Goal: Task Accomplishment & Management: Use online tool/utility

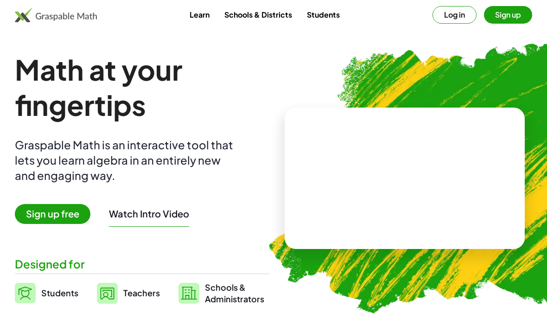
click at [322, 17] on link "Students" at bounding box center [324, 14] width 48 height 17
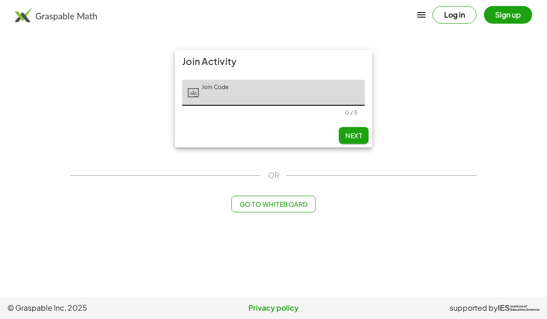
click at [298, 199] on button "Go to Whiteboard" at bounding box center [273, 204] width 84 height 17
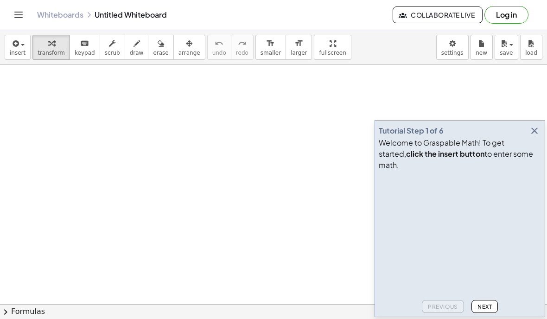
click at [504, 244] on video at bounding box center [448, 209] width 139 height 70
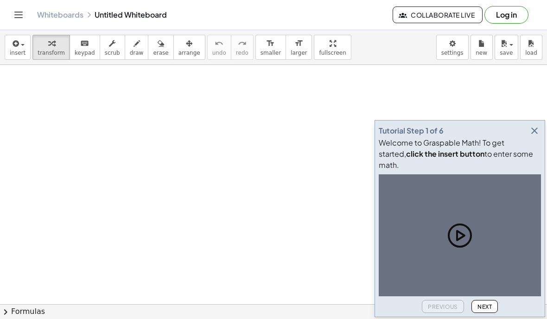
click at [542, 176] on div "Tutorial Step 1 of 6 Welcome to Graspable Math! To get started, click the inser…" at bounding box center [460, 218] width 171 height 197
click at [537, 136] on icon "button" at bounding box center [534, 130] width 11 height 11
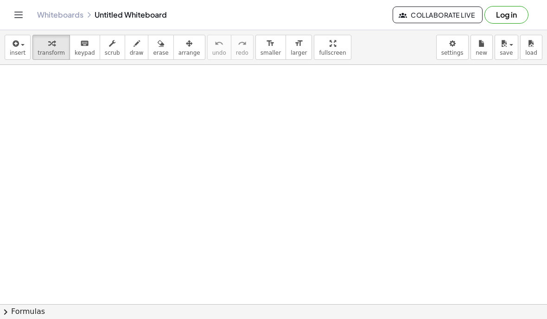
click at [21, 46] on div "button" at bounding box center [18, 43] width 16 height 11
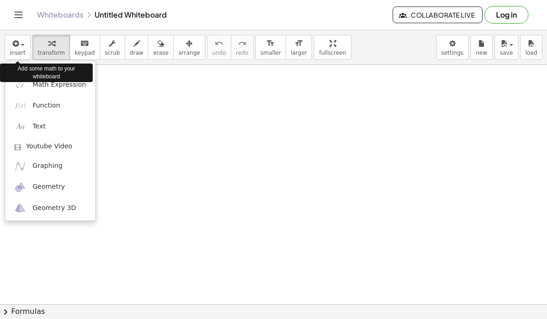
click at [24, 121] on img at bounding box center [20, 127] width 12 height 12
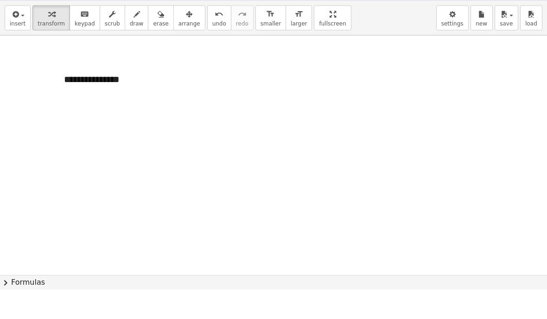
scroll to position [30, 0]
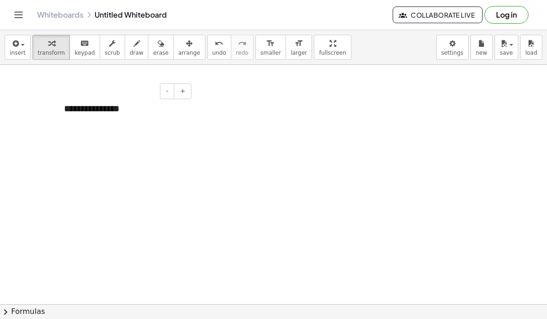
click at [183, 87] on span "+" at bounding box center [183, 90] width 6 height 7
click at [185, 87] on span "+" at bounding box center [183, 90] width 6 height 7
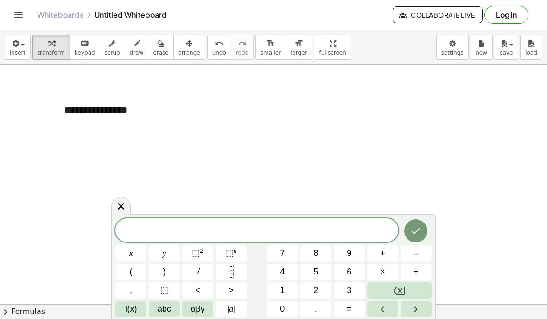
click at [90, 93] on div "**********" at bounding box center [124, 110] width 139 height 34
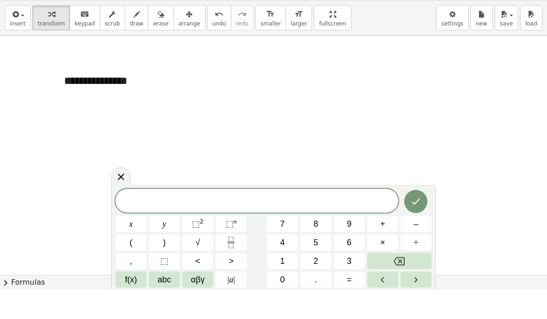
scroll to position [39, 0]
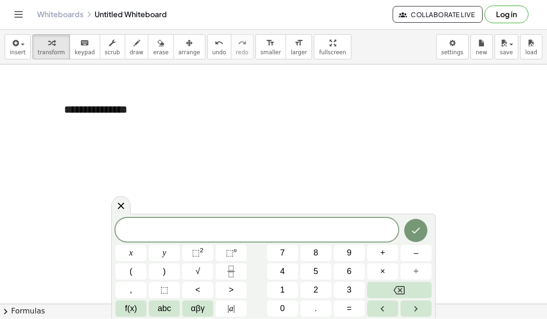
click at [123, 199] on div at bounding box center [120, 206] width 19 height 18
click at [17, 11] on icon "Toggle navigation" at bounding box center [18, 14] width 11 height 11
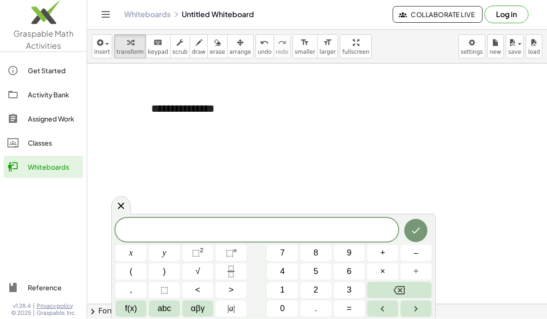
click at [103, 15] on icon "Toggle navigation" at bounding box center [105, 14] width 11 height 11
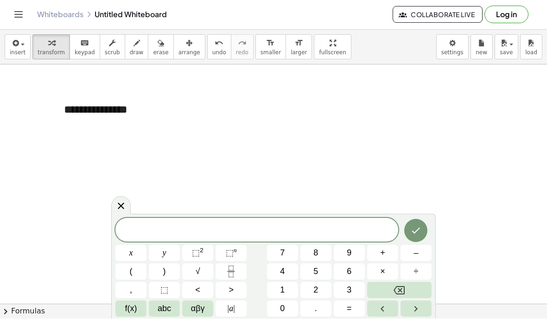
click at [121, 204] on icon at bounding box center [120, 206] width 11 height 11
click at [124, 197] on div at bounding box center [120, 206] width 19 height 18
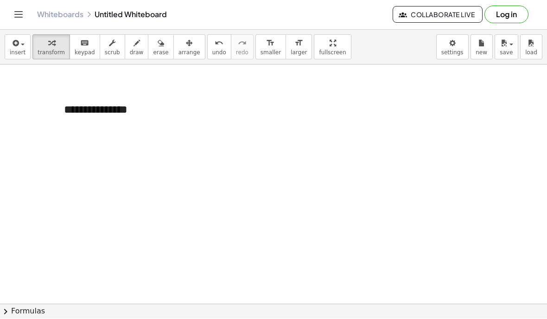
click at [109, 14] on div "Whiteboards Untitled Whiteboard" at bounding box center [215, 14] width 356 height 9
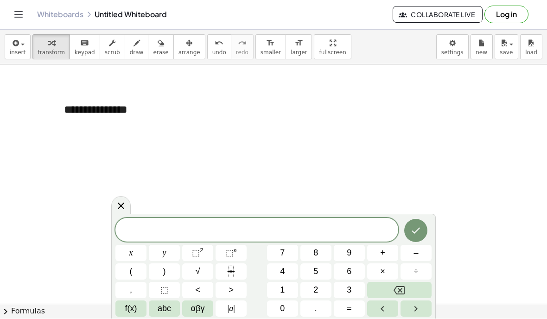
click at [95, 93] on div "**********" at bounding box center [124, 110] width 139 height 34
click at [30, 312] on button "chevron_right Formulas" at bounding box center [273, 311] width 547 height 15
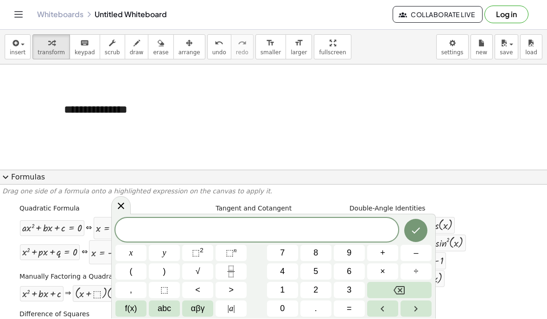
click at [122, 205] on icon at bounding box center [120, 206] width 11 height 11
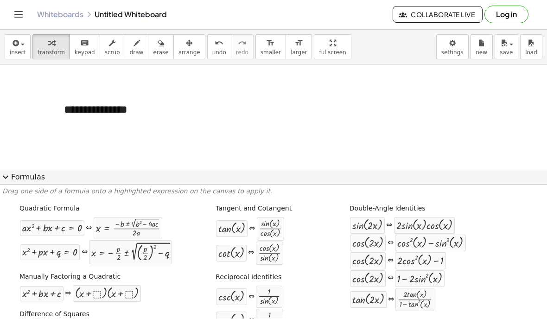
click at [5, 172] on span "expand_more" at bounding box center [5, 177] width 11 height 11
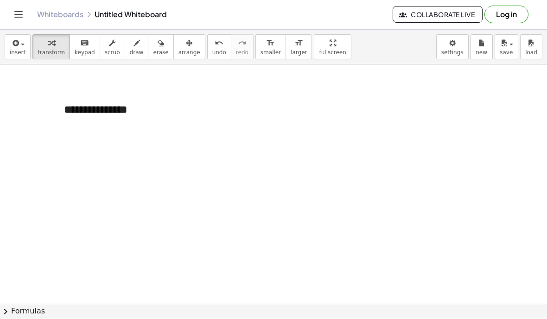
scroll to position [37, 0]
click at [503, 19] on button "Log in" at bounding box center [507, 15] width 44 height 18
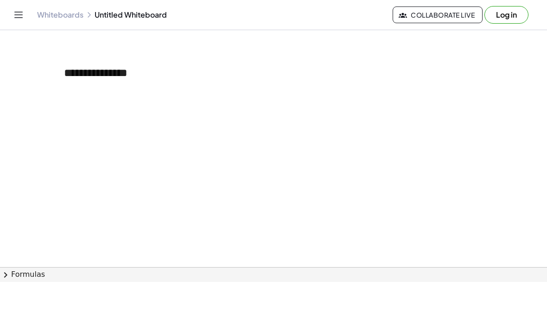
scroll to position [0, 0]
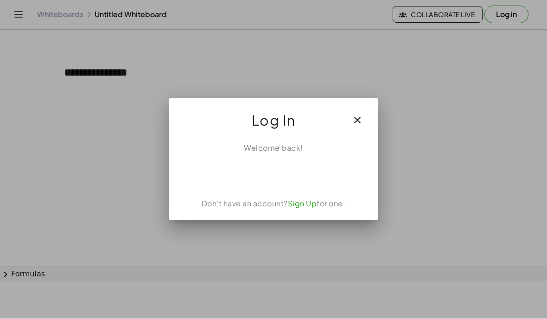
click at [296, 165] on div "Acceder con Google. Se abre en una pestaña nueva" at bounding box center [274, 174] width 89 height 20
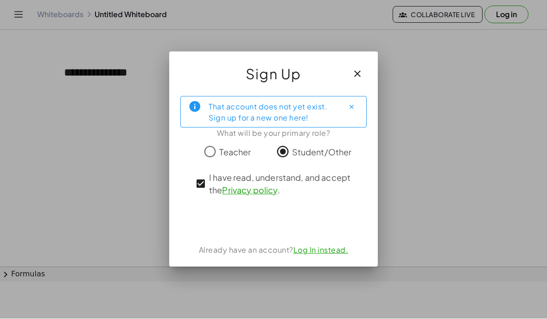
click at [249, 223] on div "Acceder con Google. Se abre en una pestaña nueva" at bounding box center [273, 221] width 124 height 20
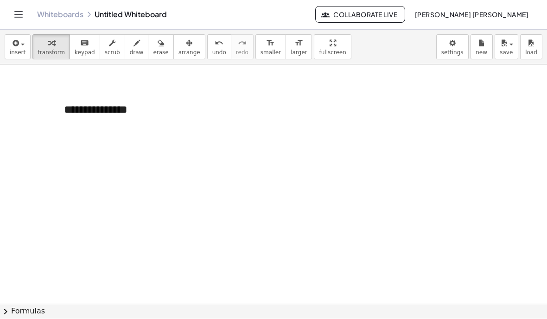
scroll to position [37, 0]
click at [16, 13] on icon "Toggle navigation" at bounding box center [18, 14] width 11 height 11
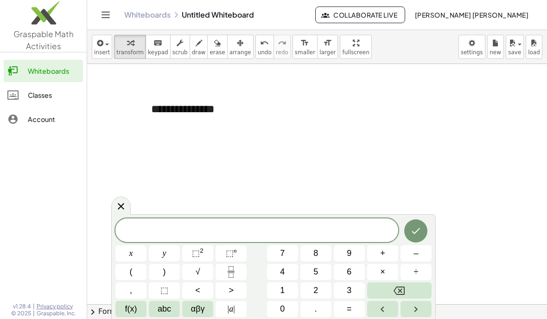
click at [104, 12] on icon "Toggle navigation" at bounding box center [105, 14] width 11 height 11
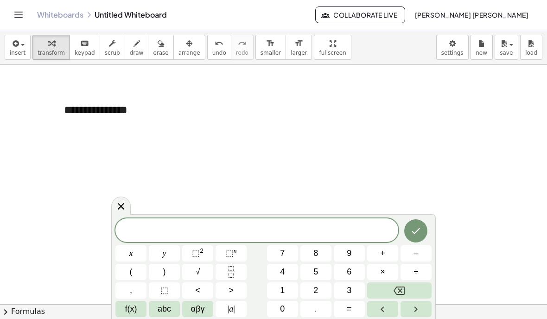
scroll to position [39, 0]
click at [120, 197] on div at bounding box center [120, 206] width 19 height 18
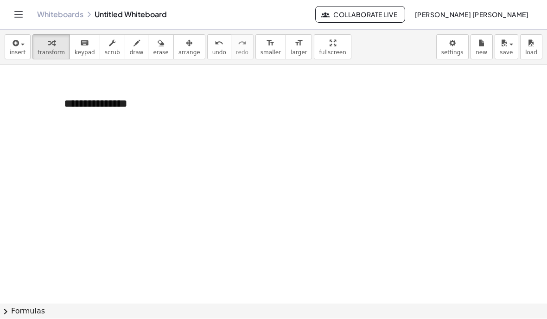
scroll to position [0, 0]
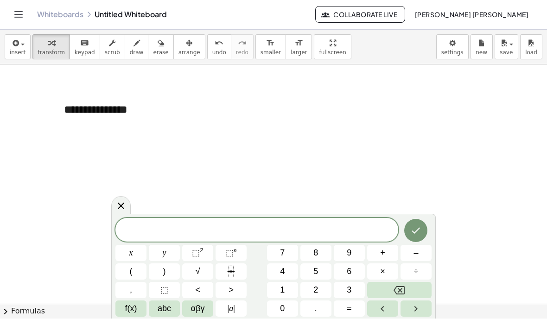
click at [53, 15] on link "Whiteboards" at bounding box center [60, 14] width 46 height 9
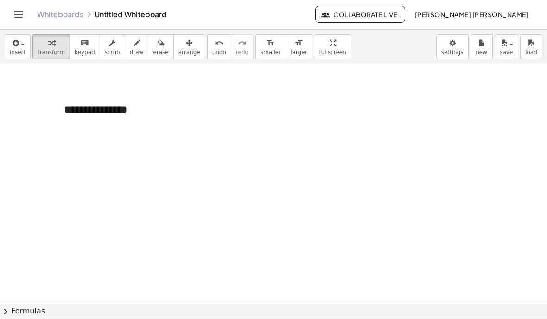
click at [130, 14] on div "Whiteboards Untitled Whiteboard" at bounding box center [176, 14] width 278 height 9
click at [119, 15] on div "Whiteboards Untitled Whiteboard" at bounding box center [176, 14] width 278 height 9
click at [62, 10] on link "Whiteboards" at bounding box center [60, 14] width 46 height 9
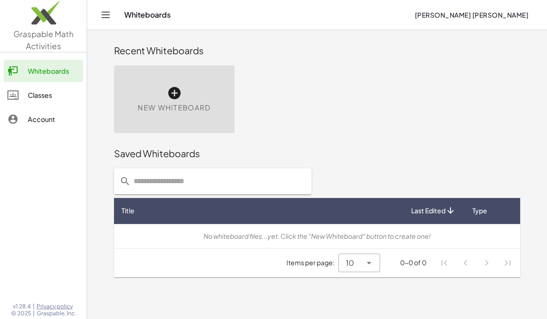
scroll to position [39, 0]
click at [177, 86] on icon at bounding box center [174, 93] width 15 height 15
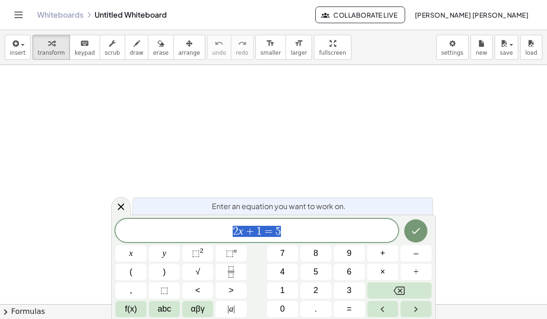
click at [123, 245] on button "x" at bounding box center [130, 253] width 31 height 16
click at [127, 241] on div "x ​" at bounding box center [256, 230] width 283 height 23
click at [125, 246] on button "x" at bounding box center [130, 253] width 31 height 16
click at [124, 240] on div "x ​ x" at bounding box center [256, 230] width 283 height 23
click at [127, 240] on div "​ x x" at bounding box center [256, 230] width 283 height 23
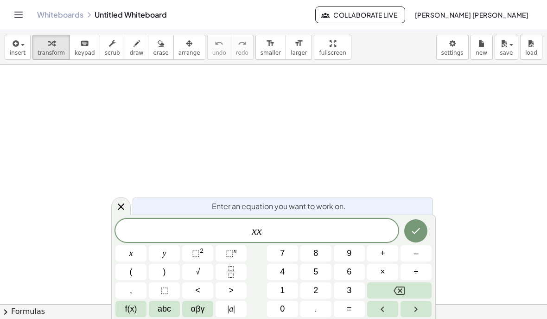
click at [320, 264] on button "5" at bounding box center [316, 272] width 31 height 16
click at [125, 241] on div "5 ​ x x" at bounding box center [256, 230] width 283 height 23
click at [122, 240] on div "​ 5 x x" at bounding box center [256, 230] width 283 height 23
click at [124, 245] on button "x" at bounding box center [130, 253] width 31 height 16
click at [122, 243] on div "x ​ 5 x x x y ⬚ 2 ⬚ n 7 8 9 + – ( ) √ 4 5 6 × ÷ , ⬚ < > 1 2 3 f(x) abc αβγ | a …" at bounding box center [273, 268] width 316 height 98
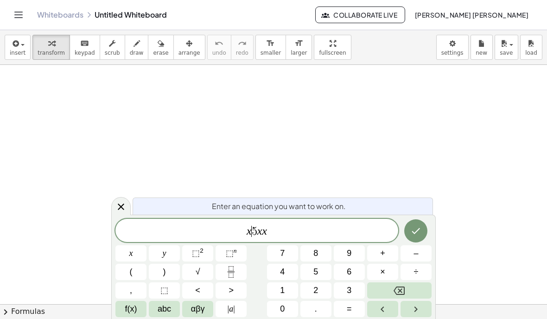
click at [399, 319] on html "Graspable Math Activities Whiteboards Classes Account v1.28.4 | Privacy policy …" at bounding box center [273, 159] width 547 height 319
click at [395, 319] on html "Graspable Math Activities Whiteboards Classes Account v1.28.4 | Privacy policy …" at bounding box center [273, 159] width 547 height 319
click at [331, 265] on button "5" at bounding box center [316, 272] width 31 height 16
click at [421, 268] on button "÷" at bounding box center [416, 272] width 31 height 16
click at [411, 275] on button "÷" at bounding box center [416, 272] width 31 height 16
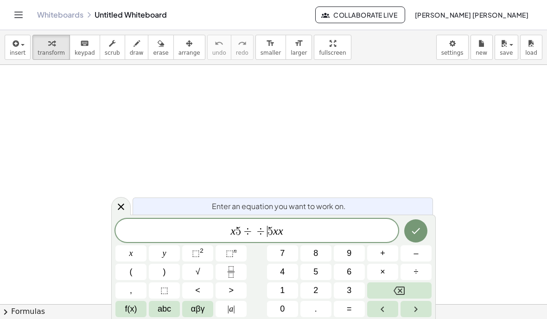
click at [416, 269] on span "÷" at bounding box center [416, 272] width 5 height 13
click at [417, 268] on span "÷" at bounding box center [416, 272] width 5 height 13
click at [121, 239] on div "x 5 ÷ ÷ ÷ ÷ ​ 5 x x" at bounding box center [256, 230] width 283 height 23
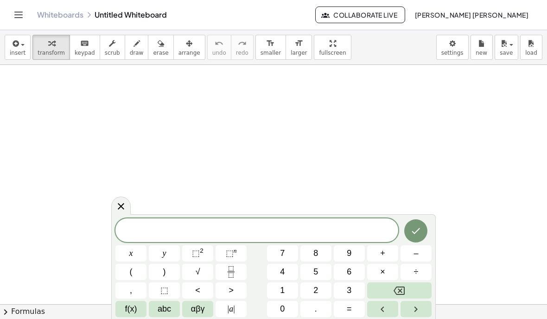
click at [118, 238] on div at bounding box center [256, 230] width 283 height 24
click at [63, 52] on span "transform" at bounding box center [51, 53] width 27 height 6
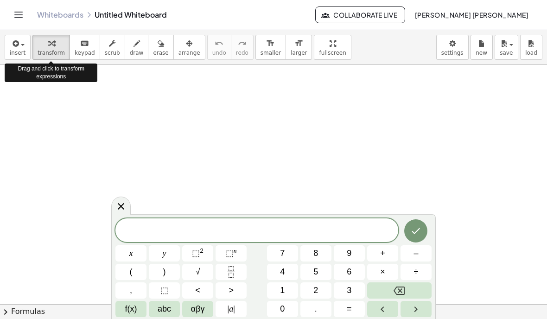
click at [69, 54] on button "transform" at bounding box center [51, 47] width 38 height 25
click at [137, 58] on button "draw" at bounding box center [137, 47] width 24 height 25
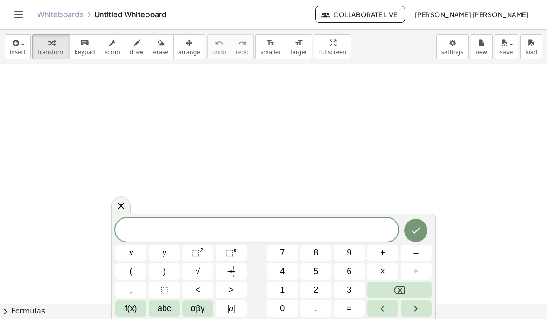
click at [20, 14] on icon "Toggle navigation" at bounding box center [19, 15] width 8 height 6
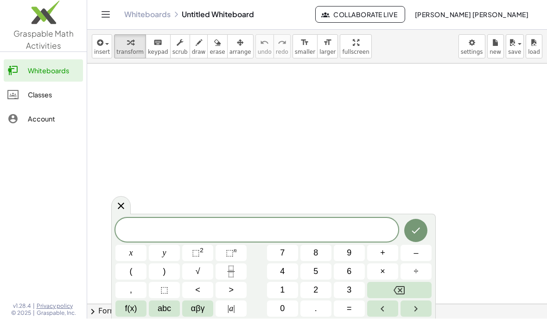
click at [22, 84] on link "Classes" at bounding box center [43, 95] width 79 height 22
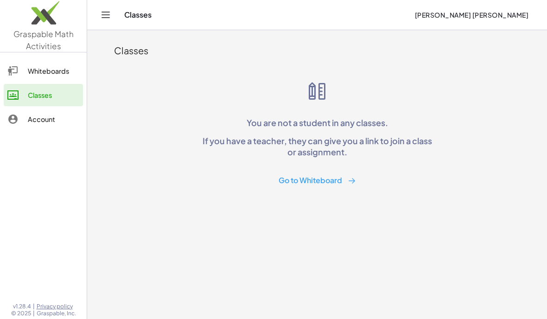
click at [34, 147] on div at bounding box center [43, 216] width 87 height 160
click at [40, 156] on div at bounding box center [43, 216] width 87 height 160
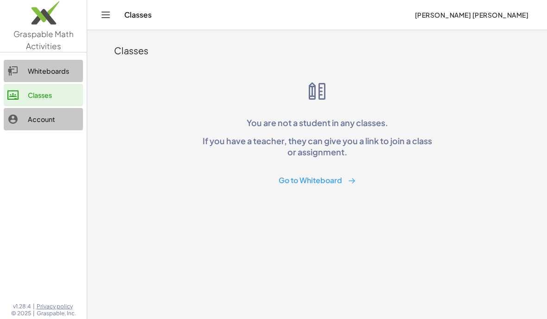
click at [26, 104] on link "Classes" at bounding box center [43, 95] width 79 height 22
click at [30, 102] on link "Classes" at bounding box center [43, 95] width 79 height 22
click at [31, 99] on div "Classes" at bounding box center [53, 95] width 51 height 11
click at [33, 100] on link "Classes" at bounding box center [43, 95] width 79 height 22
click at [33, 100] on div "Classes" at bounding box center [53, 95] width 51 height 11
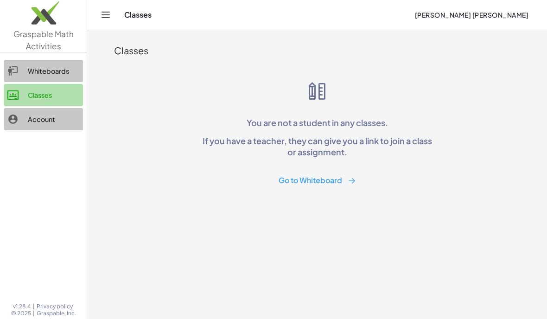
click at [33, 129] on link "Account" at bounding box center [43, 119] width 79 height 22
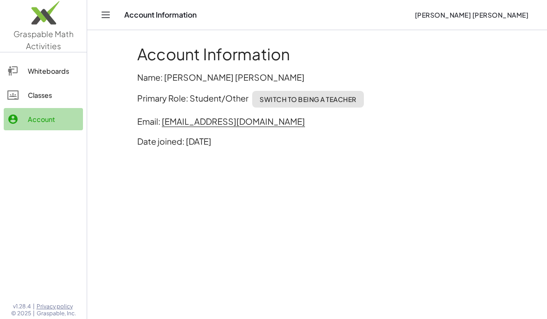
click at [42, 157] on div at bounding box center [43, 216] width 87 height 160
click at [34, 104] on link "Classes" at bounding box center [43, 95] width 79 height 22
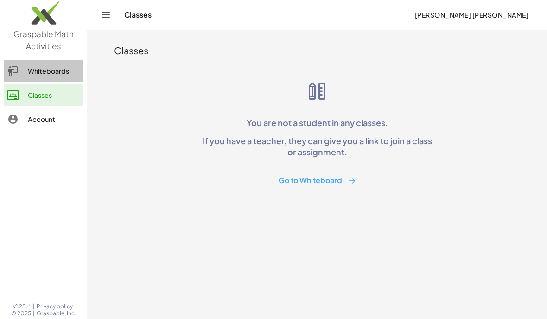
click at [32, 109] on link "Account" at bounding box center [43, 119] width 79 height 22
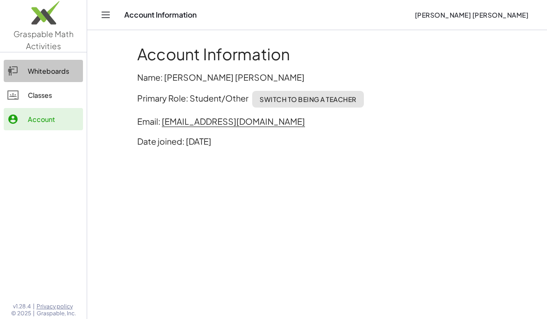
click at [37, 115] on div "Account" at bounding box center [53, 119] width 51 height 11
click at [30, 104] on link "Classes" at bounding box center [43, 95] width 79 height 22
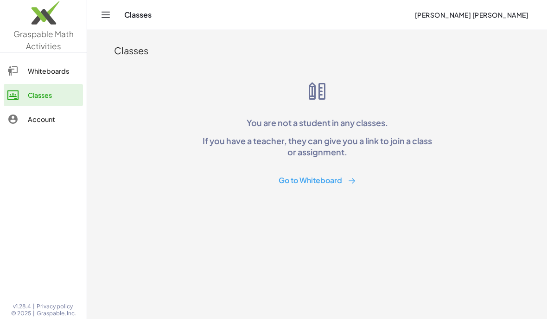
click at [32, 108] on link "Account" at bounding box center [43, 119] width 79 height 22
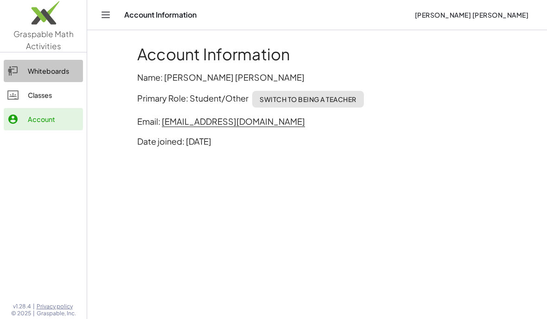
click at [32, 112] on link "Account" at bounding box center [43, 119] width 79 height 22
click at [36, 102] on link "Classes" at bounding box center [43, 95] width 79 height 22
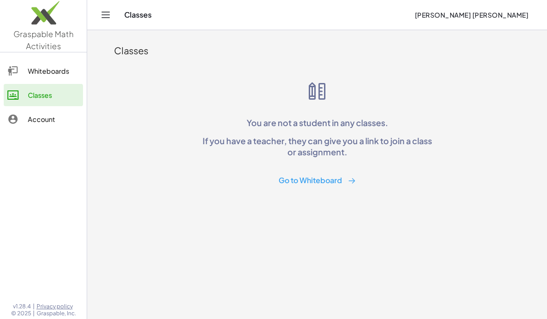
click at [328, 187] on button "Go to Whiteboard" at bounding box center [317, 180] width 92 height 17
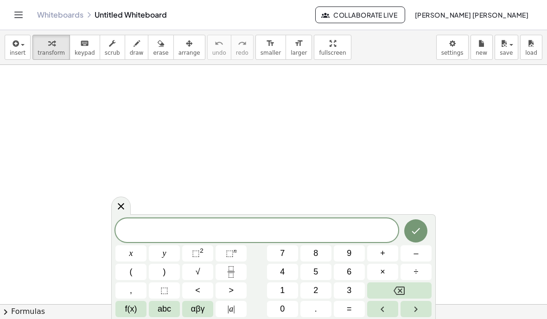
click at [386, 319] on html "Graspable Math Activities Whiteboards Classes Account v1.28.4 | Privacy policy …" at bounding box center [273, 159] width 547 height 319
click at [416, 319] on html "Graspable Math Activities Whiteboards Classes Account v1.28.4 | Privacy policy …" at bounding box center [273, 159] width 547 height 319
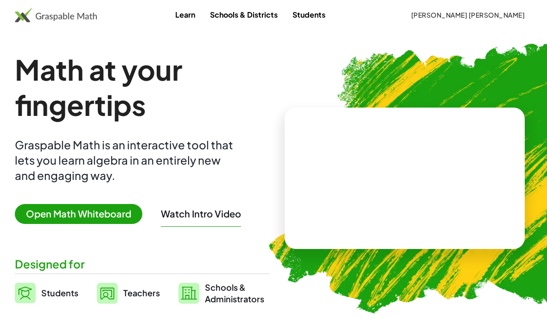
click at [96, 204] on span "Open Math Whiteboard" at bounding box center [79, 214] width 128 height 20
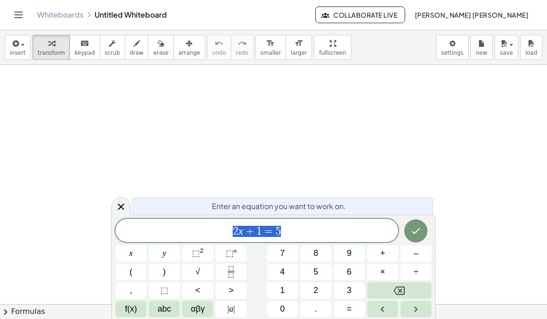
click at [16, 45] on icon "button" at bounding box center [15, 43] width 8 height 11
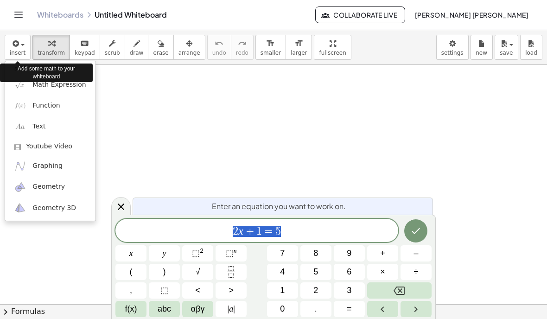
click at [47, 126] on link "Text" at bounding box center [50, 126] width 90 height 21
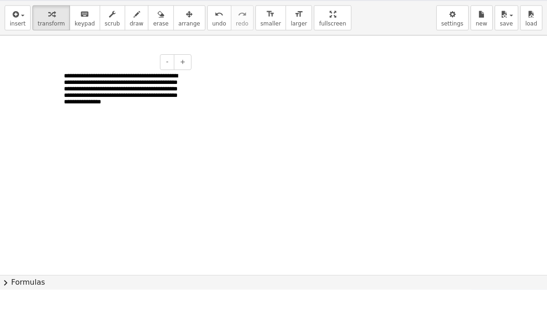
click at [179, 83] on button "+" at bounding box center [183, 91] width 18 height 16
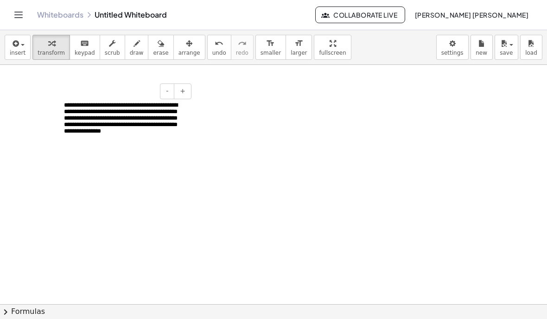
click at [186, 83] on button "+" at bounding box center [183, 91] width 18 height 16
click at [184, 87] on span "+" at bounding box center [183, 90] width 6 height 7
click at [187, 83] on button "+" at bounding box center [183, 91] width 18 height 16
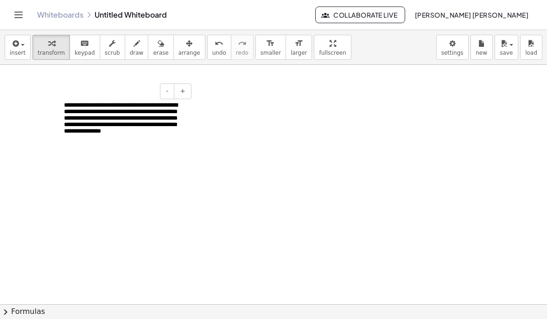
click at [187, 83] on button "+" at bounding box center [183, 91] width 18 height 16
click at [168, 87] on span "-" at bounding box center [167, 90] width 2 height 7
click at [185, 87] on span "+" at bounding box center [183, 90] width 6 height 7
click at [188, 83] on button "+" at bounding box center [183, 91] width 18 height 16
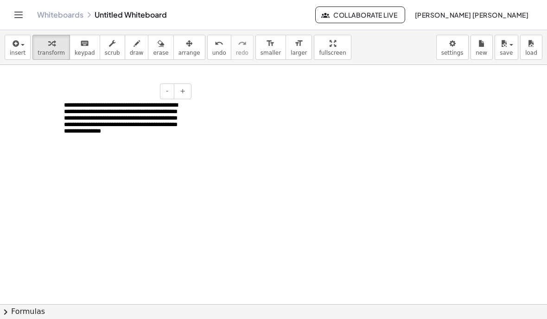
click at [185, 148] on div "**********" at bounding box center [124, 144] width 139 height 103
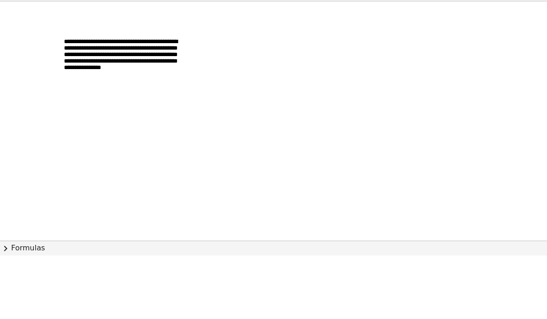
scroll to position [39, 0]
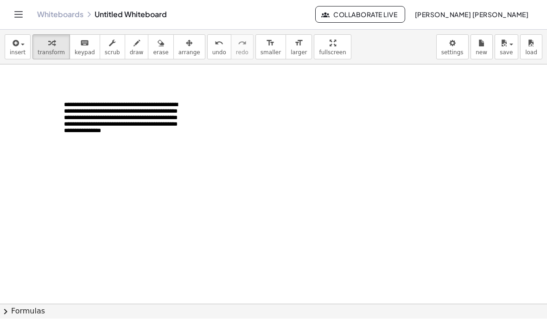
click at [150, 106] on p "**********" at bounding box center [124, 124] width 121 height 45
click at [162, 102] on p "**********" at bounding box center [124, 124] width 121 height 45
click at [148, 147] on div at bounding box center [124, 166] width 121 height 39
click at [67, 12] on link "Whiteboards" at bounding box center [60, 14] width 46 height 9
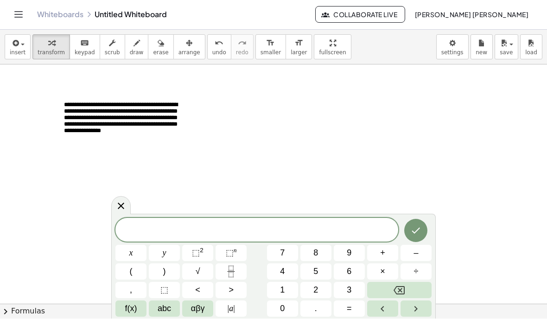
click at [413, 234] on icon "Done" at bounding box center [415, 230] width 11 height 11
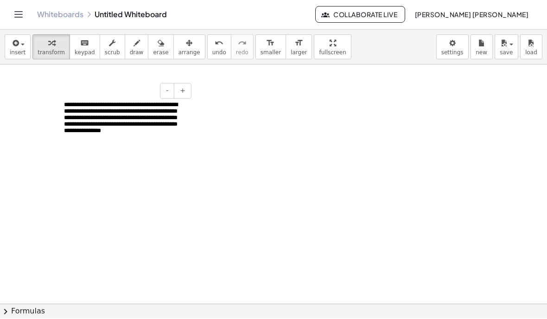
click at [167, 83] on button "-" at bounding box center [167, 91] width 14 height 16
click at [179, 83] on button "+" at bounding box center [183, 91] width 18 height 16
click at [167, 87] on span "-" at bounding box center [167, 90] width 2 height 7
click at [146, 102] on p "**********" at bounding box center [124, 124] width 121 height 45
click at [442, 15] on span "[PERSON_NAME] [PERSON_NAME]" at bounding box center [472, 15] width 114 height 8
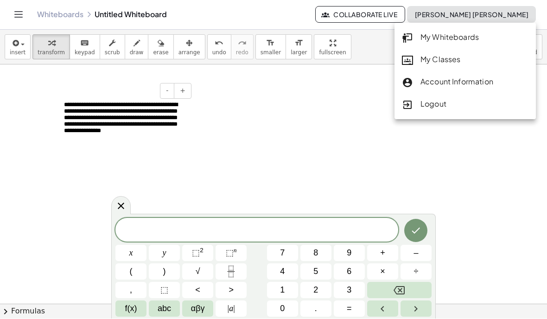
click at [59, 13] on link "Whiteboards" at bounding box center [60, 14] width 46 height 9
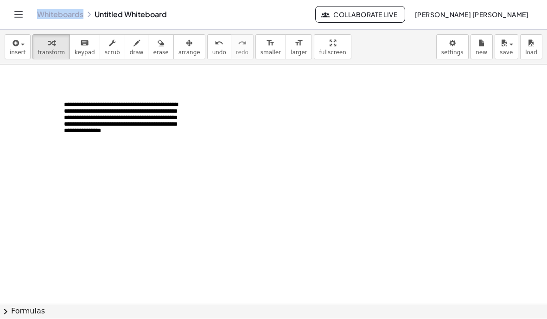
click at [125, 9] on div "Whiteboards Untitled Whiteboard Collaborate Live Diana Carol Hernandez Quintero" at bounding box center [273, 15] width 525 height 30
click at [40, 305] on button "chevron_right Formulas" at bounding box center [273, 311] width 547 height 15
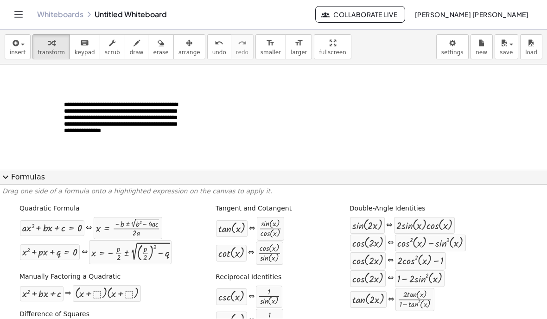
scroll to position [0, 0]
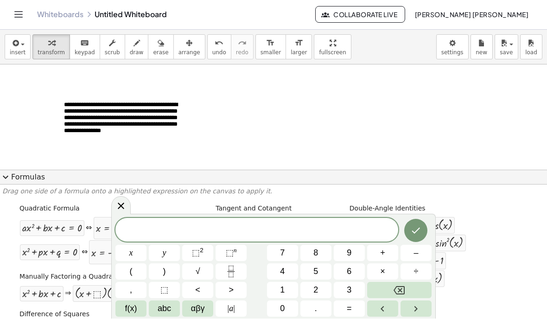
click at [123, 208] on icon at bounding box center [121, 206] width 6 height 6
click at [11, 172] on span "expand_more" at bounding box center [5, 177] width 11 height 11
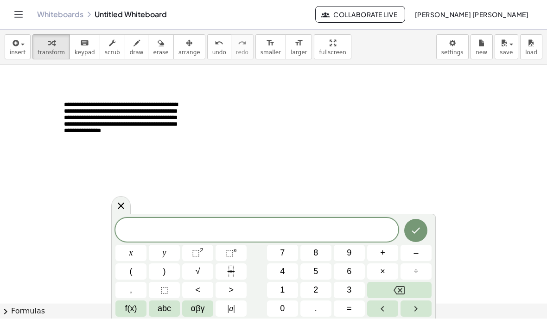
click at [122, 199] on div at bounding box center [120, 206] width 19 height 18
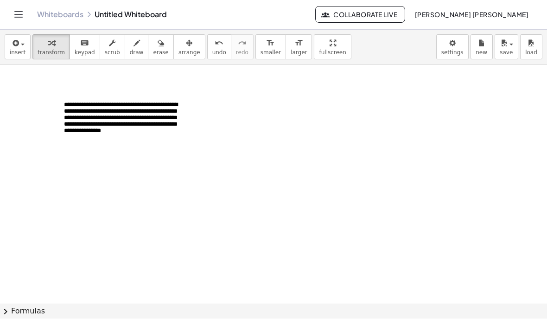
click at [19, 20] on button "Toggle navigation" at bounding box center [18, 14] width 15 height 15
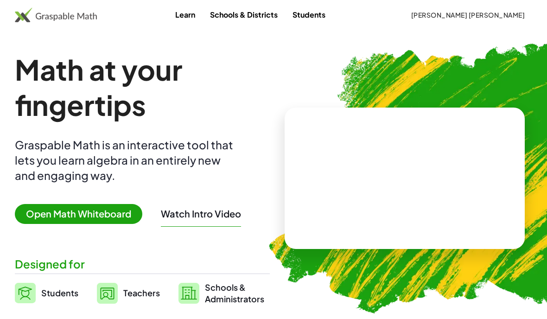
click at [99, 215] on span "Open Math Whiteboard" at bounding box center [79, 214] width 128 height 20
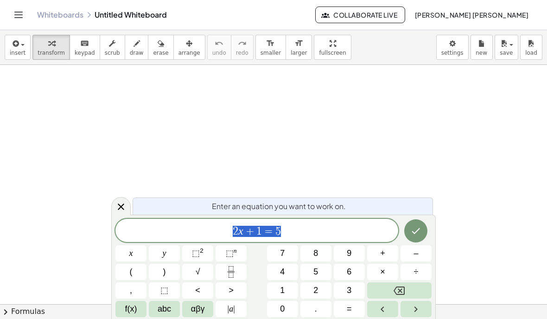
click at [62, 44] on div "button" at bounding box center [51, 43] width 27 height 11
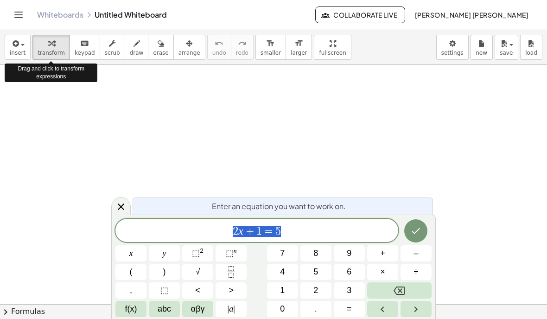
click at [66, 50] on button "transform" at bounding box center [51, 47] width 38 height 25
click at [20, 45] on span "button" at bounding box center [20, 44] width 2 height 6
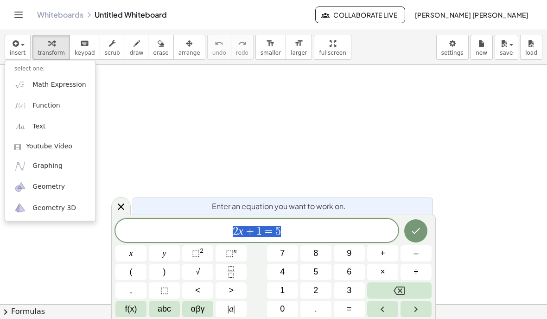
click at [51, 128] on link "Text" at bounding box center [50, 126] width 90 height 21
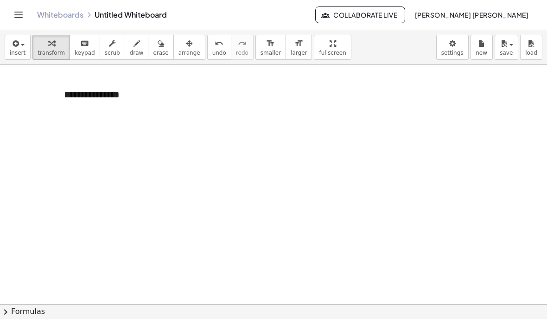
scroll to position [77, 0]
click at [82, 87] on div at bounding box center [124, 91] width 139 height 32
click at [71, 91] on div at bounding box center [124, 91] width 139 height 32
click at [73, 91] on div at bounding box center [124, 91] width 139 height 32
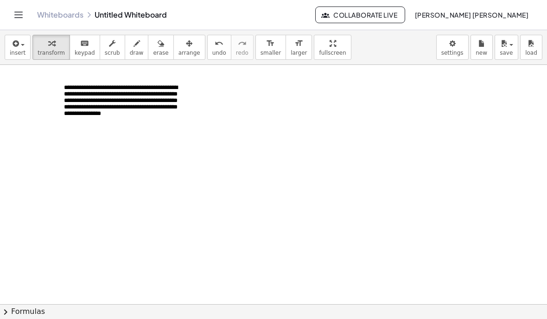
scroll to position [0, 0]
click at [96, 99] on p "**********" at bounding box center [124, 106] width 121 height 45
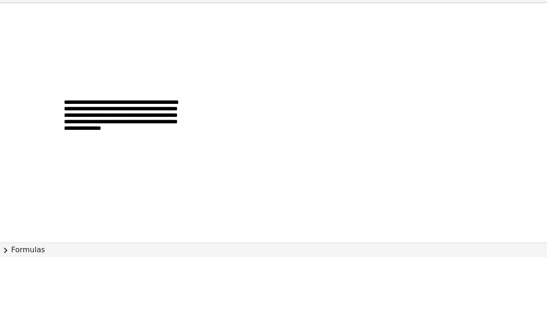
scroll to position [39, 0]
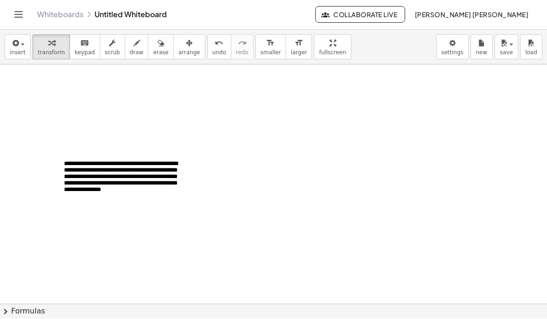
click at [161, 161] on p "**********" at bounding box center [124, 183] width 121 height 45
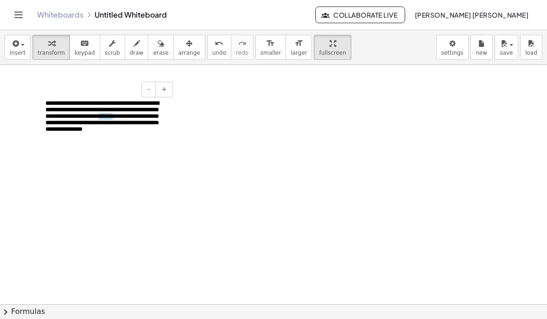
scroll to position [45, 0]
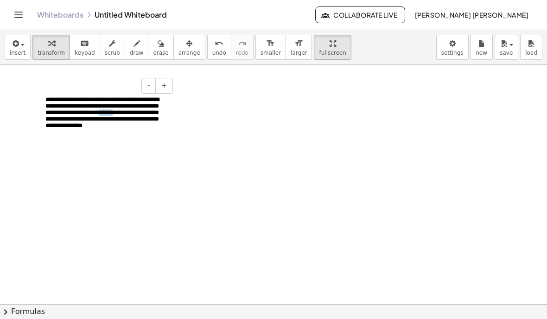
click at [169, 80] on button "+" at bounding box center [164, 86] width 18 height 16
click at [164, 85] on span "+" at bounding box center [164, 85] width 6 height 7
click at [151, 86] on button "-" at bounding box center [148, 86] width 14 height 16
click at [147, 93] on div "**********" at bounding box center [105, 125] width 139 height 77
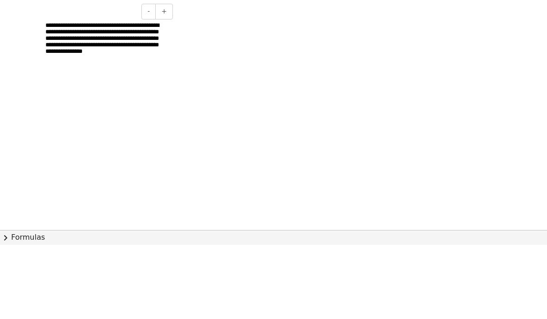
click at [59, 141] on div at bounding box center [105, 148] width 121 height 14
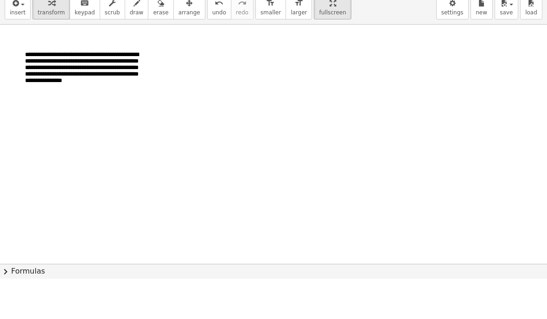
scroll to position [39, 0]
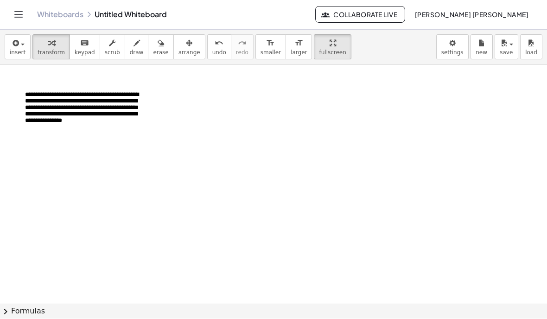
click at [130, 96] on p "**********" at bounding box center [85, 114] width 121 height 45
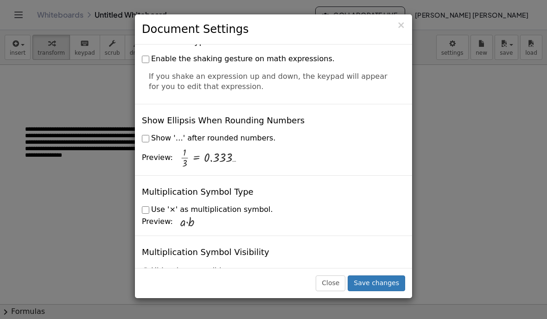
scroll to position [2212, 0]
click at [337, 291] on button "Close" at bounding box center [331, 283] width 30 height 16
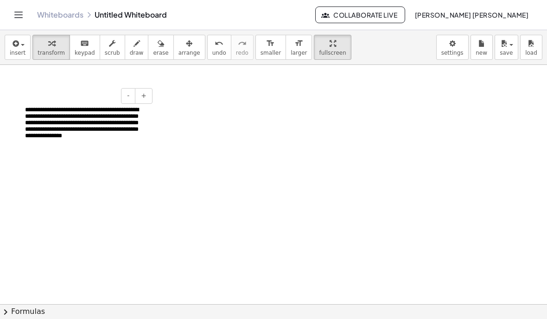
scroll to position [20, 0]
click at [73, 128] on p "**********" at bounding box center [85, 128] width 121 height 45
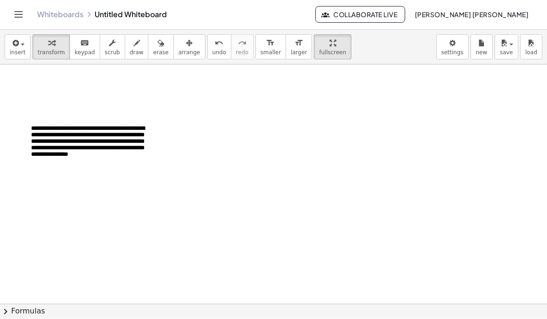
scroll to position [0, 0]
click at [127, 154] on p "**********" at bounding box center [91, 148] width 121 height 45
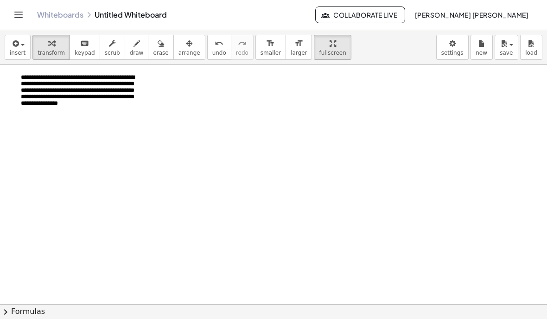
click at [109, 111] on p "**********" at bounding box center [81, 96] width 121 height 45
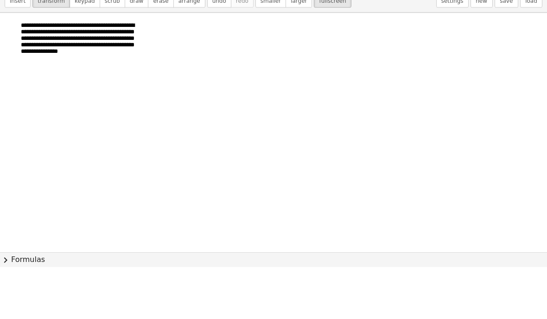
click at [27, 74] on p "**********" at bounding box center [81, 96] width 121 height 45
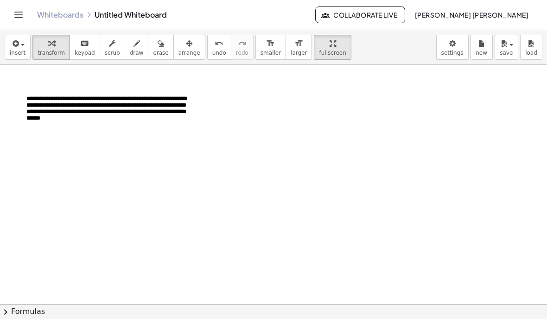
click at [109, 122] on p "**********" at bounding box center [111, 111] width 170 height 30
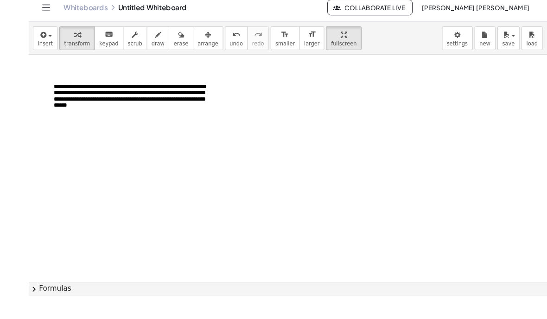
scroll to position [39, 0]
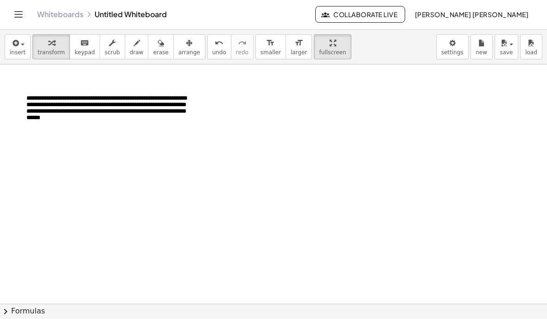
click at [147, 96] on p "**********" at bounding box center [111, 111] width 170 height 30
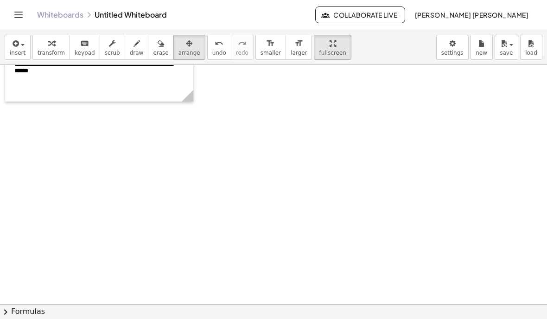
scroll to position [0, 0]
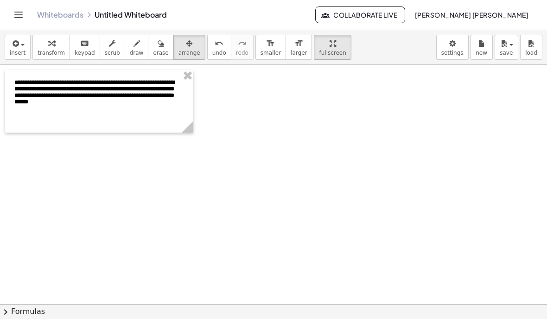
click at [23, 51] on span "insert" at bounding box center [18, 53] width 16 height 6
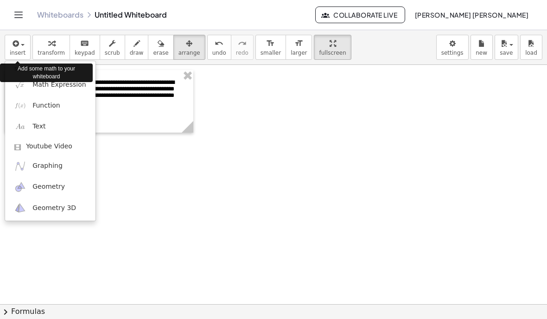
click at [53, 127] on link "Text" at bounding box center [50, 126] width 90 height 21
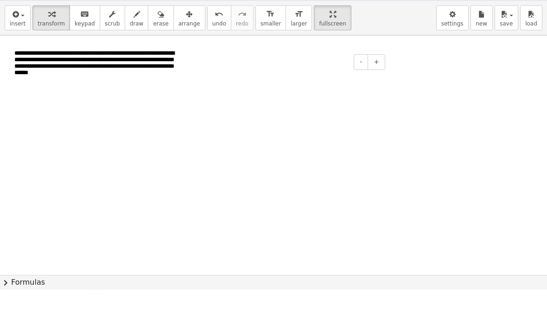
click at [274, 93] on div at bounding box center [318, 109] width 139 height 32
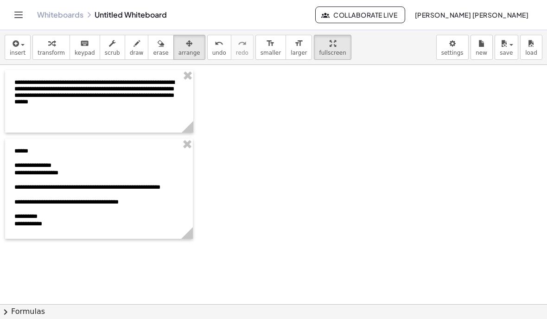
click at [21, 47] on div "button" at bounding box center [18, 43] width 16 height 11
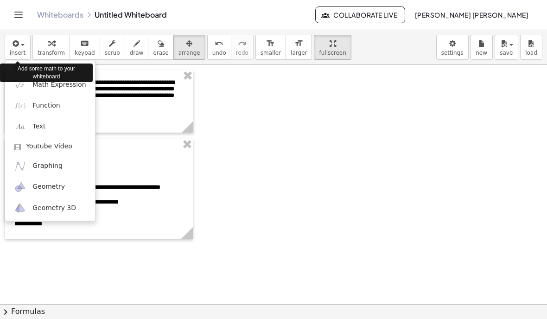
click at [274, 212] on div at bounding box center [273, 159] width 547 height 319
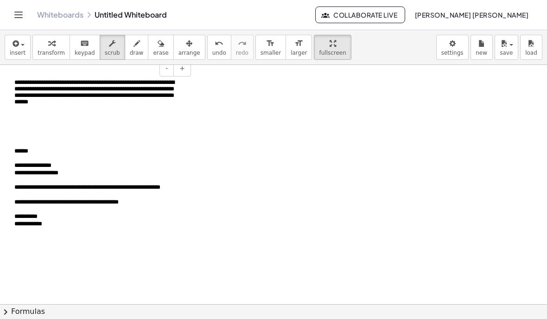
click at [182, 68] on span "+" at bounding box center [182, 67] width 6 height 7
click at [187, 71] on button "+" at bounding box center [182, 69] width 18 height 16
click at [186, 70] on button "+" at bounding box center [182, 69] width 18 height 16
click at [181, 135] on span "+" at bounding box center [182, 136] width 6 height 7
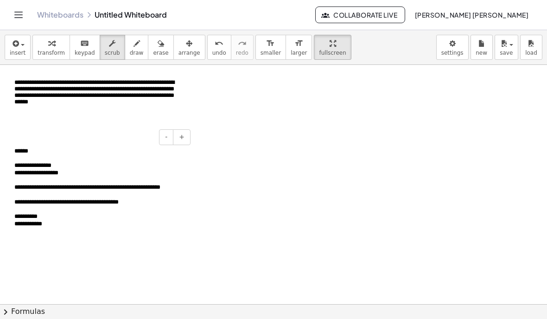
click at [181, 134] on span "+" at bounding box center [182, 136] width 6 height 7
click at [183, 143] on button "+" at bounding box center [182, 137] width 18 height 16
click at [167, 134] on span "-" at bounding box center [166, 136] width 2 height 7
click at [168, 72] on span "-" at bounding box center [167, 67] width 2 height 7
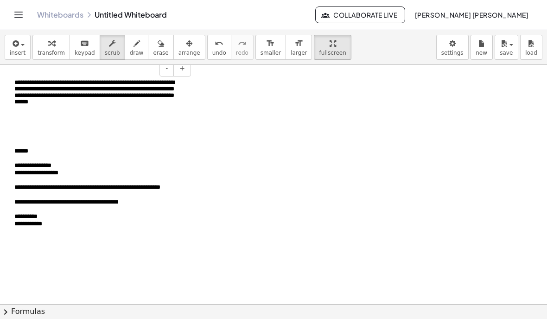
click at [167, 72] on span "-" at bounding box center [167, 67] width 2 height 7
click at [509, 51] on span "save" at bounding box center [506, 53] width 13 height 6
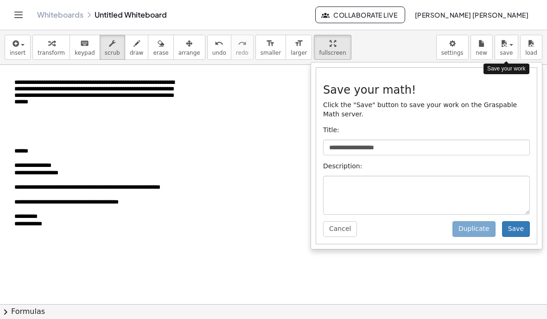
click at [412, 137] on div "**********" at bounding box center [426, 156] width 221 height 176
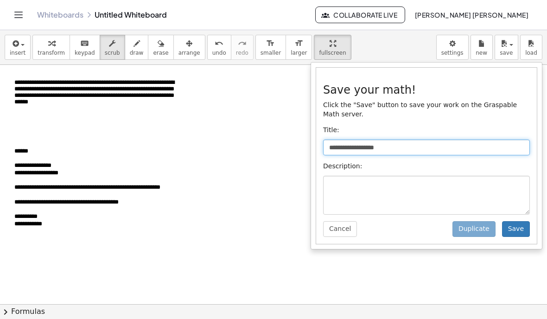
click at [403, 143] on input "**********" at bounding box center [426, 148] width 207 height 16
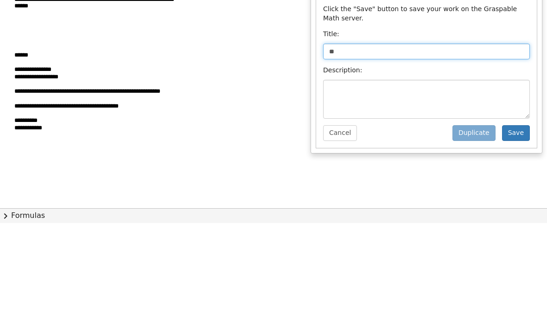
type input "*"
type input "**********"
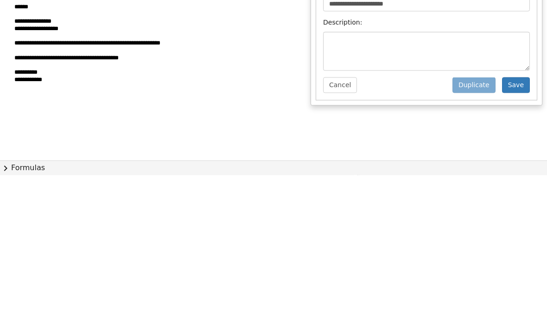
click at [510, 221] on button "Save" at bounding box center [516, 229] width 28 height 16
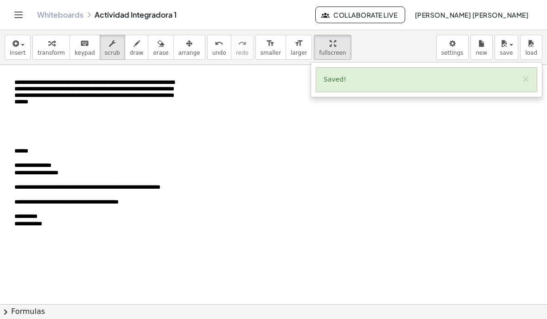
click at [509, 51] on div at bounding box center [273, 159] width 547 height 319
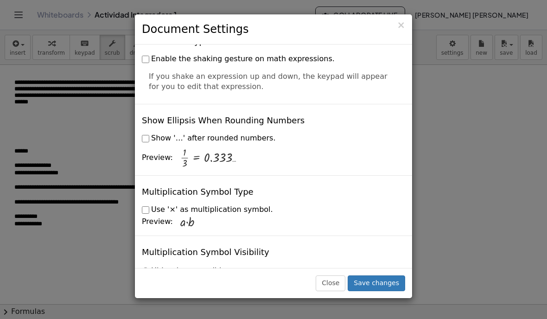
click at [401, 24] on span "×" at bounding box center [401, 24] width 8 height 11
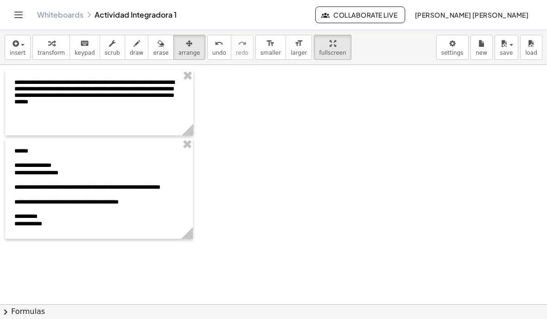
scroll to position [0, 0]
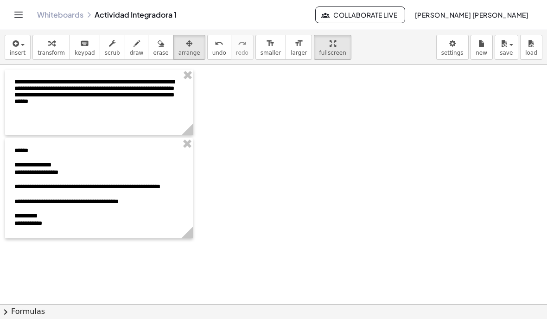
click at [515, 46] on button "save" at bounding box center [507, 47] width 24 height 25
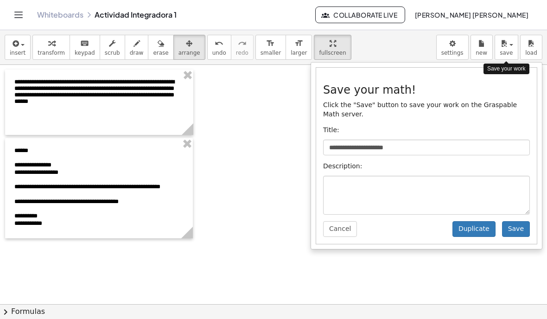
click at [511, 227] on button "Save" at bounding box center [516, 229] width 28 height 16
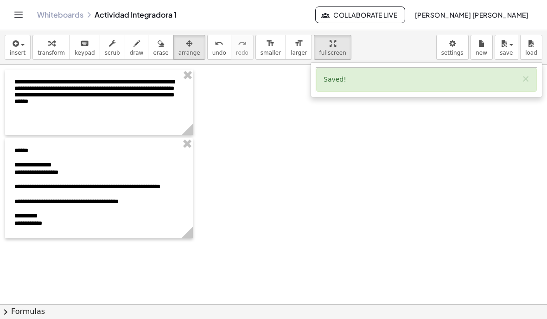
click at [19, 50] on div at bounding box center [273, 159] width 547 height 319
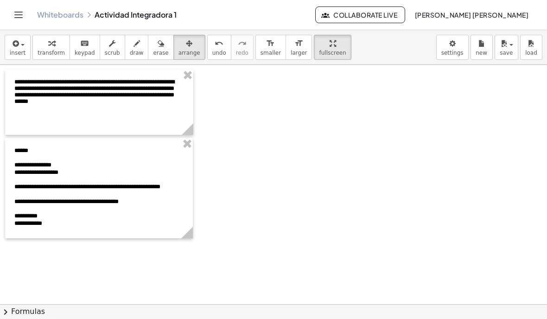
click at [26, 43] on button "insert" at bounding box center [18, 47] width 26 height 25
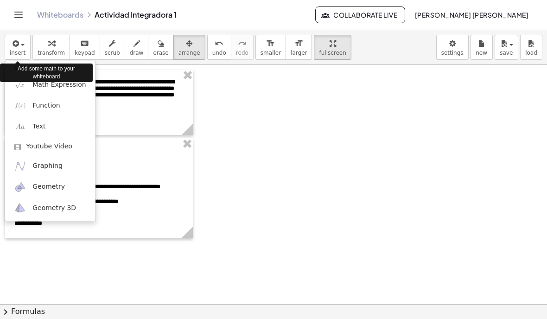
click at [46, 122] on link "Text" at bounding box center [50, 126] width 90 height 21
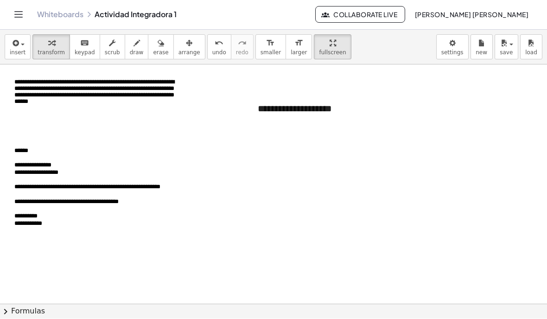
scroll to position [0, 0]
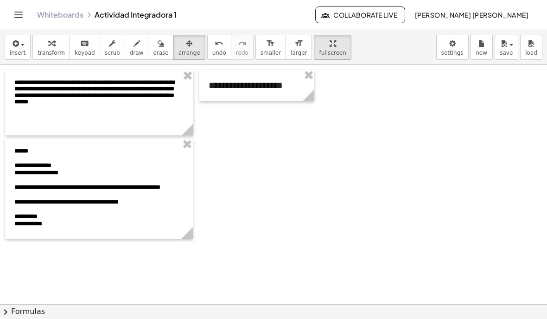
click at [22, 43] on div "button" at bounding box center [18, 43] width 16 height 11
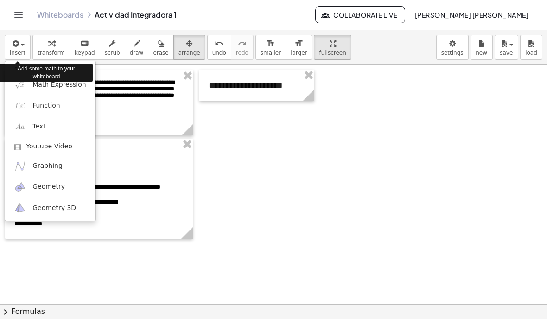
click at [28, 120] on link "Text" at bounding box center [50, 126] width 90 height 21
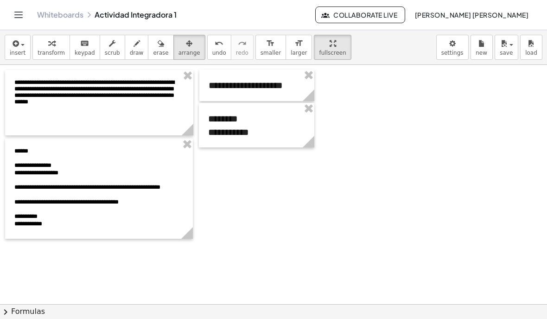
scroll to position [7, 0]
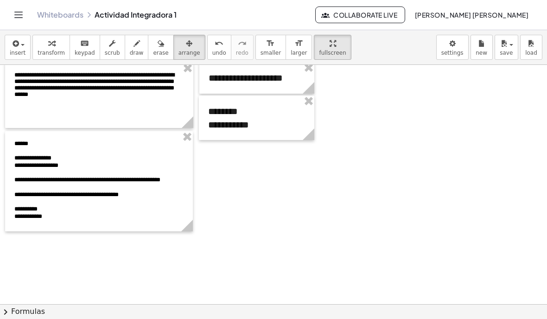
click at [505, 50] on span "save" at bounding box center [506, 53] width 13 height 6
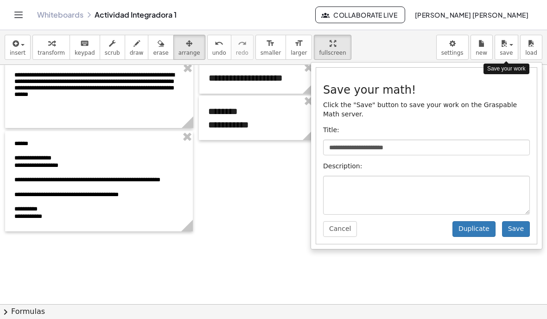
click at [516, 229] on button "Save" at bounding box center [516, 229] width 28 height 16
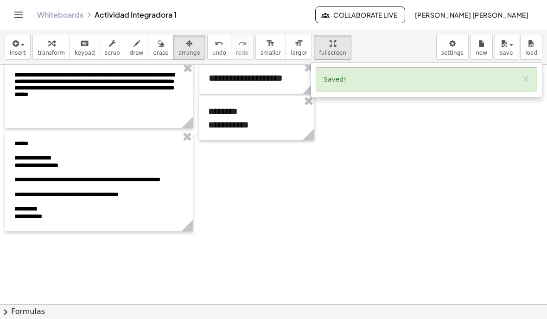
click at [301, 227] on div at bounding box center [273, 159] width 547 height 319
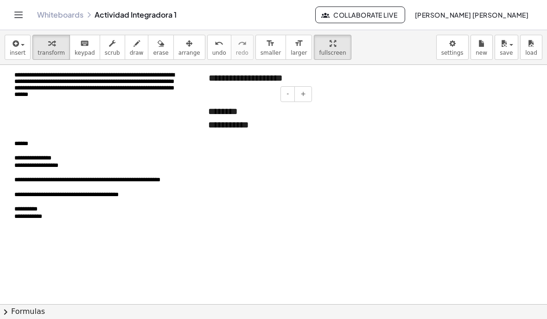
click at [305, 98] on button "+" at bounding box center [304, 94] width 18 height 16
click at [282, 93] on button "-" at bounding box center [288, 94] width 14 height 16
click at [139, 86] on p "**********" at bounding box center [99, 87] width 170 height 30
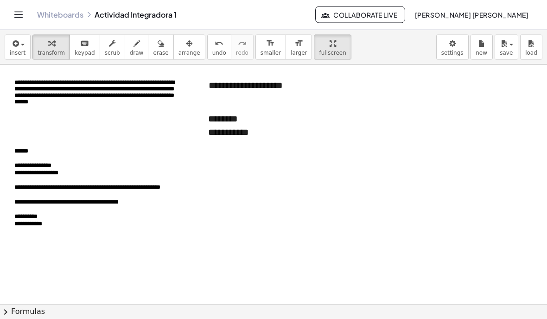
scroll to position [0, 0]
click at [96, 94] on p "**********" at bounding box center [99, 94] width 170 height 30
click at [183, 67] on span "+" at bounding box center [182, 67] width 6 height 7
click at [187, 70] on button "+" at bounding box center [182, 69] width 18 height 16
click at [185, 73] on button "+" at bounding box center [182, 69] width 18 height 16
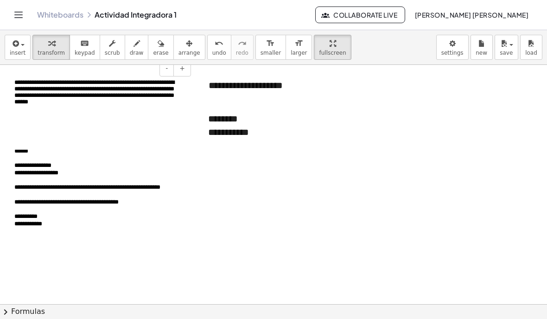
click at [184, 73] on button "+" at bounding box center [182, 69] width 18 height 16
click at [184, 77] on div "**********" at bounding box center [99, 114] width 188 height 88
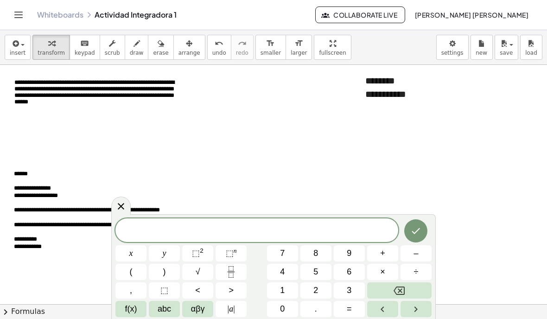
click at [322, 229] on span at bounding box center [256, 231] width 283 height 14
click at [163, 305] on span "abc" at bounding box center [164, 309] width 13 height 13
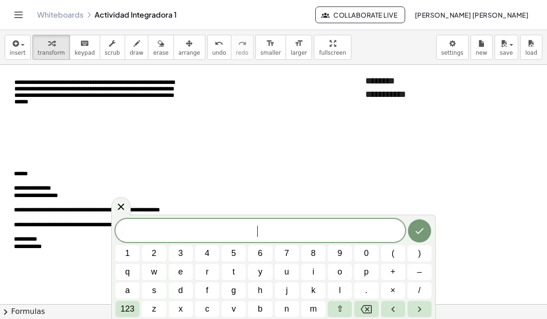
click at [260, 270] on span "y" at bounding box center [260, 272] width 4 height 13
click at [132, 307] on span "123" at bounding box center [128, 309] width 14 height 13
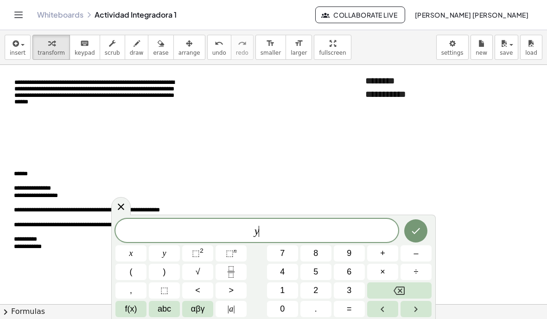
click at [352, 307] on button "=" at bounding box center [349, 309] width 31 height 16
click at [168, 305] on span "abc" at bounding box center [164, 309] width 13 height 13
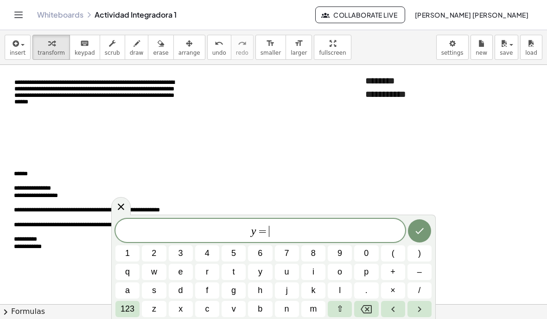
click at [316, 309] on span "m" at bounding box center [313, 309] width 7 height 13
click at [186, 311] on button "x" at bounding box center [181, 309] width 24 height 16
click at [394, 273] on span "+" at bounding box center [393, 272] width 5 height 13
click at [264, 308] on button "b" at bounding box center [260, 309] width 24 height 16
click at [420, 225] on button "Done" at bounding box center [419, 230] width 23 height 23
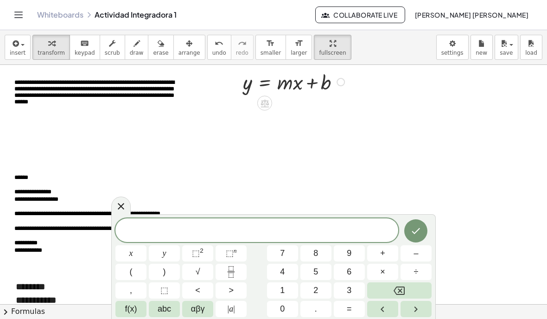
click at [171, 303] on span "abc" at bounding box center [164, 309] width 13 height 13
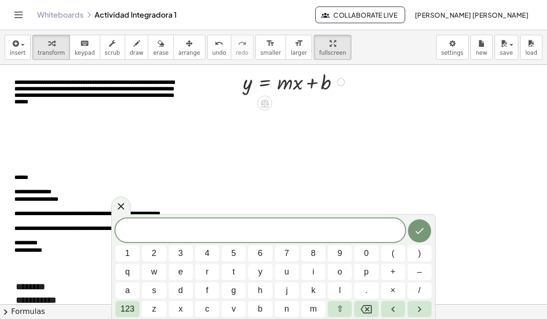
click at [320, 302] on button "m" at bounding box center [313, 309] width 24 height 16
click at [128, 306] on span "123" at bounding box center [128, 309] width 14 height 13
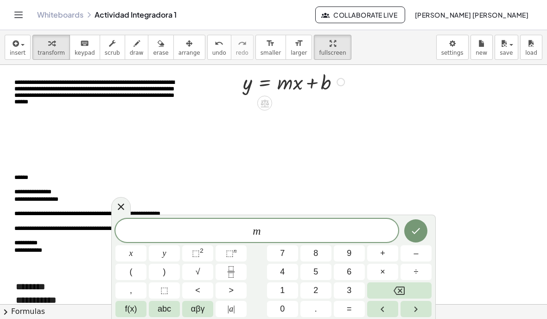
click at [350, 303] on span "=" at bounding box center [349, 309] width 5 height 13
click at [128, 280] on button "(" at bounding box center [130, 272] width 31 height 16
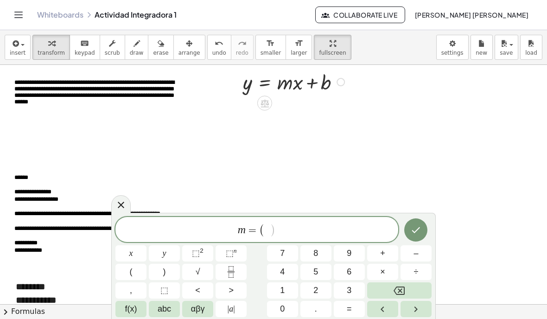
click at [167, 314] on span "abc" at bounding box center [164, 309] width 13 height 13
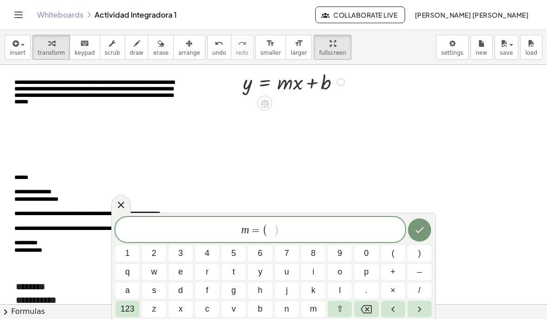
click at [181, 313] on span "x" at bounding box center [181, 309] width 4 height 13
click at [127, 310] on span "123" at bounding box center [128, 309] width 14 height 13
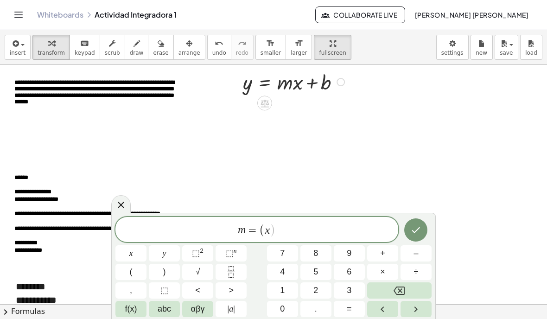
click at [231, 255] on span "⬚" at bounding box center [230, 253] width 8 height 9
click at [322, 289] on button "2" at bounding box center [316, 290] width 31 height 16
click at [404, 285] on button "Backspace" at bounding box center [399, 290] width 64 height 16
click at [236, 311] on button "| a |" at bounding box center [231, 309] width 31 height 16
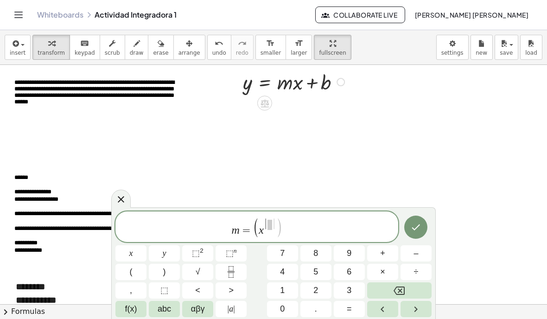
click at [398, 284] on button "Backspace" at bounding box center [399, 290] width 64 height 16
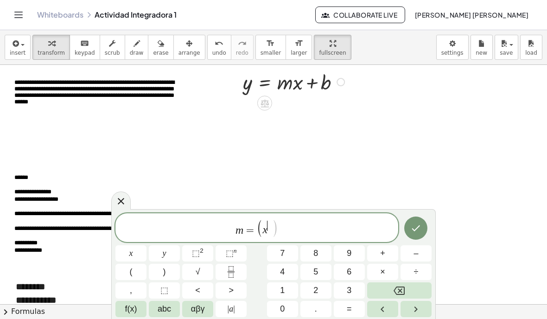
click at [139, 298] on button "," at bounding box center [130, 290] width 31 height 16
click at [393, 286] on button "Backspace" at bounding box center [399, 290] width 64 height 16
click at [144, 306] on button "f(x)" at bounding box center [130, 309] width 31 height 16
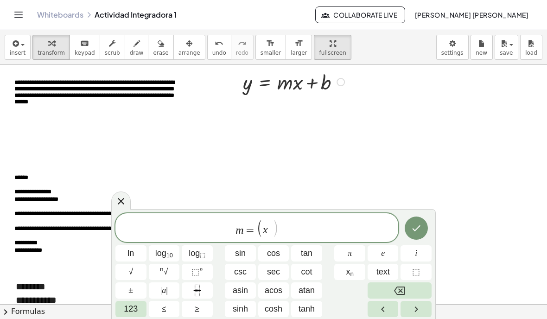
click at [350, 272] on span "x n" at bounding box center [350, 272] width 8 height 13
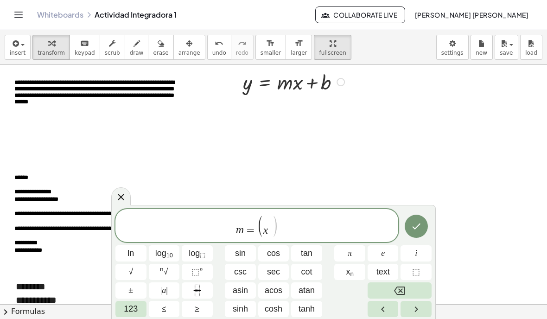
click at [137, 294] on button "±" at bounding box center [130, 290] width 31 height 16
click at [403, 289] on icon "Backspace" at bounding box center [399, 291] width 11 height 8
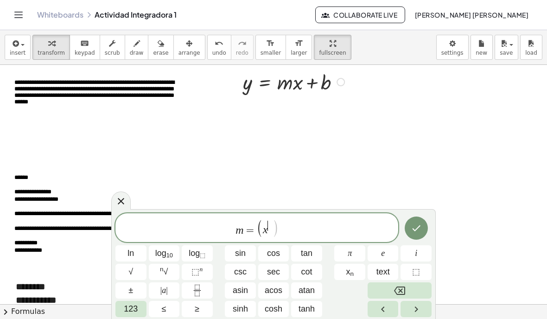
click at [395, 288] on icon "Backspace" at bounding box center [399, 290] width 11 height 11
click at [393, 288] on button "Backspace" at bounding box center [400, 290] width 64 height 16
click at [138, 312] on span "123" at bounding box center [131, 309] width 14 height 13
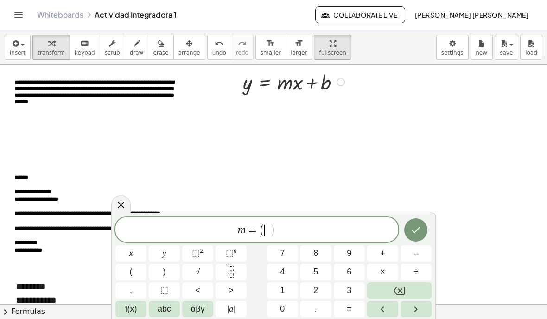
click at [130, 313] on span "f(x)" at bounding box center [131, 309] width 12 height 13
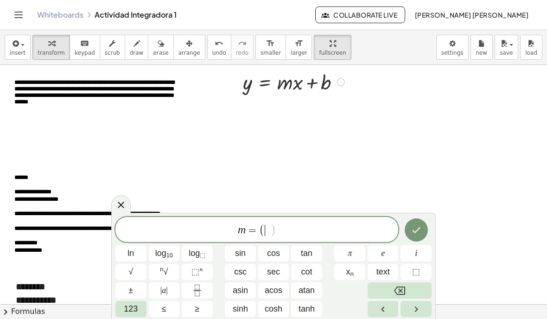
click at [136, 312] on span "123" at bounding box center [131, 309] width 14 height 13
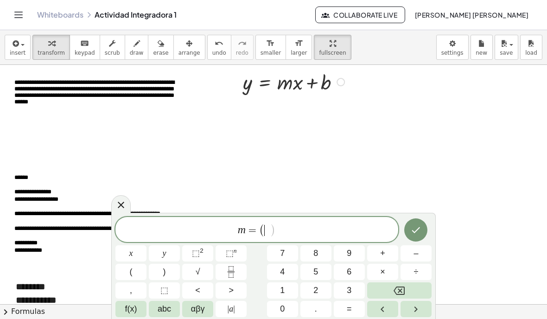
click at [173, 315] on button "abc" at bounding box center [164, 309] width 31 height 16
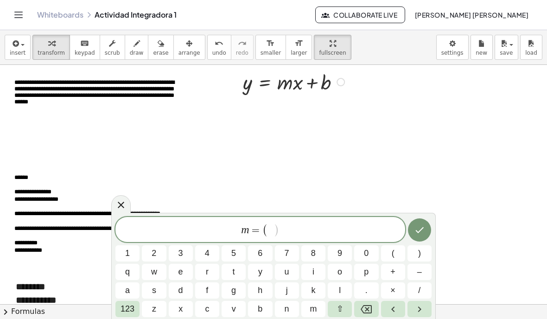
click at [181, 316] on button "x" at bounding box center [181, 309] width 24 height 16
click at [125, 314] on span "123" at bounding box center [128, 309] width 14 height 13
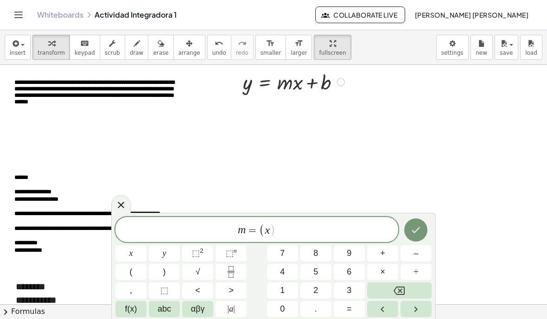
click at [137, 309] on button "f(x)" at bounding box center [130, 309] width 31 height 16
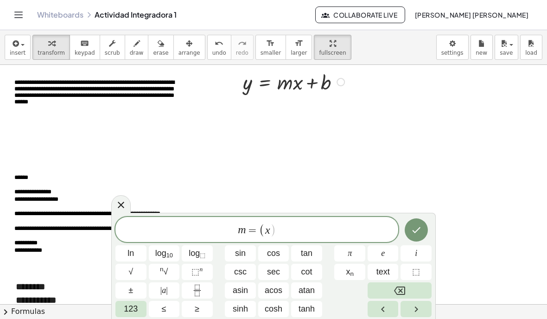
click at [352, 275] on sub "n" at bounding box center [352, 273] width 4 height 7
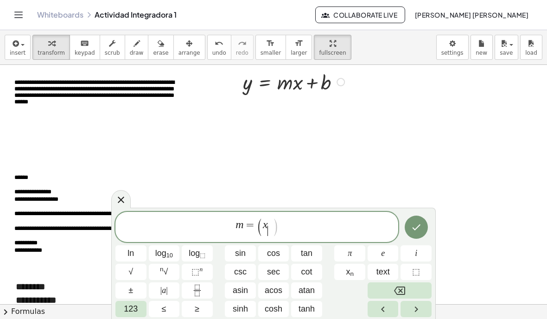
click at [130, 314] on span "123" at bounding box center [131, 309] width 14 height 13
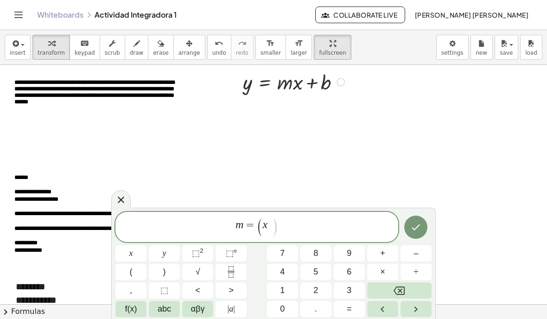
click at [163, 314] on span "abc" at bounding box center [164, 309] width 13 height 13
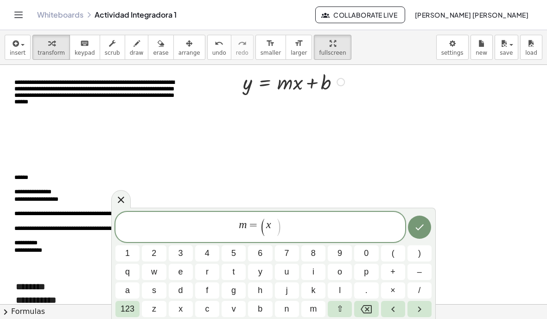
click at [130, 312] on span "123" at bounding box center [128, 309] width 14 height 13
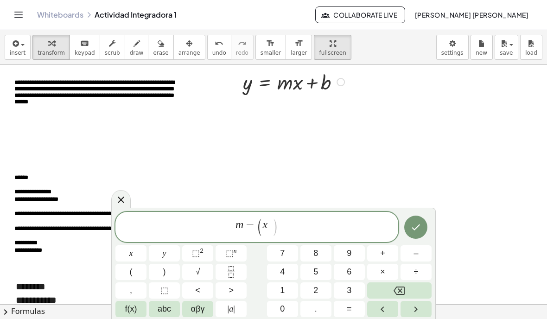
click at [159, 313] on span "abc" at bounding box center [164, 309] width 13 height 13
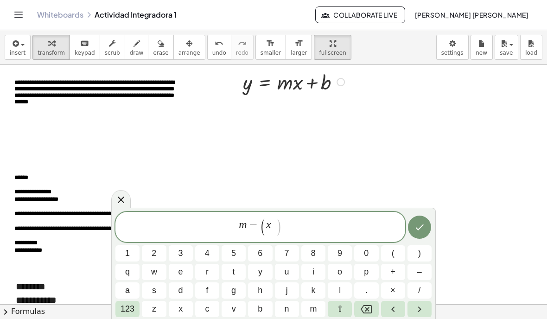
click at [160, 251] on button "2" at bounding box center [154, 253] width 24 height 16
click at [271, 222] on span "x 2 ​ ​" at bounding box center [271, 227] width 10 height 16
click at [371, 302] on button "Backspace" at bounding box center [366, 309] width 24 height 16
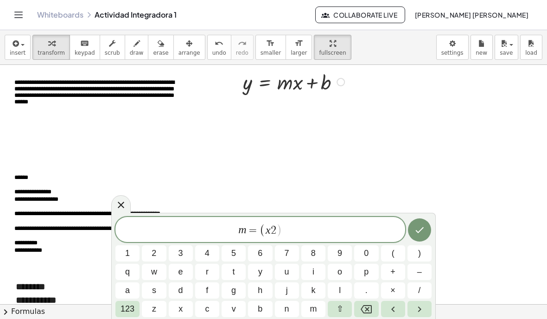
click at [370, 305] on icon "Backspace" at bounding box center [366, 309] width 11 height 8
click at [282, 228] on span "m = ( ​ 2 )" at bounding box center [260, 230] width 290 height 15
click at [366, 311] on icon "Backspace" at bounding box center [366, 309] width 11 height 11
click at [360, 306] on button "Backspace" at bounding box center [366, 309] width 24 height 16
click at [257, 271] on button "y" at bounding box center [260, 272] width 24 height 16
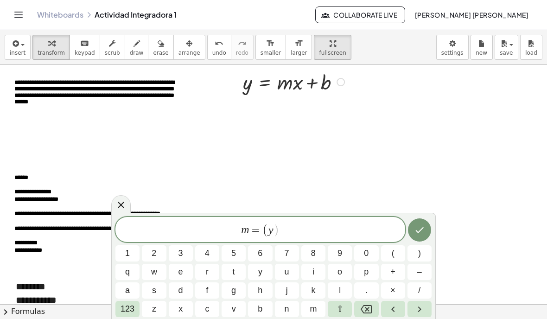
click at [138, 312] on button "123" at bounding box center [127, 309] width 24 height 16
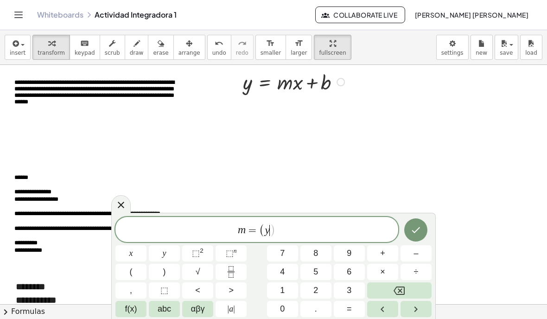
click at [129, 307] on span "f(x)" at bounding box center [131, 309] width 12 height 13
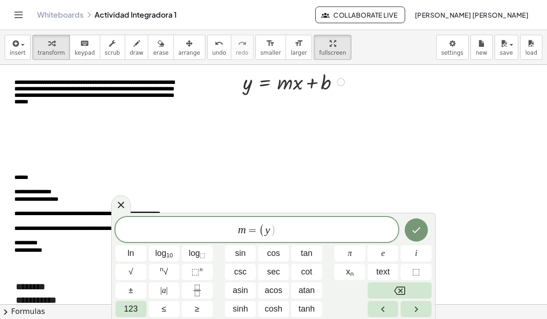
click at [351, 270] on sub "n" at bounding box center [352, 273] width 4 height 7
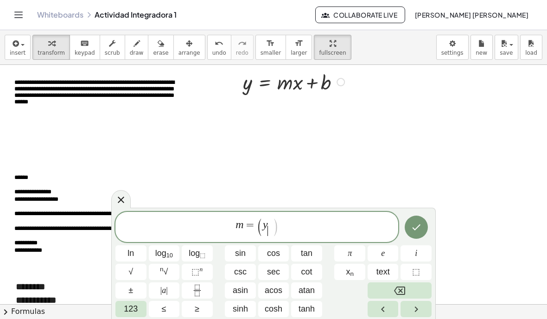
click at [131, 311] on span "123" at bounding box center [131, 309] width 14 height 13
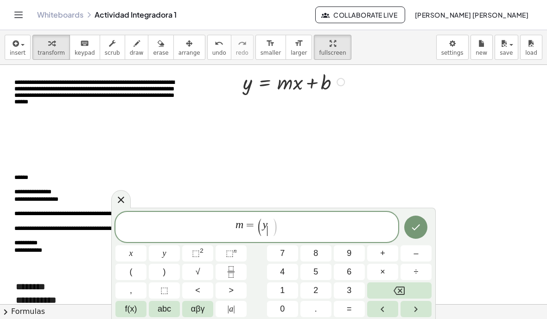
click at [166, 314] on span "abc" at bounding box center [164, 309] width 13 height 13
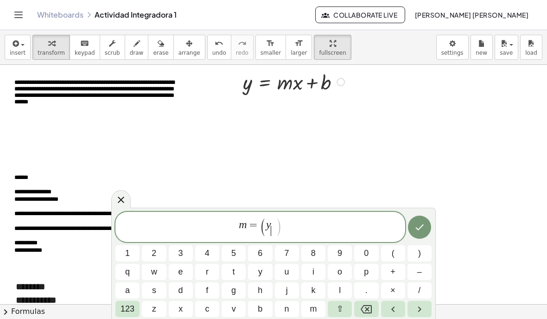
click at [156, 255] on span "2" at bounding box center [154, 253] width 5 height 13
click at [418, 272] on span "–" at bounding box center [419, 272] width 5 height 13
click at [263, 272] on button "y" at bounding box center [260, 272] width 24 height 16
click at [133, 307] on span "123" at bounding box center [128, 309] width 14 height 13
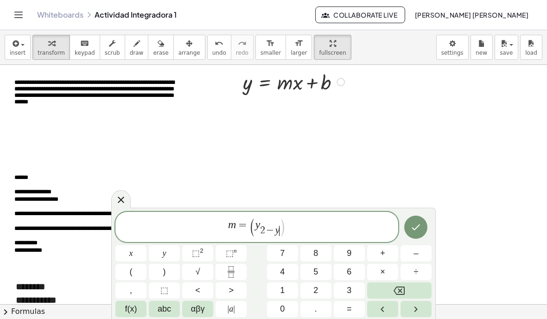
click at [129, 313] on span "f(x)" at bounding box center [131, 309] width 12 height 13
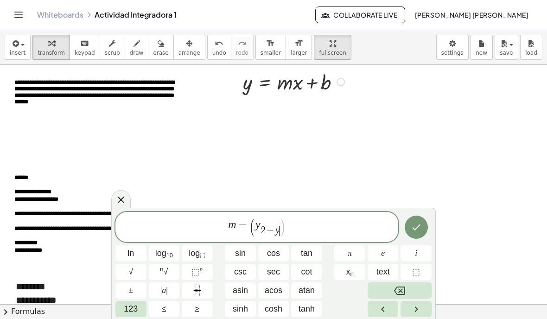
click at [354, 274] on button "x n" at bounding box center [349, 272] width 31 height 16
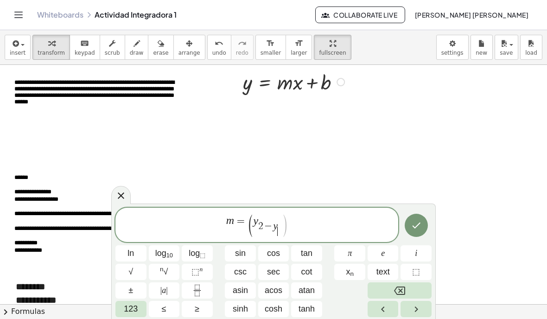
click at [132, 307] on span "123" at bounding box center [131, 309] width 14 height 13
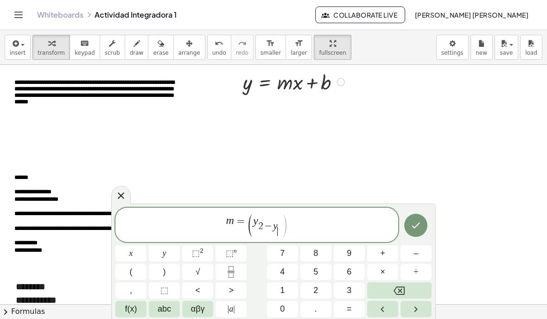
click at [162, 311] on span "abc" at bounding box center [164, 309] width 13 height 13
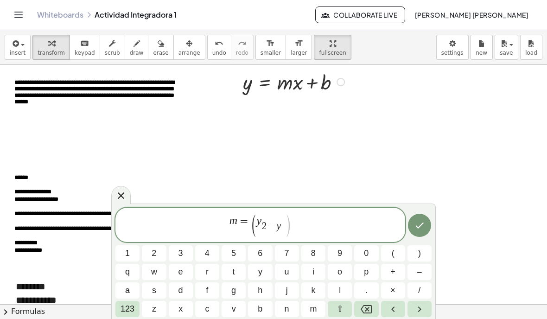
click at [128, 247] on span "1" at bounding box center [127, 253] width 5 height 13
click at [416, 252] on button ")" at bounding box center [420, 253] width 24 height 16
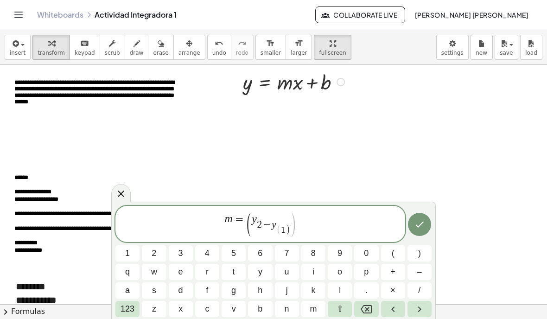
click at [365, 311] on icon "Backspace" at bounding box center [366, 309] width 11 height 8
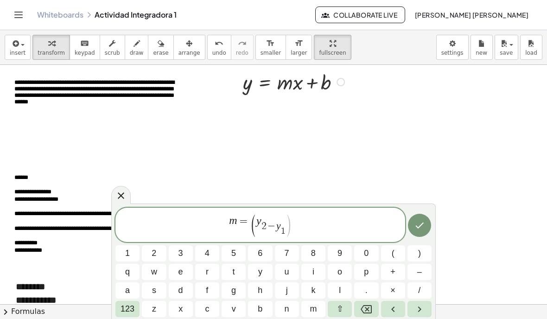
click at [417, 226] on icon "Done" at bounding box center [419, 225] width 11 height 11
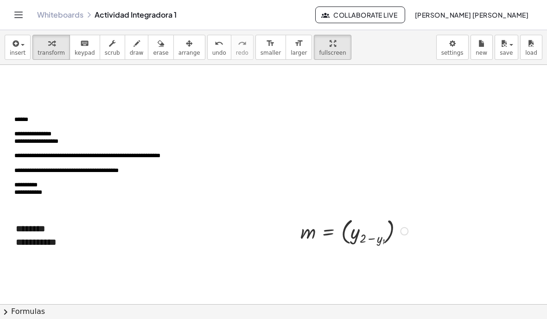
scroll to position [57, 0]
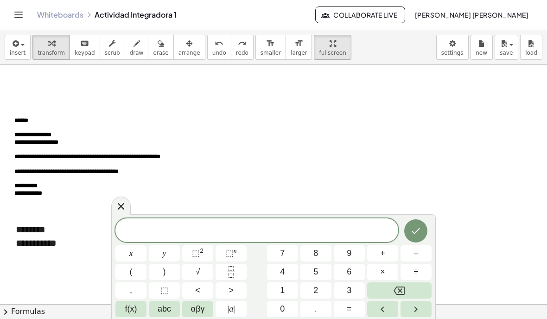
click at [160, 307] on span "abc" at bounding box center [164, 309] width 13 height 13
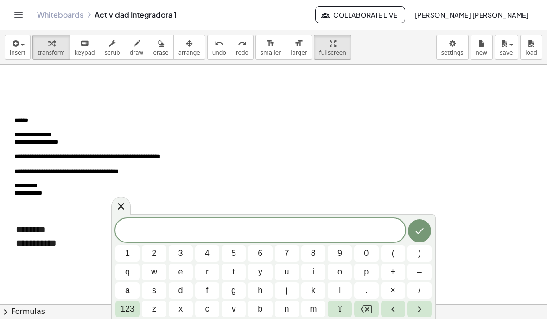
click at [313, 305] on span "m" at bounding box center [313, 309] width 7 height 13
click at [130, 311] on span "123" at bounding box center [128, 309] width 14 height 13
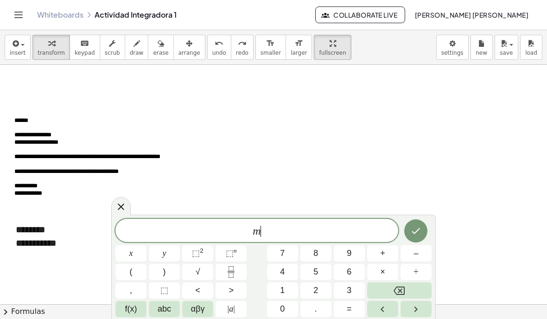
click at [346, 306] on button "=" at bounding box center [349, 309] width 31 height 16
click at [130, 269] on span "(" at bounding box center [131, 272] width 3 height 13
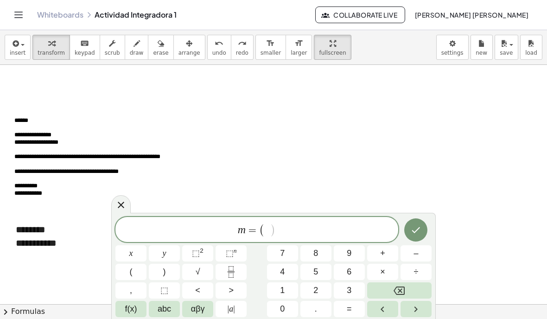
click at [135, 303] on span "f(x)" at bounding box center [131, 309] width 12 height 13
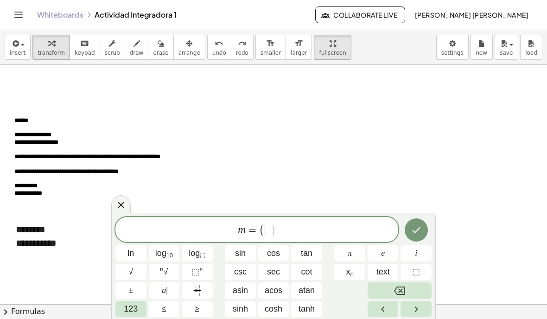
click at [133, 315] on span "123" at bounding box center [131, 309] width 14 height 13
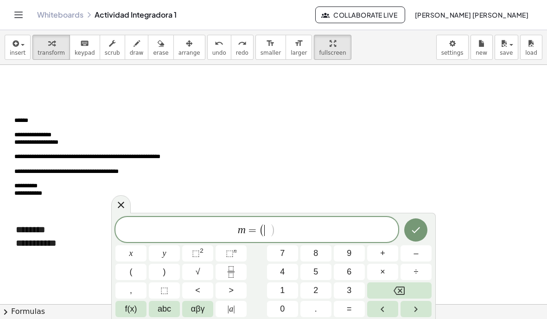
click at [134, 315] on span "f(x)" at bounding box center [131, 309] width 12 height 13
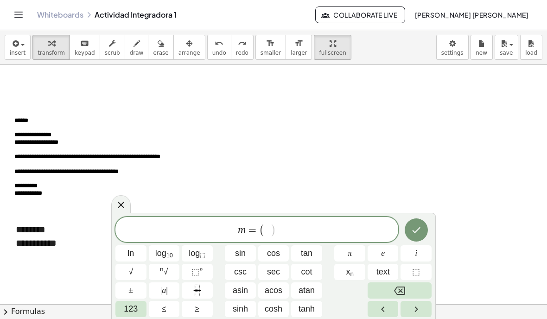
click at [130, 313] on span "123" at bounding box center [131, 309] width 14 height 13
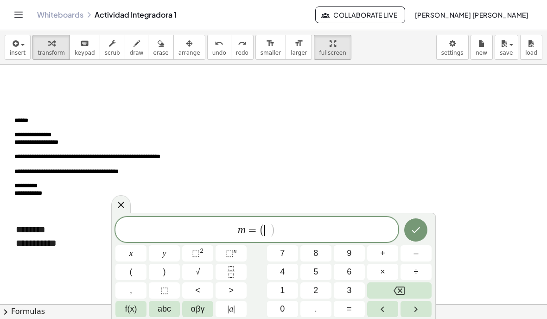
click at [167, 250] on button "y" at bounding box center [164, 253] width 31 height 16
click at [139, 306] on button "f(x)" at bounding box center [130, 309] width 31 height 16
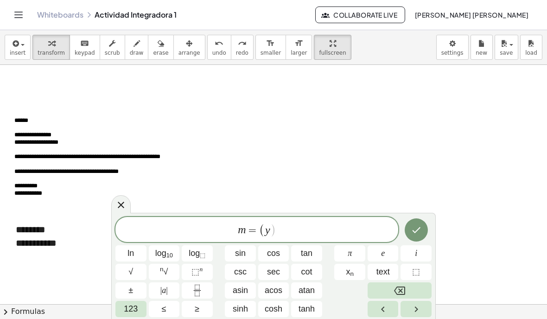
click at [353, 270] on sub "n" at bounding box center [352, 273] width 4 height 7
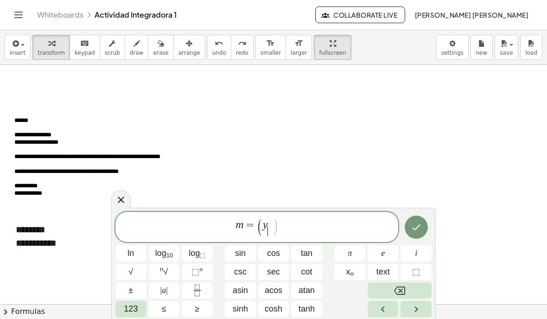
click at [126, 308] on span "123" at bounding box center [131, 309] width 14 height 13
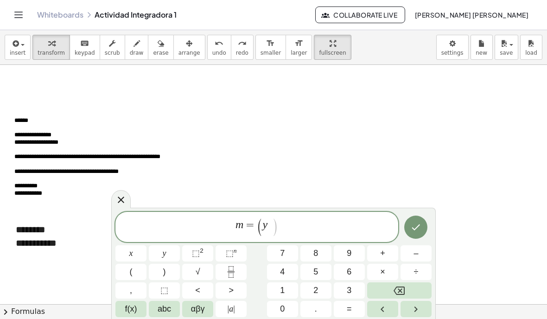
click at [316, 286] on span "2" at bounding box center [316, 290] width 5 height 13
click at [420, 253] on button "–" at bounding box center [416, 253] width 31 height 16
click at [168, 255] on button "y" at bounding box center [164, 253] width 31 height 16
click at [401, 285] on icon "Backspace" at bounding box center [399, 290] width 11 height 11
click at [168, 304] on span "abc" at bounding box center [164, 309] width 13 height 13
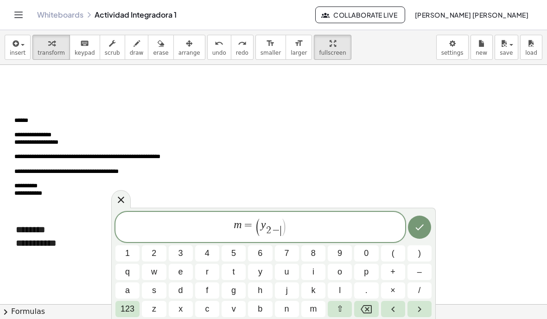
click at [259, 269] on span "y" at bounding box center [260, 272] width 4 height 13
click at [367, 306] on icon "Backspace" at bounding box center [366, 309] width 11 height 8
click at [129, 312] on span "123" at bounding box center [128, 309] width 14 height 13
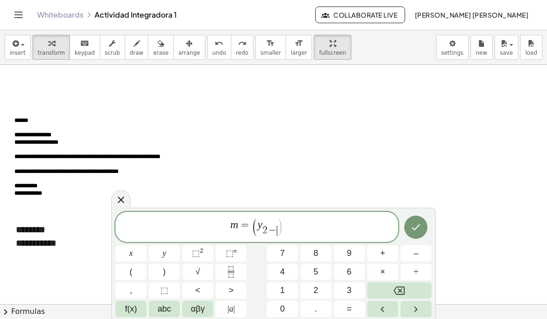
click at [411, 311] on icon "Right arrow" at bounding box center [415, 309] width 11 height 11
click at [167, 242] on div "m = ( y 2 − ​ ​ )" at bounding box center [256, 227] width 283 height 30
click at [378, 316] on button "Left arrow" at bounding box center [382, 309] width 31 height 16
click at [418, 314] on icon "Right arrow" at bounding box center [415, 309] width 11 height 11
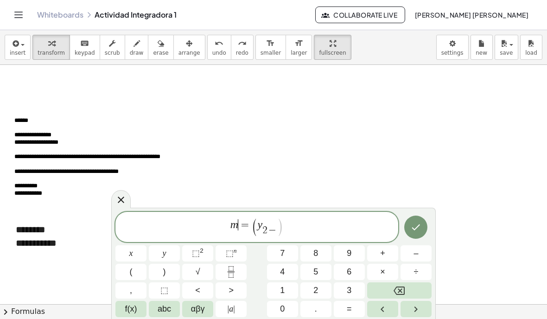
click at [418, 314] on icon "Right arrow" at bounding box center [415, 309] width 11 height 11
click at [416, 314] on icon "Right arrow" at bounding box center [415, 309] width 11 height 11
click at [416, 311] on icon "Right arrow" at bounding box center [416, 310] width 3 height 6
click at [412, 315] on icon "Right arrow" at bounding box center [415, 309] width 11 height 11
click at [411, 312] on icon "Right arrow" at bounding box center [415, 309] width 11 height 11
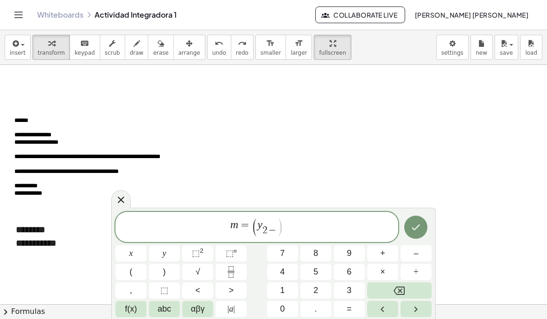
click at [411, 312] on icon "Right arrow" at bounding box center [415, 309] width 11 height 11
click at [410, 291] on button "Backspace" at bounding box center [399, 290] width 64 height 16
click at [165, 312] on span "abc" at bounding box center [164, 309] width 13 height 13
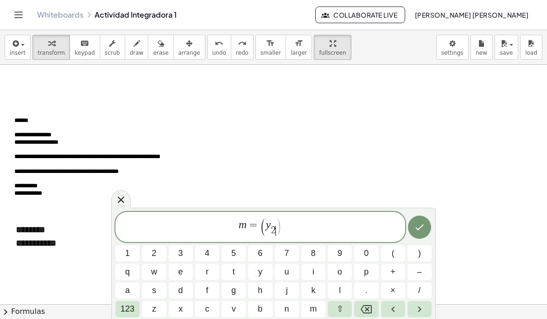
click at [129, 306] on span "123" at bounding box center [128, 309] width 14 height 13
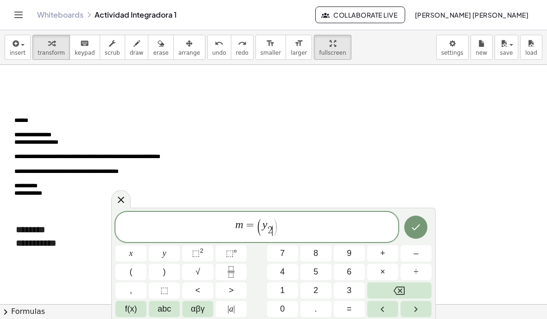
click at [407, 250] on button "–" at bounding box center [416, 253] width 31 height 16
click at [402, 287] on icon "Backspace" at bounding box center [399, 291] width 11 height 8
click at [416, 226] on icon "Done" at bounding box center [415, 227] width 11 height 11
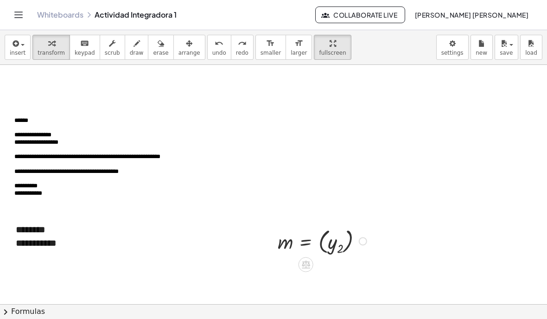
click at [307, 265] on icon at bounding box center [306, 265] width 10 height 10
click at [307, 261] on span "×" at bounding box center [306, 264] width 6 height 13
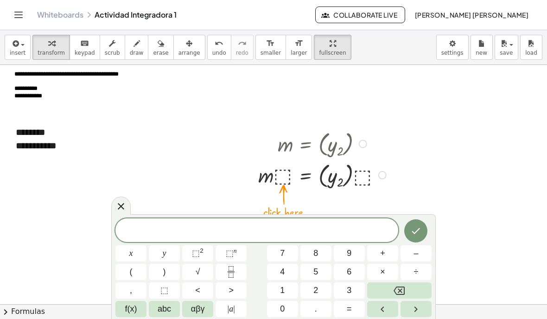
scroll to position [158, 0]
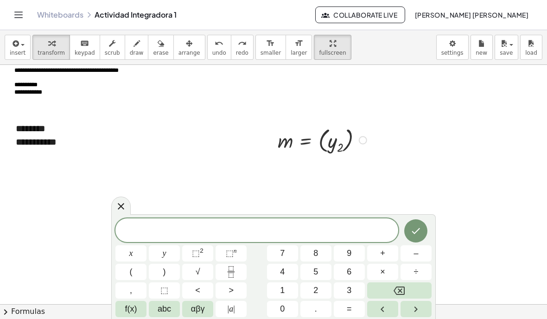
click at [404, 283] on button "Backspace" at bounding box center [399, 290] width 64 height 16
click at [166, 315] on button "abc" at bounding box center [164, 309] width 31 height 16
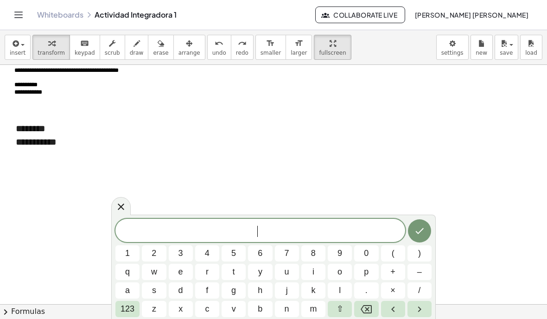
click at [309, 312] on button "m" at bounding box center [313, 309] width 24 height 16
click at [128, 314] on span "123" at bounding box center [128, 309] width 14 height 13
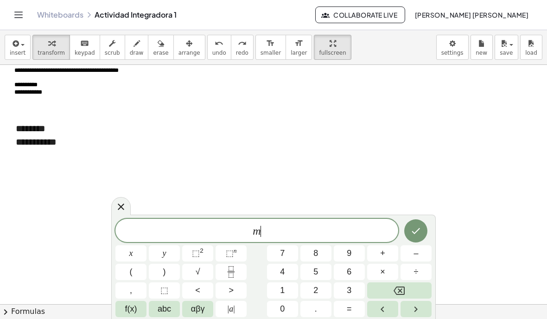
click at [352, 308] on button "=" at bounding box center [349, 309] width 31 height 16
click at [158, 316] on button "abc" at bounding box center [164, 309] width 31 height 16
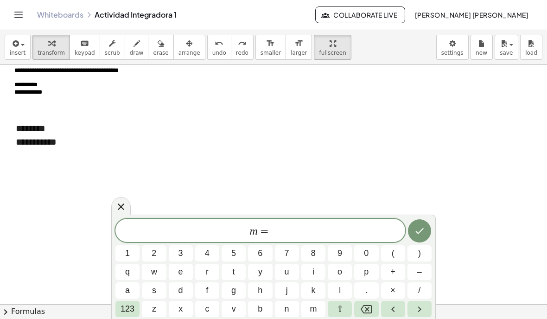
click at [392, 254] on span "(" at bounding box center [393, 253] width 3 height 13
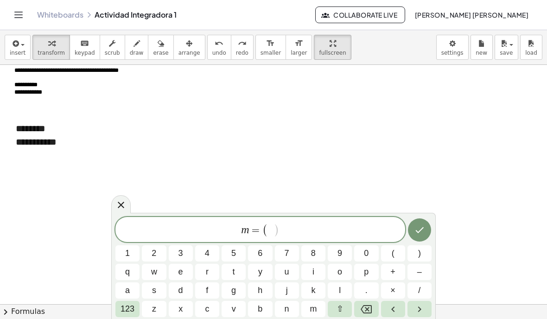
click at [125, 298] on button "a" at bounding box center [127, 290] width 24 height 16
click at [365, 305] on icon "Backspace" at bounding box center [366, 309] width 11 height 11
click at [267, 271] on button "y" at bounding box center [260, 272] width 24 height 16
click at [132, 312] on span "123" at bounding box center [128, 309] width 14 height 13
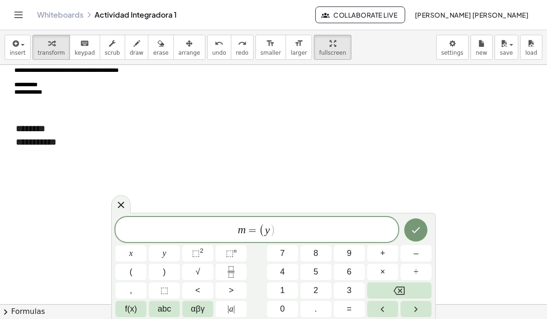
click at [135, 311] on span "f(x)" at bounding box center [131, 309] width 12 height 13
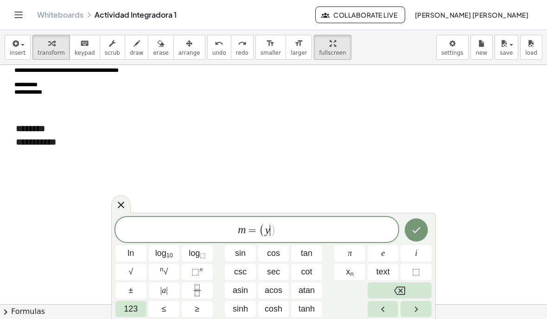
click at [355, 269] on button "x n" at bounding box center [349, 272] width 31 height 16
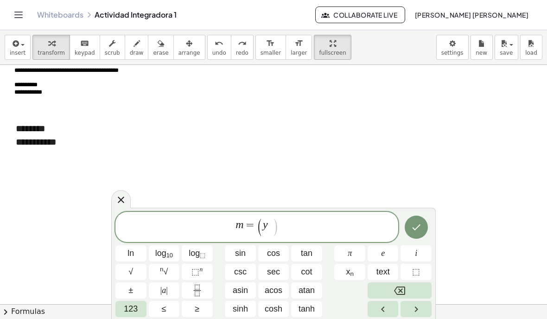
click at [136, 307] on span "123" at bounding box center [131, 309] width 14 height 13
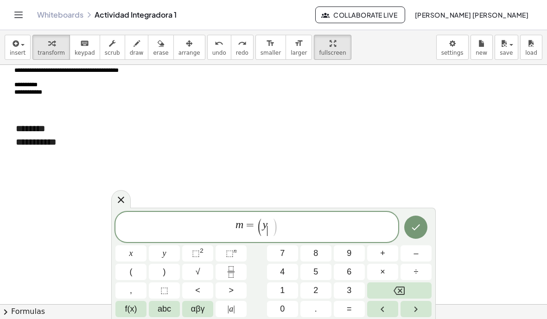
click at [319, 292] on button "2" at bounding box center [316, 290] width 31 height 16
click at [203, 307] on span "αβγ" at bounding box center [198, 309] width 14 height 13
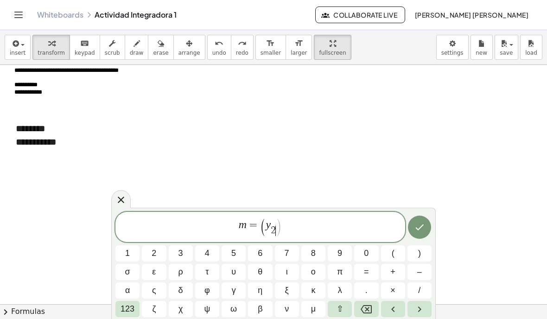
click at [130, 307] on span "123" at bounding box center [128, 309] width 14 height 13
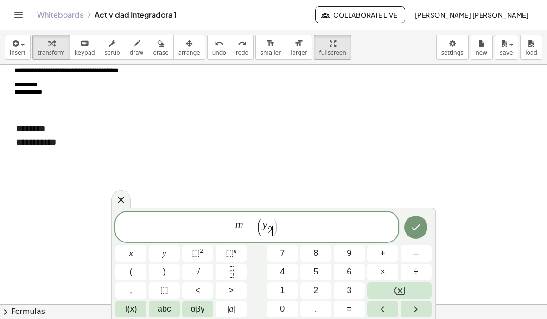
click at [139, 306] on button "f(x)" at bounding box center [130, 309] width 31 height 16
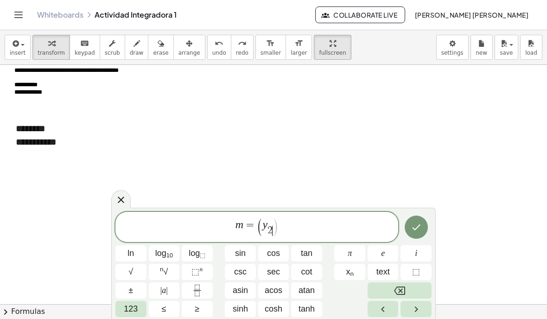
click at [133, 313] on span "123" at bounding box center [131, 309] width 14 height 13
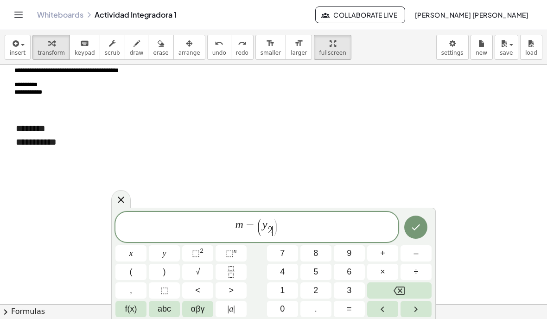
click at [168, 316] on button "abc" at bounding box center [164, 309] width 31 height 16
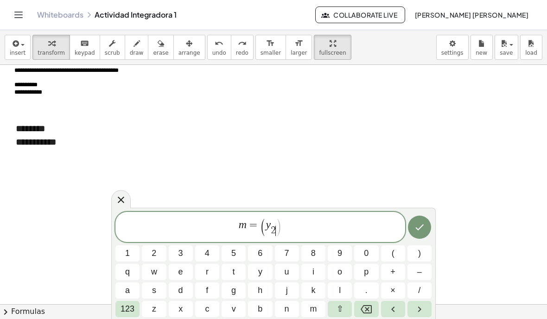
click at [412, 273] on button "–" at bounding box center [420, 272] width 24 height 16
click at [131, 310] on span "123" at bounding box center [128, 309] width 14 height 13
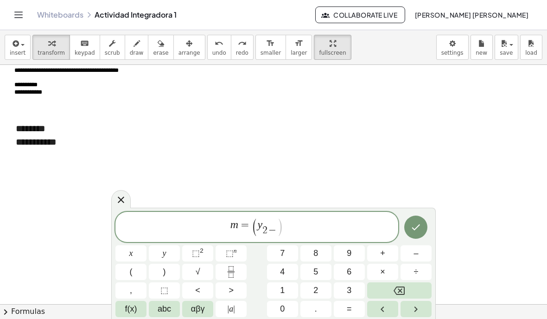
click at [164, 260] on span "y" at bounding box center [165, 253] width 4 height 13
click at [173, 307] on button "abc" at bounding box center [164, 309] width 31 height 16
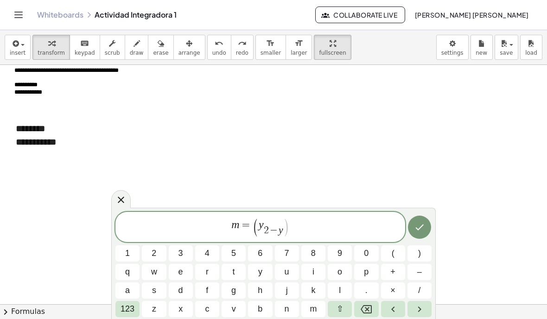
click at [138, 316] on button "123" at bounding box center [127, 309] width 24 height 16
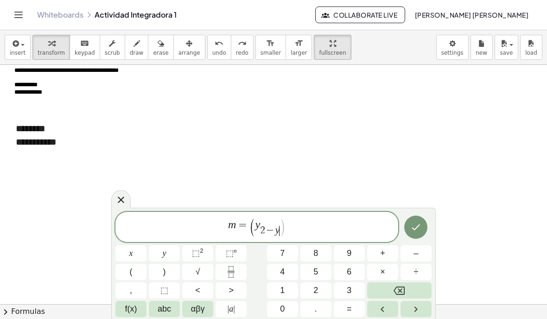
click at [135, 312] on span "f(x)" at bounding box center [131, 309] width 12 height 13
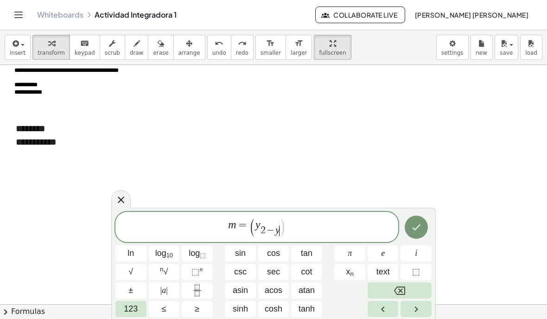
click at [351, 271] on sub "n" at bounding box center [352, 273] width 4 height 7
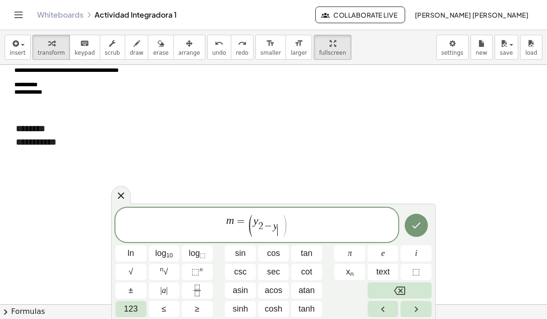
click at [134, 311] on span "123" at bounding box center [131, 309] width 14 height 13
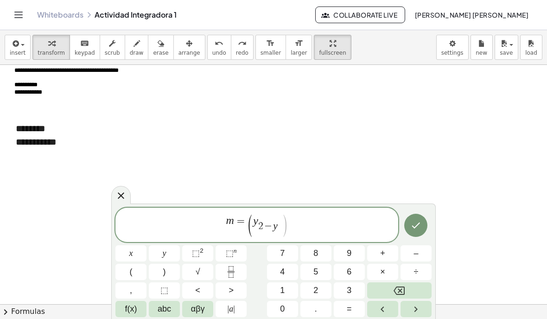
click at [288, 289] on button "1" at bounding box center [282, 290] width 31 height 16
click at [173, 269] on button ")" at bounding box center [164, 272] width 31 height 16
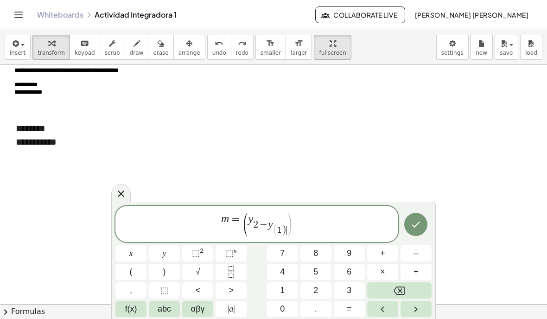
click at [415, 223] on icon "Done" at bounding box center [415, 224] width 11 height 11
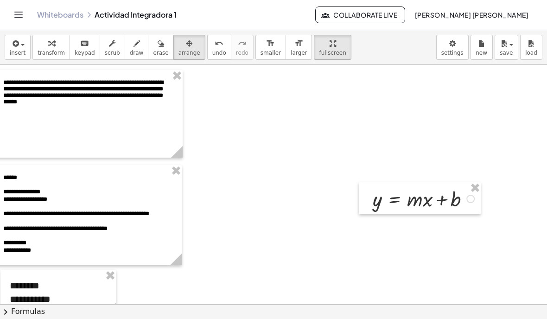
scroll to position [0, 11]
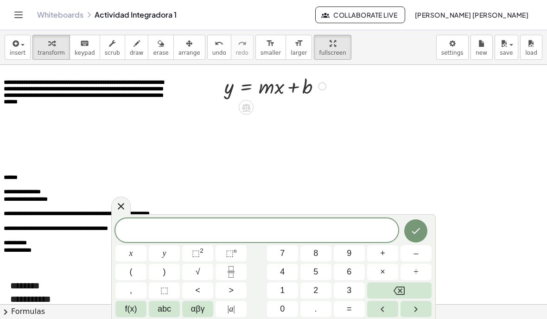
click at [165, 314] on span "abc" at bounding box center [164, 309] width 13 height 13
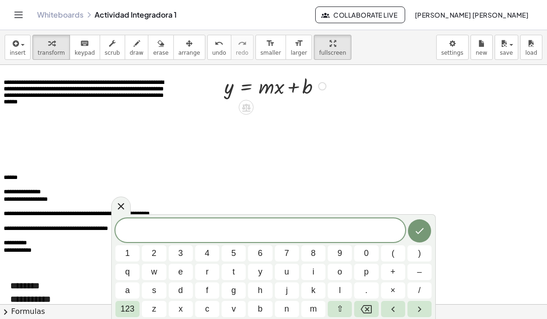
click at [312, 311] on span "m" at bounding box center [313, 309] width 7 height 13
click at [135, 304] on button "123" at bounding box center [127, 309] width 24 height 16
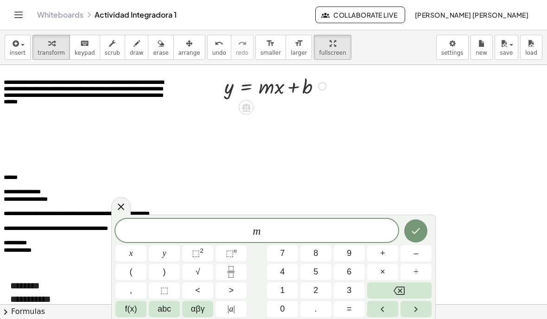
click at [349, 315] on button "=" at bounding box center [349, 309] width 31 height 16
click at [170, 251] on button "y" at bounding box center [164, 253] width 31 height 16
click at [379, 287] on button "Backspace" at bounding box center [399, 290] width 64 height 16
click at [130, 269] on span "(" at bounding box center [131, 272] width 3 height 13
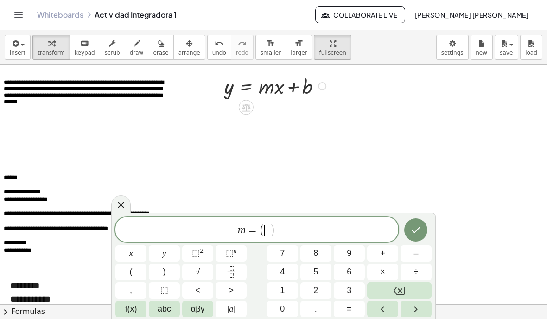
click at [168, 248] on button "y" at bounding box center [164, 253] width 31 height 16
click at [171, 316] on button "abc" at bounding box center [164, 309] width 31 height 16
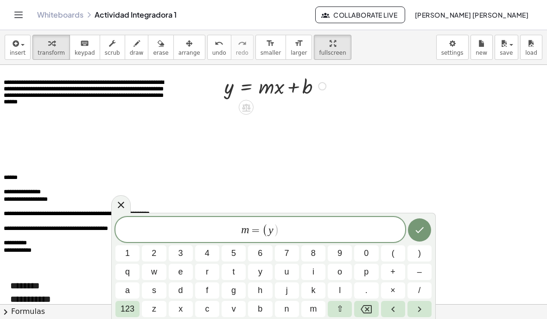
click at [416, 267] on button "–" at bounding box center [420, 272] width 24 height 16
click at [263, 272] on button "y" at bounding box center [260, 272] width 24 height 16
click at [418, 251] on span ")" at bounding box center [419, 253] width 3 height 13
click at [266, 231] on span "−" at bounding box center [270, 230] width 13 height 11
click at [130, 304] on span "123" at bounding box center [128, 309] width 14 height 13
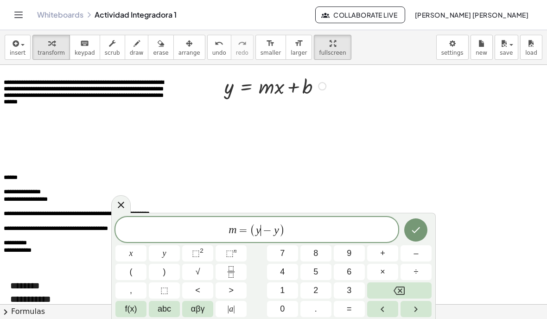
click at [139, 312] on button "f(x)" at bounding box center [130, 309] width 31 height 16
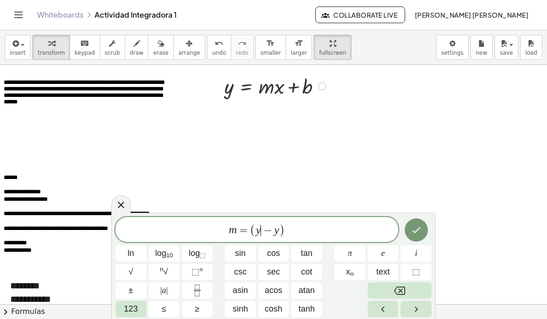
click at [349, 274] on span "x n" at bounding box center [350, 272] width 8 height 13
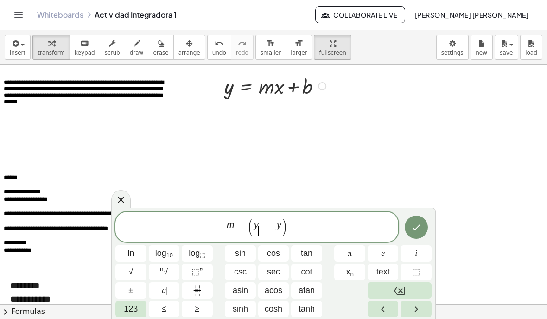
click at [129, 313] on span "123" at bounding box center [131, 309] width 14 height 13
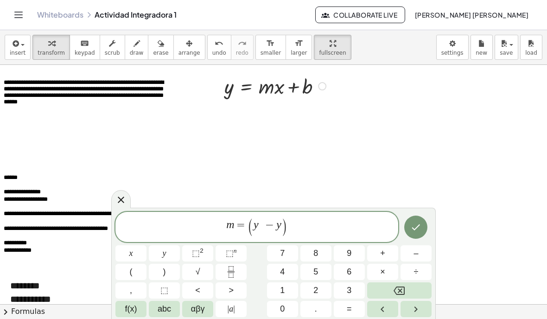
click at [317, 288] on span "2" at bounding box center [316, 290] width 5 height 13
click at [279, 223] on var "y" at bounding box center [279, 224] width 5 height 12
click at [282, 221] on span "( y 2 ​ − ​ y )" at bounding box center [268, 227] width 40 height 19
click at [137, 307] on button "f(x)" at bounding box center [130, 309] width 31 height 16
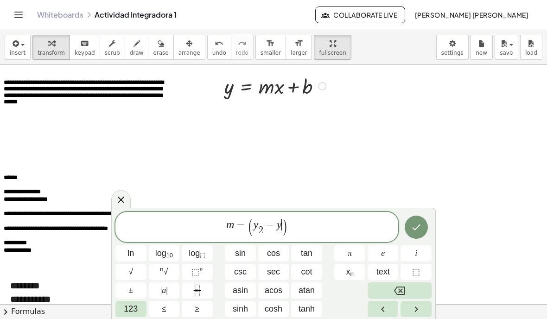
click at [348, 275] on span "x n" at bounding box center [350, 272] width 8 height 13
click at [132, 308] on span "123" at bounding box center [131, 309] width 14 height 13
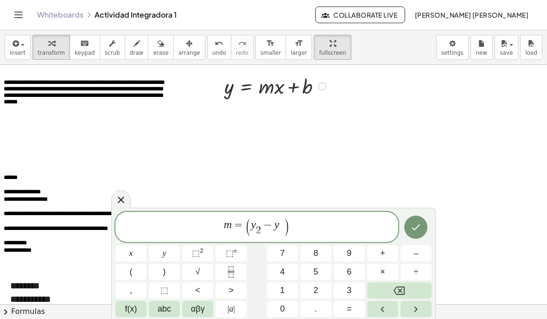
click at [284, 286] on span "1" at bounding box center [282, 290] width 5 height 13
click at [410, 219] on button "Done" at bounding box center [415, 227] width 23 height 23
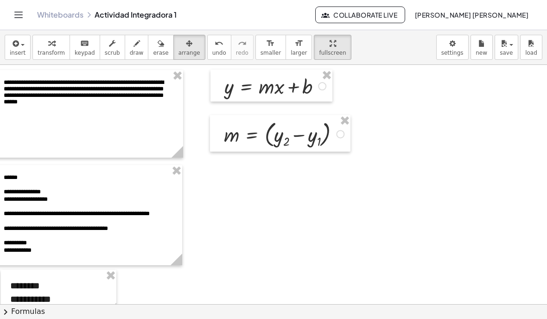
click at [503, 46] on icon "button" at bounding box center [504, 43] width 8 height 11
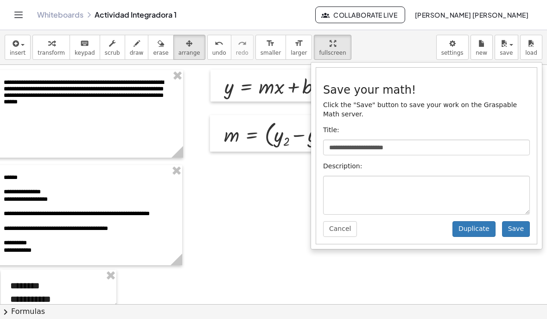
click at [519, 224] on button "Save" at bounding box center [516, 229] width 28 height 16
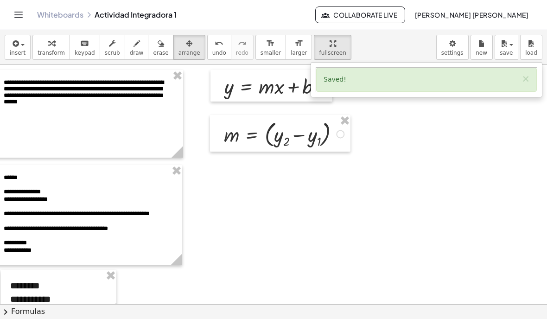
click at [56, 45] on div at bounding box center [273, 159] width 547 height 319
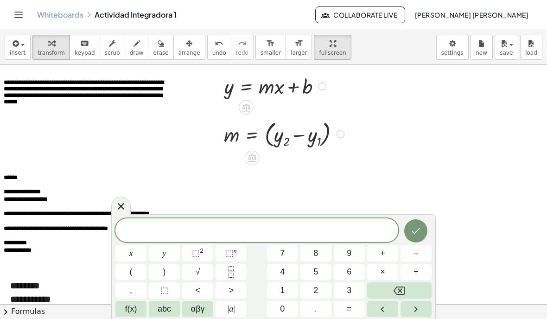
click at [159, 311] on span "abc" at bounding box center [164, 309] width 13 height 13
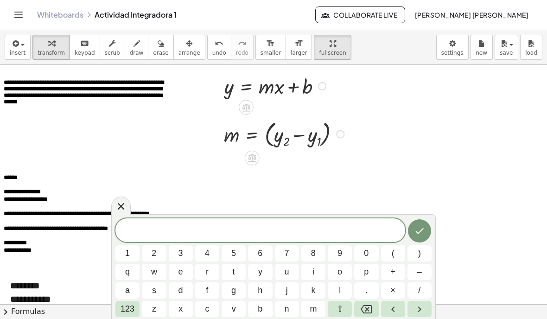
click at [312, 313] on span "m" at bounding box center [313, 309] width 7 height 13
click at [122, 307] on span "123" at bounding box center [128, 309] width 14 height 13
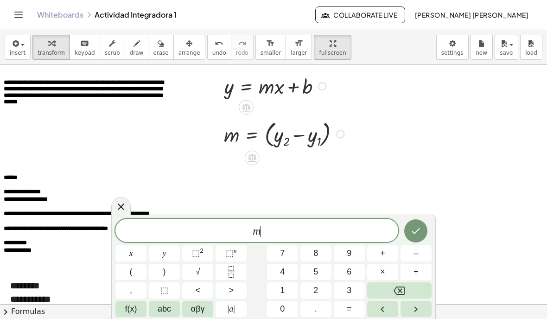
click at [340, 304] on button "=" at bounding box center [349, 309] width 31 height 16
click at [130, 313] on span "f(x)" at bounding box center [131, 309] width 12 height 13
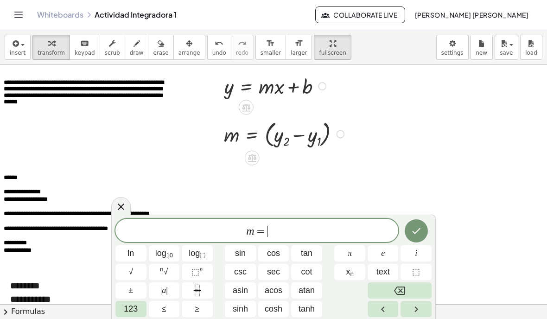
click at [128, 304] on span "123" at bounding box center [131, 309] width 14 height 13
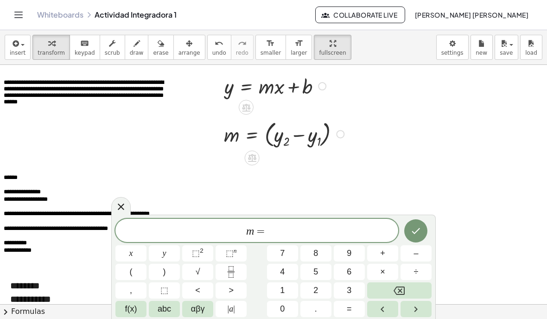
click at [131, 268] on span "(" at bounding box center [131, 272] width 3 height 13
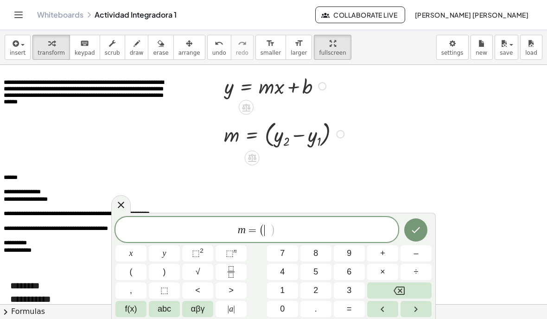
click at [163, 246] on button "y" at bounding box center [164, 253] width 31 height 16
click at [414, 255] on span "–" at bounding box center [416, 253] width 5 height 13
click at [162, 252] on button "y" at bounding box center [164, 253] width 31 height 16
click at [161, 274] on button ")" at bounding box center [164, 272] width 31 height 16
click at [383, 256] on span "+" at bounding box center [382, 253] width 5 height 13
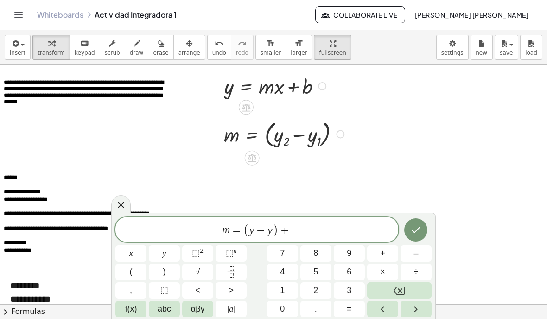
click at [398, 284] on button "Backspace" at bounding box center [399, 290] width 64 height 16
click at [414, 271] on span "÷" at bounding box center [416, 272] width 5 height 13
click at [130, 274] on span "(" at bounding box center [131, 272] width 3 height 13
click at [406, 280] on button "÷" at bounding box center [416, 272] width 31 height 16
click at [402, 286] on icon "Backspace" at bounding box center [399, 290] width 11 height 11
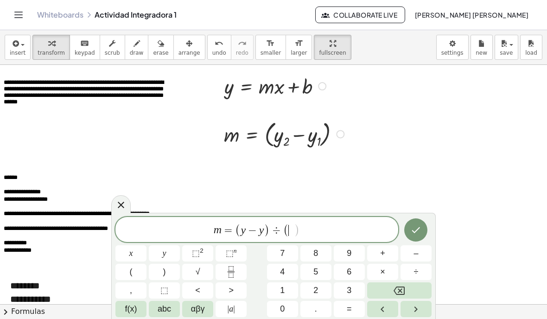
click at [399, 284] on button "Backspace" at bounding box center [399, 290] width 64 height 16
click at [397, 287] on icon "Backspace" at bounding box center [399, 291] width 11 height 8
click at [419, 273] on span "÷" at bounding box center [416, 272] width 5 height 13
click at [120, 312] on button "f(x)" at bounding box center [130, 309] width 31 height 16
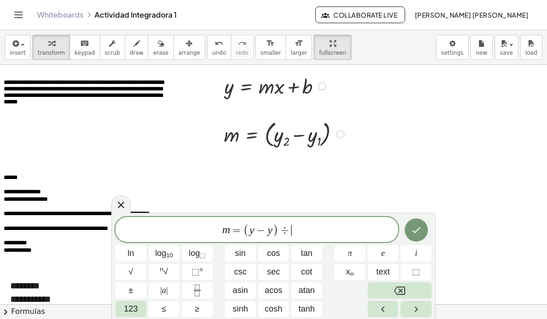
click at [131, 312] on span "123" at bounding box center [131, 309] width 14 height 13
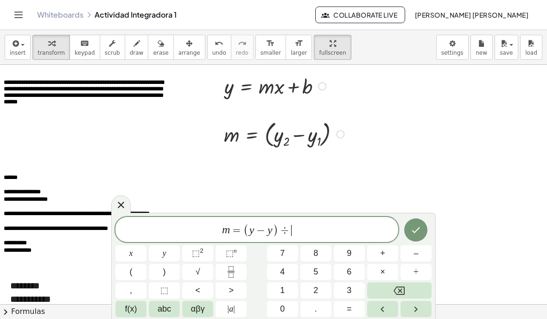
click at [137, 311] on button "f(x)" at bounding box center [130, 309] width 31 height 16
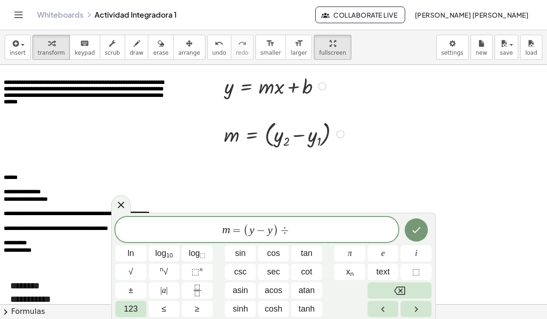
click at [400, 284] on button "Backspace" at bounding box center [400, 290] width 64 height 16
click at [194, 289] on icon "Fraction" at bounding box center [198, 291] width 12 height 12
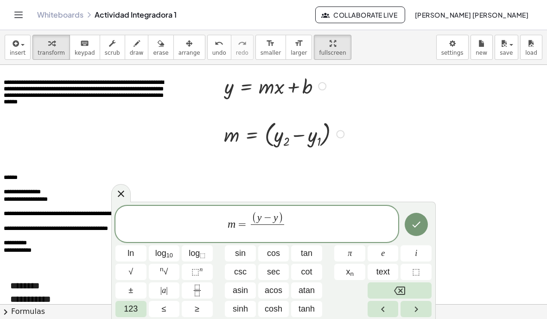
click at [136, 315] on span "123" at bounding box center [131, 309] width 14 height 13
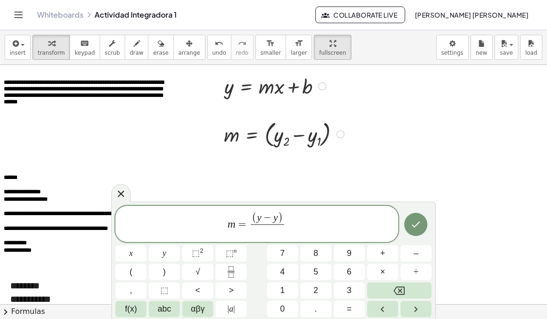
click at [161, 316] on button "abc" at bounding box center [164, 309] width 31 height 16
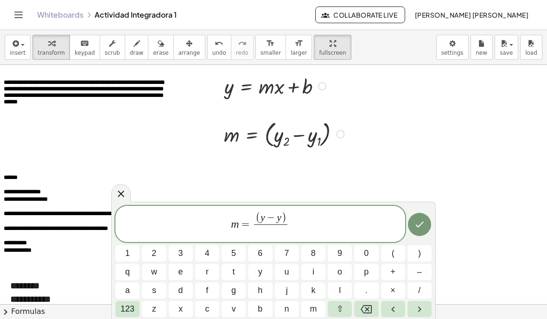
click at [131, 305] on span "123" at bounding box center [128, 309] width 14 height 13
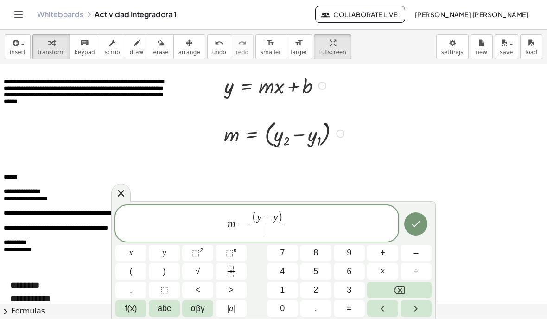
click at [138, 253] on button "x" at bounding box center [130, 253] width 31 height 16
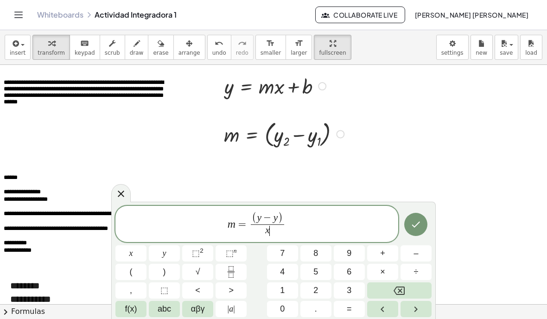
click at [414, 253] on span "–" at bounding box center [416, 253] width 5 height 13
click at [133, 250] on button "x" at bounding box center [130, 253] width 31 height 16
click at [388, 311] on icon "Left arrow" at bounding box center [382, 309] width 11 height 11
click at [387, 311] on icon "Left arrow" at bounding box center [382, 309] width 11 height 11
click at [416, 305] on icon "Right arrow" at bounding box center [415, 309] width 11 height 11
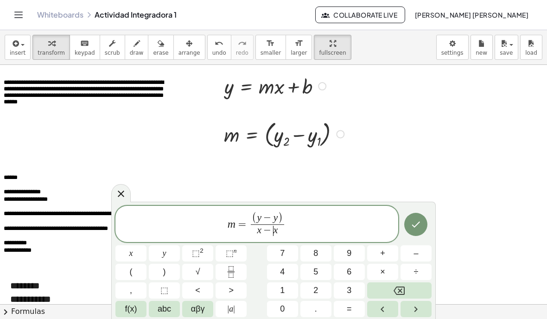
click at [412, 307] on icon "Right arrow" at bounding box center [415, 309] width 11 height 11
click at [127, 311] on span "f(x)" at bounding box center [131, 309] width 12 height 13
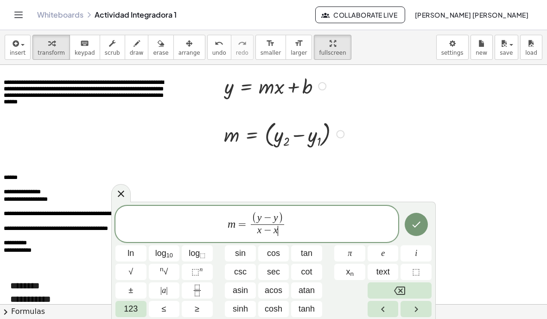
click at [355, 271] on button "x n" at bounding box center [349, 272] width 31 height 16
click at [132, 313] on span "123" at bounding box center [131, 309] width 14 height 13
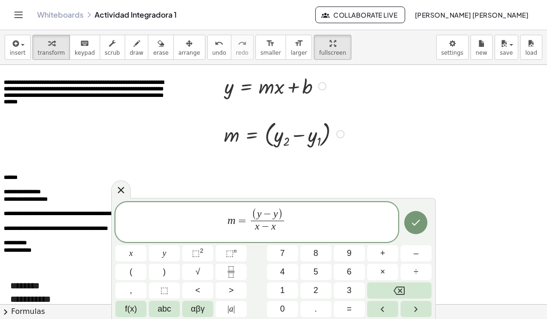
click at [282, 285] on span "1" at bounding box center [282, 290] width 5 height 13
click at [383, 310] on icon "Left arrow" at bounding box center [382, 309] width 11 height 11
click at [380, 307] on icon "Left arrow" at bounding box center [382, 309] width 11 height 11
click at [379, 307] on icon "Left arrow" at bounding box center [382, 309] width 11 height 11
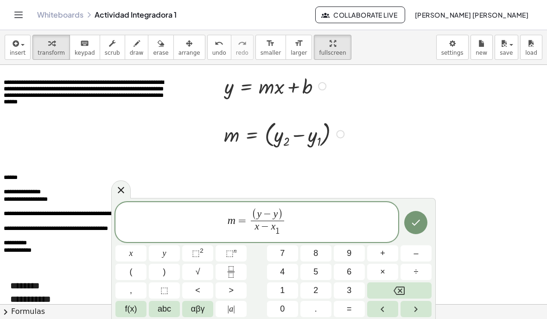
click at [131, 308] on span "f(x)" at bounding box center [131, 309] width 12 height 13
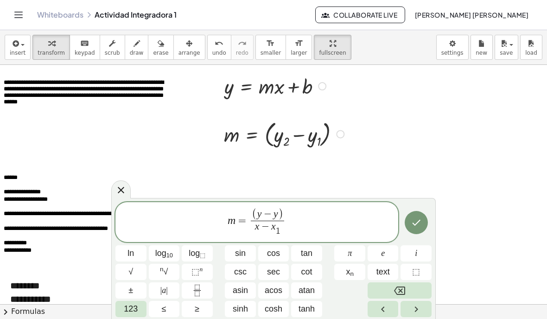
click at [354, 273] on button "x n" at bounding box center [349, 272] width 31 height 16
click at [128, 306] on span "123" at bounding box center [131, 309] width 14 height 13
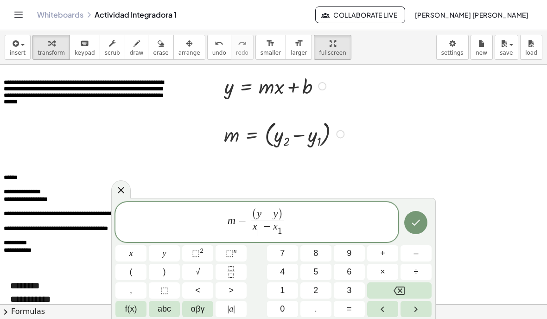
click at [319, 288] on button "2" at bounding box center [316, 290] width 31 height 16
click at [377, 305] on icon "Left arrow" at bounding box center [382, 309] width 11 height 11
click at [377, 305] on button "Left arrow" at bounding box center [382, 309] width 31 height 16
click at [376, 309] on button "Left arrow" at bounding box center [382, 309] width 31 height 16
click at [376, 305] on button "Left arrow" at bounding box center [382, 309] width 31 height 16
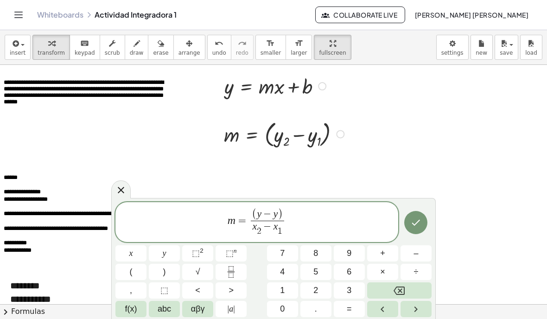
click at [377, 303] on button "Left arrow" at bounding box center [382, 309] width 31 height 16
click at [127, 307] on span "f(x)" at bounding box center [131, 309] width 12 height 13
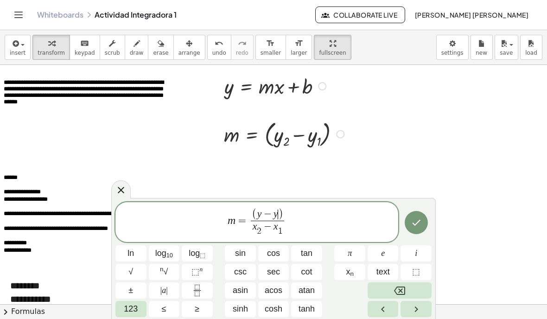
click at [352, 271] on sub "n" at bounding box center [352, 273] width 4 height 7
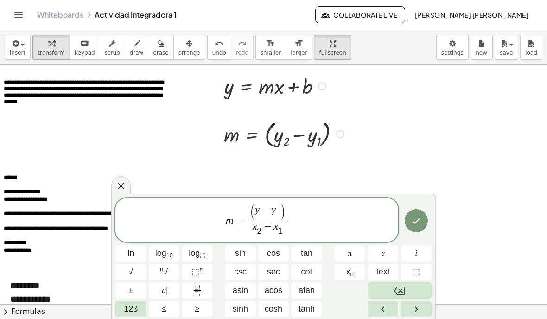
click at [128, 305] on span "123" at bounding box center [131, 309] width 14 height 13
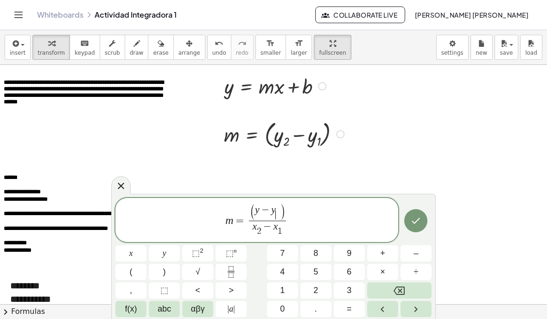
click at [285, 285] on button "1" at bounding box center [282, 290] width 31 height 16
click at [380, 307] on icon "Left arrow" at bounding box center [382, 309] width 11 height 11
click at [381, 307] on icon "Left arrow" at bounding box center [382, 309] width 11 height 11
click at [380, 306] on icon "Left arrow" at bounding box center [382, 309] width 11 height 11
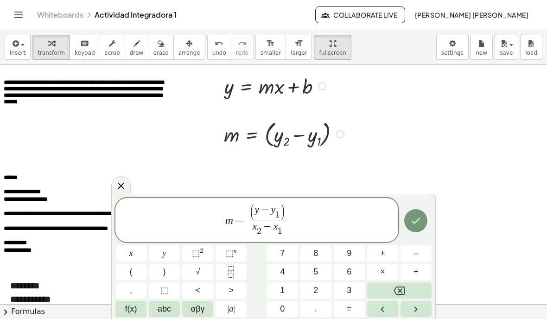
click at [131, 305] on span "f(x)" at bounding box center [131, 309] width 12 height 13
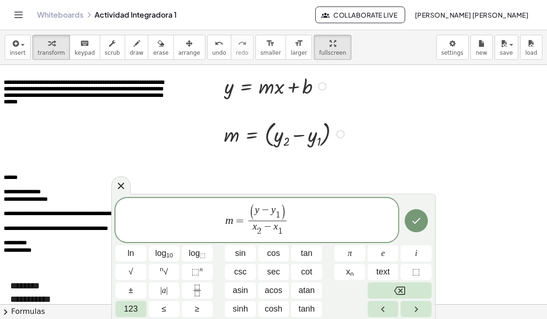
click at [351, 270] on sub "n" at bounding box center [352, 273] width 4 height 7
click at [128, 311] on span "123" at bounding box center [131, 309] width 14 height 13
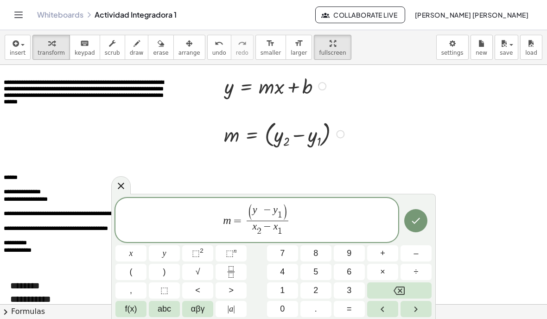
click at [320, 279] on button "5" at bounding box center [316, 272] width 31 height 16
click at [314, 279] on button "5" at bounding box center [316, 272] width 31 height 16
click at [383, 285] on button "Backspace" at bounding box center [399, 290] width 64 height 16
click at [382, 286] on button "Backspace" at bounding box center [399, 290] width 64 height 16
click at [314, 284] on span "2" at bounding box center [316, 290] width 5 height 13
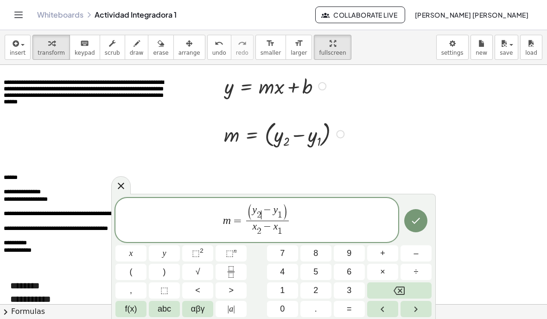
click at [410, 211] on button "Done" at bounding box center [415, 220] width 23 height 23
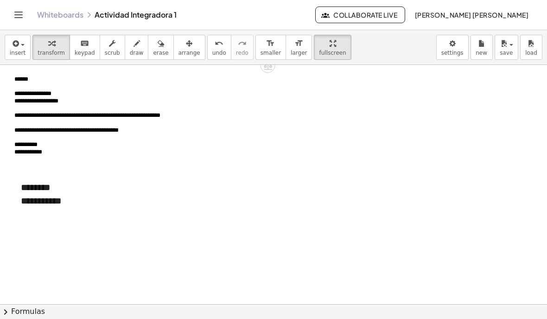
scroll to position [99, 0]
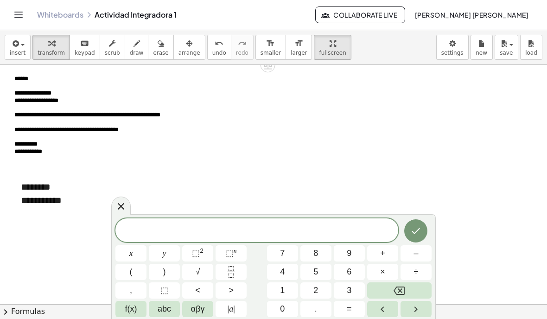
click at [164, 306] on span "abc" at bounding box center [164, 309] width 13 height 13
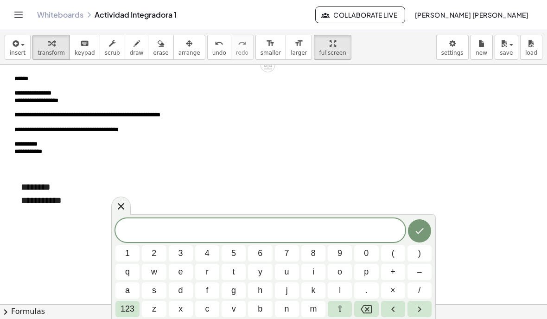
click at [186, 306] on button "x" at bounding box center [181, 309] width 24 height 16
click at [135, 302] on button "123" at bounding box center [127, 309] width 24 height 16
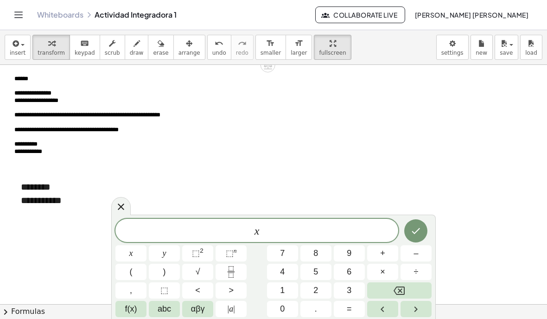
click at [353, 303] on button "=" at bounding box center [349, 309] width 31 height 16
click at [134, 269] on button "(" at bounding box center [130, 272] width 31 height 16
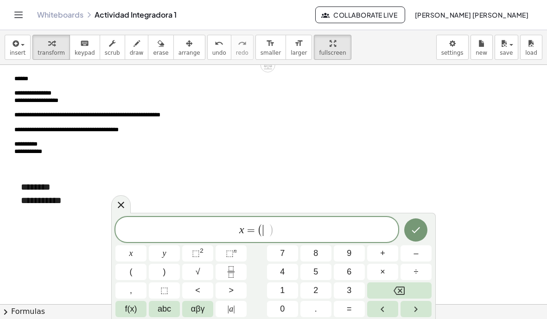
click at [350, 268] on span "6" at bounding box center [349, 272] width 5 height 13
click at [288, 297] on button "1" at bounding box center [282, 290] width 31 height 16
click at [396, 285] on icon "Backspace" at bounding box center [399, 290] width 11 height 11
click at [285, 309] on button "0" at bounding box center [282, 309] width 31 height 16
click at [178, 312] on button "abc" at bounding box center [164, 309] width 31 height 16
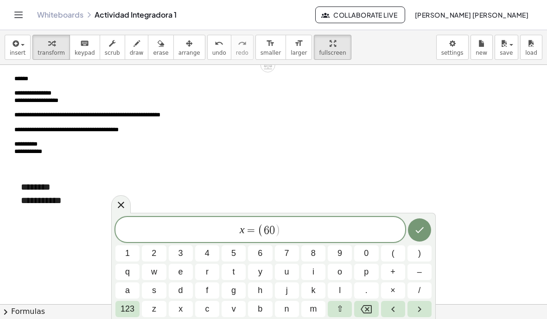
click at [136, 312] on button "123" at bounding box center [127, 309] width 24 height 16
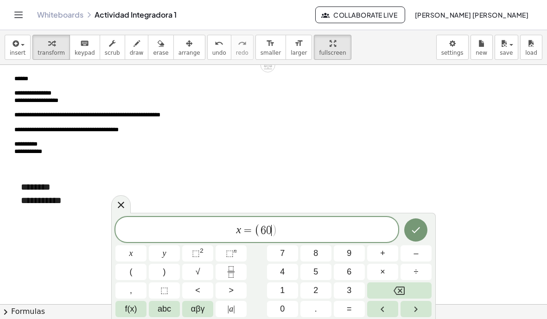
click at [130, 285] on span "," at bounding box center [131, 290] width 2 height 13
click at [352, 258] on span "9" at bounding box center [349, 253] width 5 height 13
click at [288, 310] on button "0" at bounding box center [282, 309] width 31 height 16
click at [287, 310] on button "0" at bounding box center [282, 309] width 31 height 16
click at [165, 268] on span ")" at bounding box center [164, 272] width 3 height 13
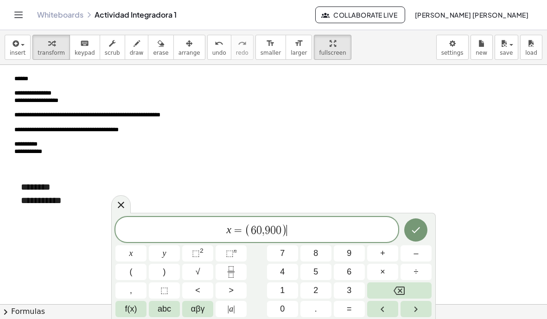
click at [415, 229] on icon "Done" at bounding box center [415, 229] width 11 height 11
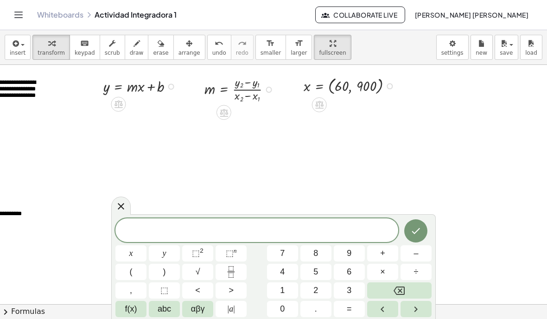
scroll to position [1, 141]
click at [169, 251] on button "y" at bounding box center [164, 253] width 31 height 16
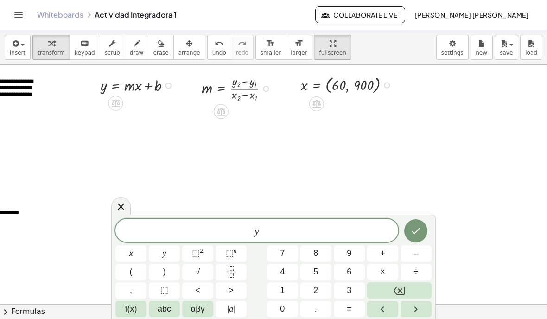
click at [352, 310] on span "=" at bounding box center [349, 309] width 5 height 13
click at [133, 269] on button "(" at bounding box center [130, 272] width 31 height 16
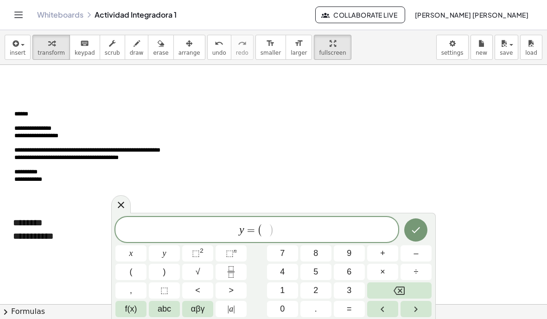
scroll to position [69, 0]
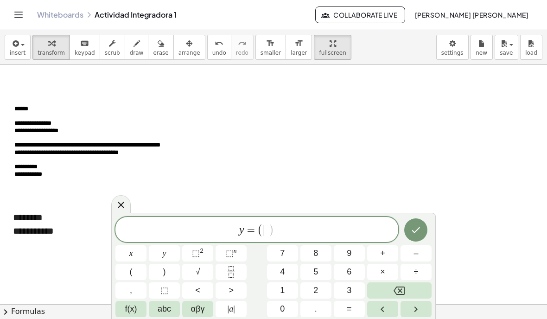
click at [283, 290] on span "1" at bounding box center [282, 290] width 5 height 13
click at [324, 246] on button "8" at bounding box center [316, 253] width 31 height 16
click at [288, 311] on button "0" at bounding box center [282, 309] width 31 height 16
click at [135, 288] on button "," at bounding box center [130, 290] width 31 height 16
click at [318, 288] on span "2" at bounding box center [316, 290] width 5 height 13
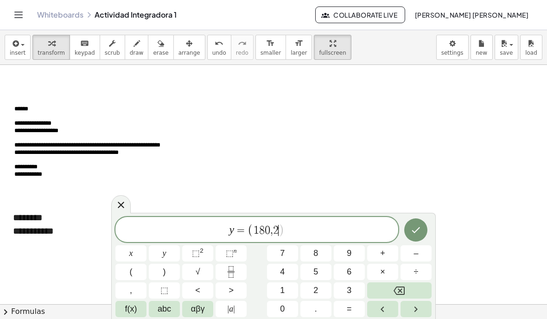
click at [318, 288] on span "2" at bounding box center [316, 290] width 5 height 13
click at [283, 306] on span "0" at bounding box center [282, 309] width 5 height 13
click at [391, 286] on button "Backspace" at bounding box center [399, 290] width 64 height 16
click at [316, 270] on span "5" at bounding box center [316, 272] width 5 height 13
click at [284, 306] on span "0" at bounding box center [282, 309] width 5 height 13
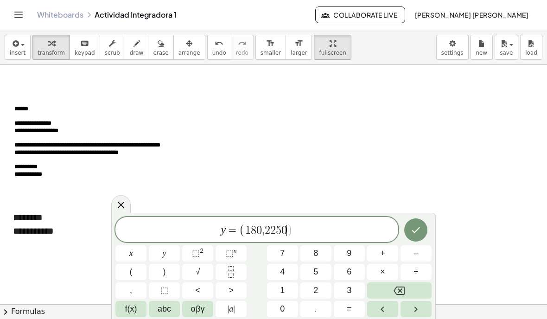
click at [170, 269] on button ")" at bounding box center [164, 272] width 31 height 16
click at [418, 234] on icon "Done" at bounding box center [415, 229] width 11 height 11
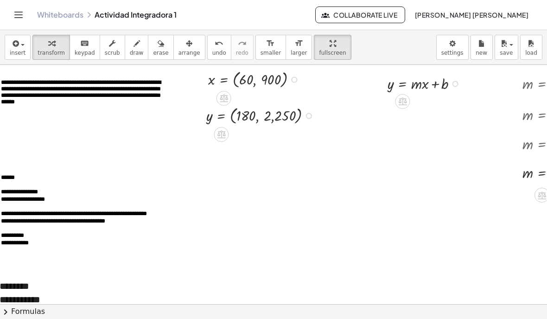
scroll to position [0, 0]
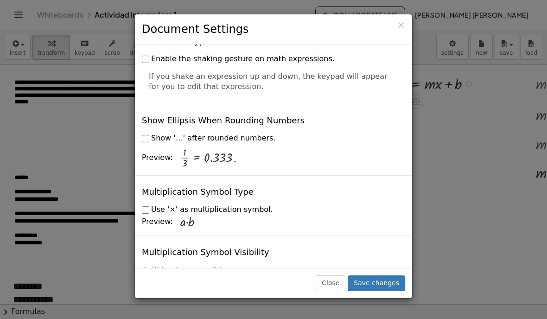
click at [405, 25] on span "×" at bounding box center [401, 24] width 8 height 11
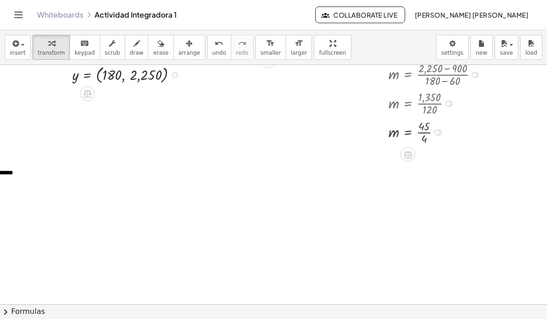
scroll to position [39, 147]
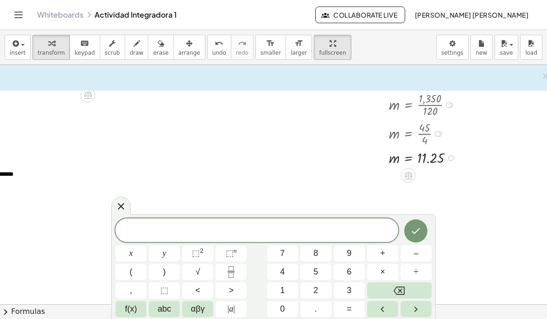
click at [119, 206] on icon at bounding box center [120, 206] width 11 height 11
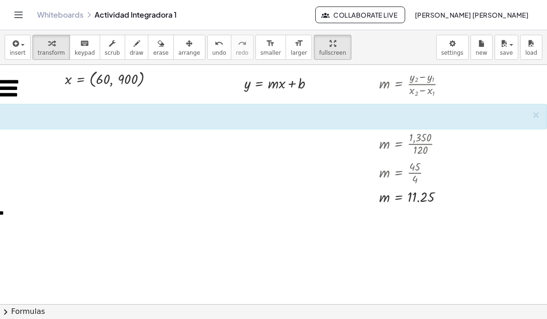
scroll to position [0, 157]
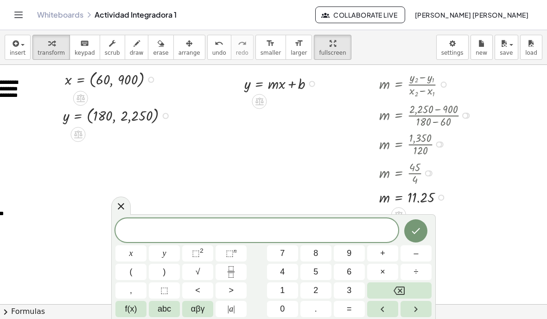
click at [128, 200] on div at bounding box center [120, 206] width 19 height 18
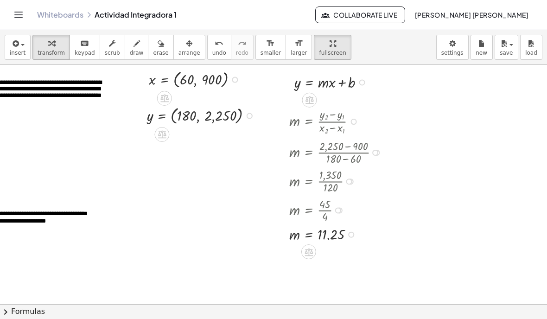
scroll to position [0, 71]
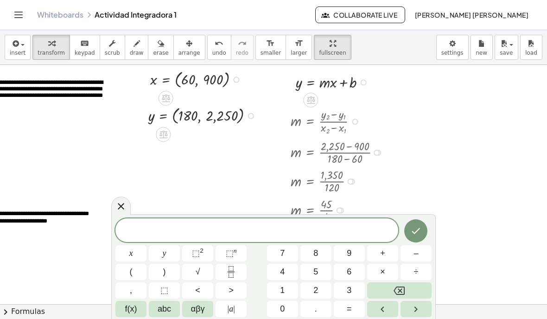
click at [135, 261] on button "x" at bounding box center [130, 253] width 31 height 16
click at [395, 285] on icon "Backspace" at bounding box center [399, 290] width 11 height 11
click at [172, 254] on button "y" at bounding box center [164, 253] width 31 height 16
click at [329, 234] on span "y ​" at bounding box center [256, 231] width 283 height 13
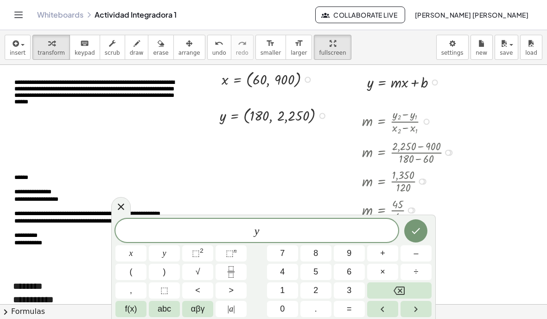
scroll to position [0, 0]
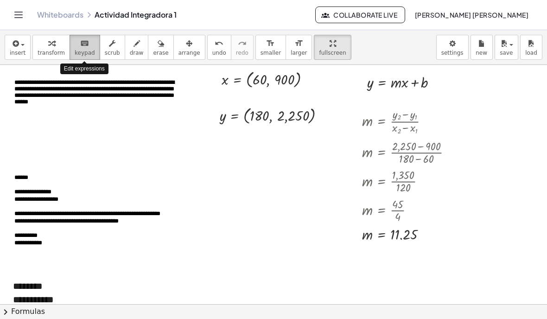
click at [92, 56] on span "keypad" at bounding box center [85, 53] width 20 height 6
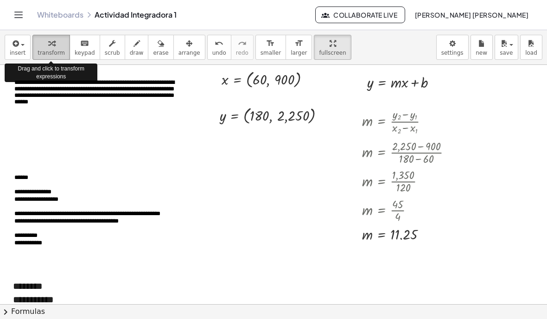
click at [56, 47] on div "button" at bounding box center [51, 43] width 27 height 11
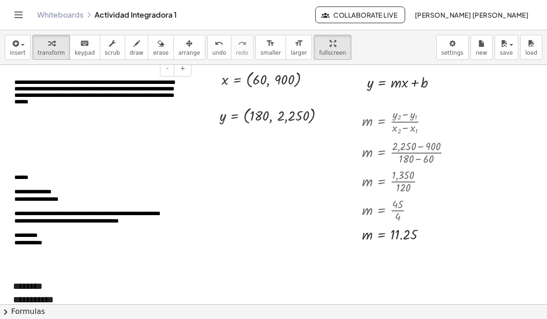
click at [153, 132] on div at bounding box center [99, 129] width 170 height 40
click at [253, 183] on div at bounding box center [352, 304] width 704 height 479
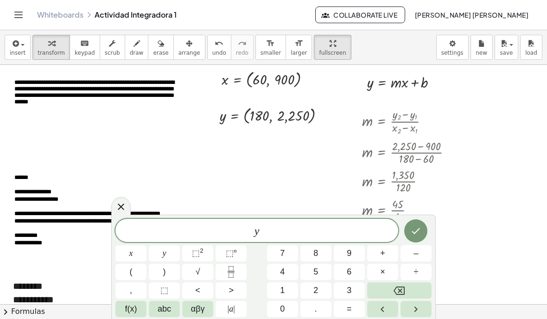
click at [253, 183] on div at bounding box center [352, 304] width 704 height 479
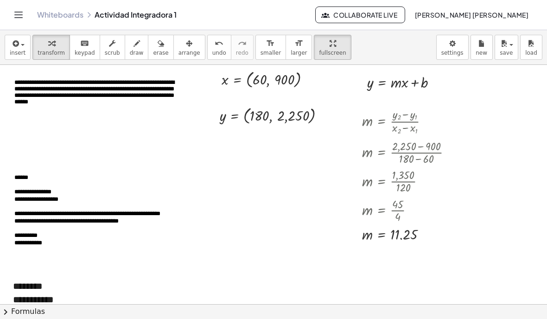
click at [253, 183] on div at bounding box center [352, 304] width 704 height 479
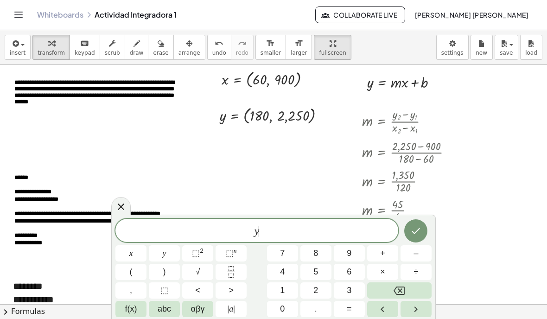
click at [275, 239] on div "y ​" at bounding box center [256, 230] width 283 height 23
click at [397, 293] on icon "Backspace" at bounding box center [399, 291] width 11 height 8
click at [162, 309] on span "abc" at bounding box center [164, 309] width 13 height 13
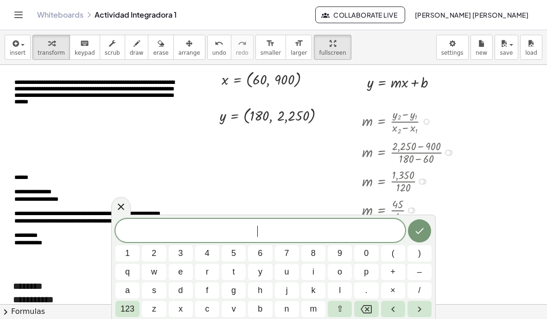
click at [420, 161] on div at bounding box center [411, 151] width 106 height 29
click at [381, 225] on span "​" at bounding box center [260, 231] width 290 height 13
click at [511, 51] on span "save" at bounding box center [506, 53] width 13 height 6
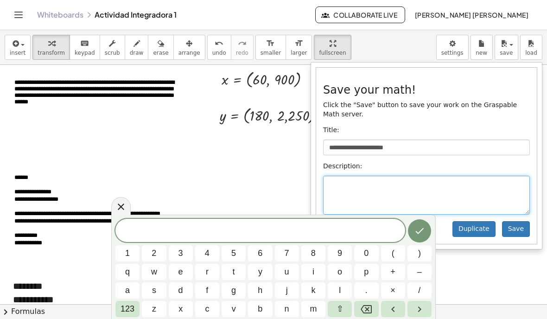
click at [503, 184] on textarea at bounding box center [426, 195] width 207 height 39
type textarea "*"
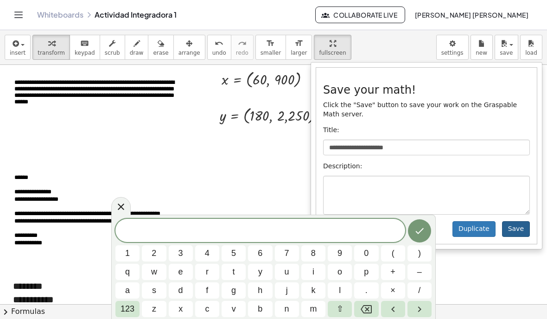
click at [518, 226] on button "Save" at bounding box center [516, 229] width 28 height 16
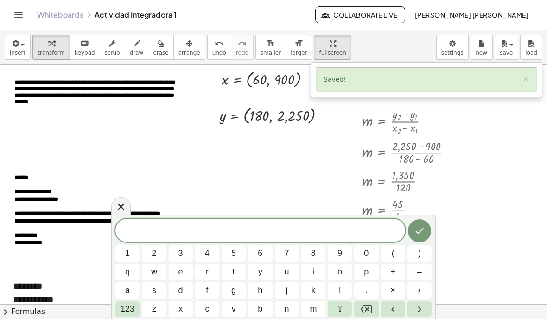
click at [306, 234] on span "​" at bounding box center [260, 231] width 290 height 13
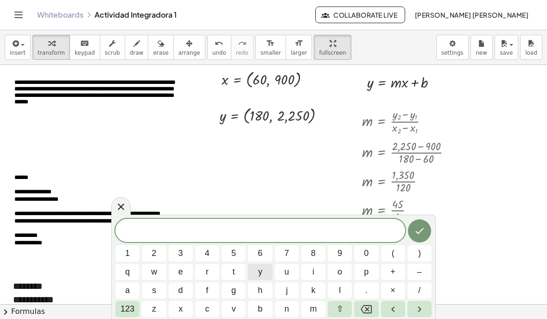
click at [265, 276] on button "y" at bounding box center [260, 272] width 24 height 16
click at [134, 310] on span "123" at bounding box center [128, 309] width 14 height 13
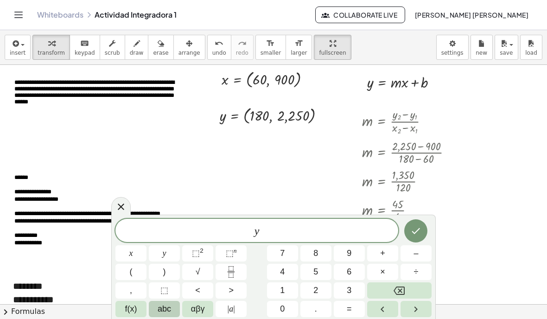
click at [156, 309] on button "abc" at bounding box center [164, 309] width 31 height 16
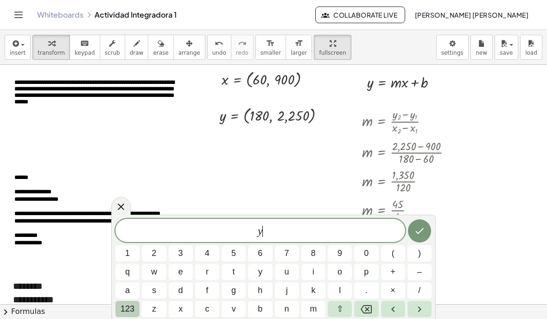
click at [131, 308] on span "123" at bounding box center [128, 309] width 14 height 13
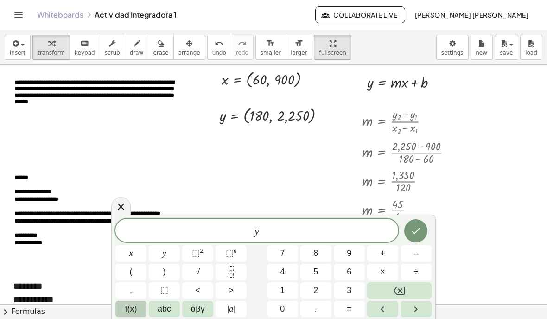
click at [131, 313] on span "f(x)" at bounding box center [131, 309] width 12 height 13
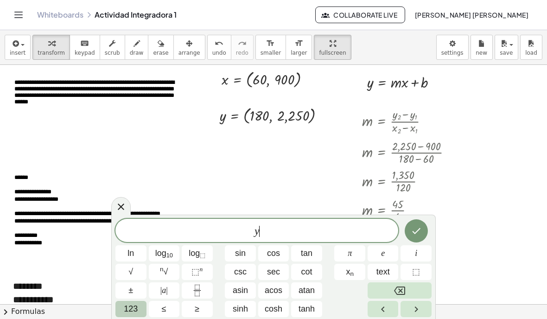
click at [132, 304] on span "123" at bounding box center [131, 309] width 14 height 13
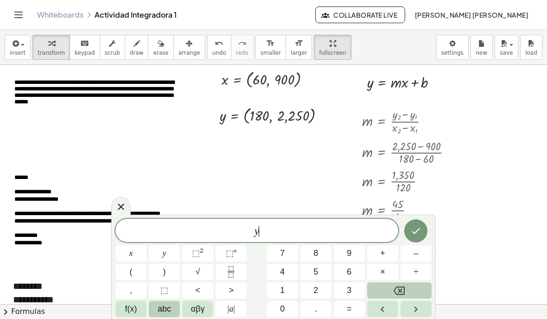
click at [172, 313] on button "abc" at bounding box center [164, 309] width 31 height 16
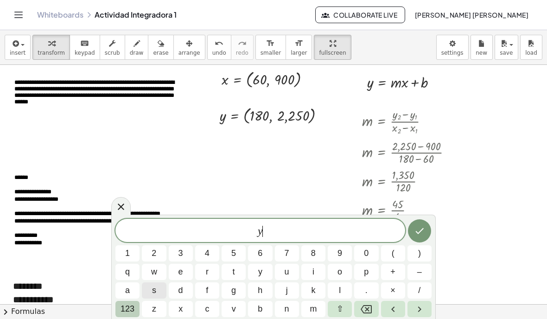
click at [126, 307] on span "123" at bounding box center [128, 309] width 14 height 13
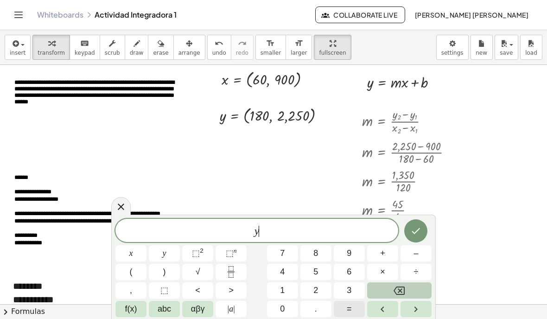
click at [357, 305] on button "=" at bounding box center [349, 309] width 31 height 16
click at [175, 314] on button "abc" at bounding box center [164, 309] width 31 height 16
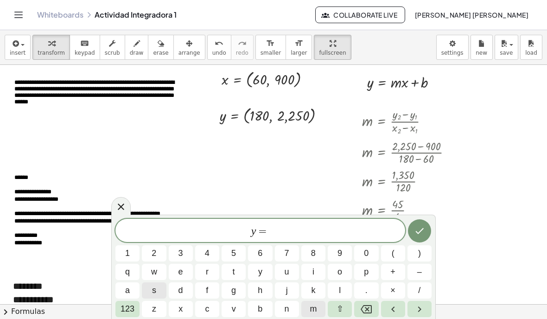
click at [314, 306] on span "m" at bounding box center [313, 309] width 7 height 13
click at [176, 308] on button "x" at bounding box center [181, 309] width 24 height 16
click at [398, 270] on button "+" at bounding box center [393, 272] width 24 height 16
click at [267, 306] on button "b" at bounding box center [260, 309] width 24 height 16
click at [419, 230] on icon "Done" at bounding box center [419, 230] width 11 height 11
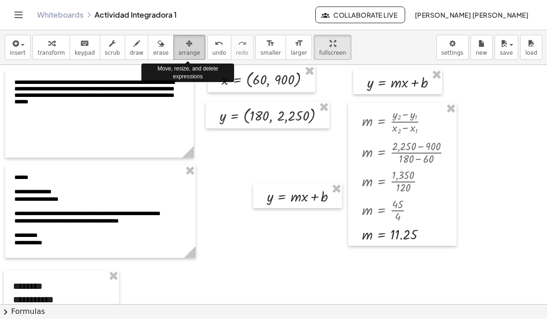
click at [197, 45] on div "button" at bounding box center [190, 43] width 22 height 11
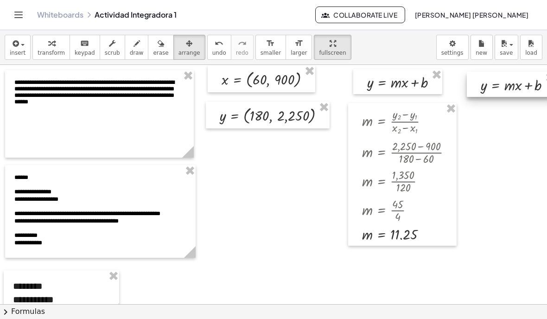
drag, startPoint x: 321, startPoint y: 187, endPoint x: 535, endPoint y: 76, distance: 240.6
click at [535, 76] on div at bounding box center [511, 84] width 89 height 25
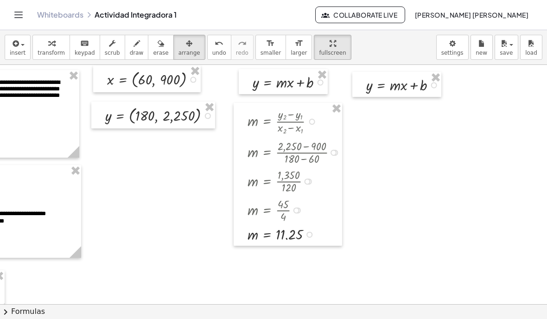
scroll to position [0, 118]
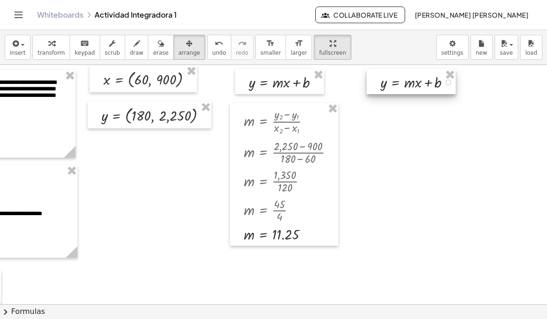
drag, startPoint x: 409, startPoint y: 92, endPoint x: 427, endPoint y: 89, distance: 18.3
click at [427, 89] on div at bounding box center [411, 81] width 89 height 25
click at [428, 156] on div at bounding box center [234, 304] width 704 height 479
click at [506, 45] on icon "button" at bounding box center [504, 43] width 8 height 11
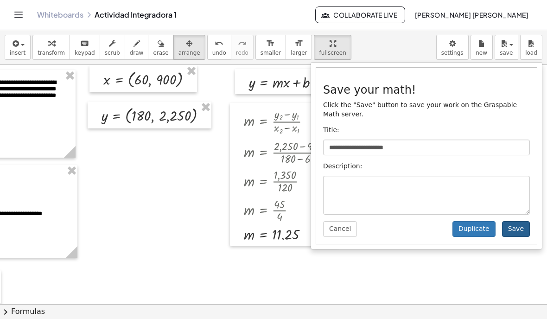
click at [519, 228] on button "Save" at bounding box center [516, 229] width 28 height 16
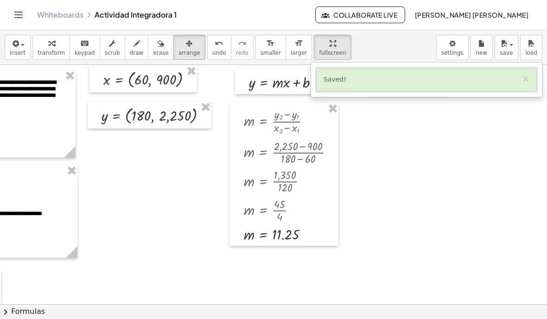
click at [356, 245] on div at bounding box center [273, 159] width 547 height 319
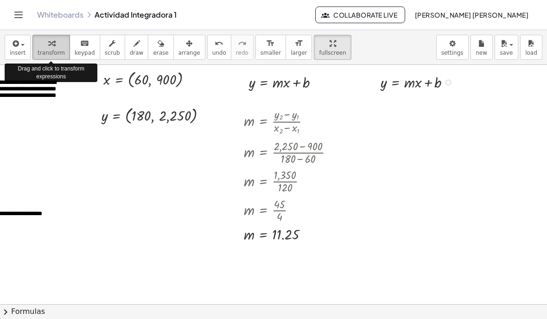
click at [63, 45] on div "button" at bounding box center [51, 43] width 27 height 11
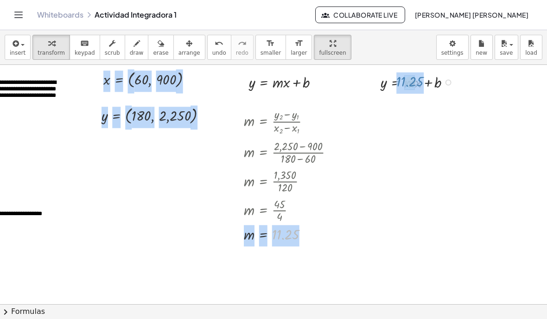
drag, startPoint x: 292, startPoint y: 238, endPoint x: 417, endPoint y: 85, distance: 197.5
click at [417, 85] on div "**********" at bounding box center [234, 304] width 704 height 479
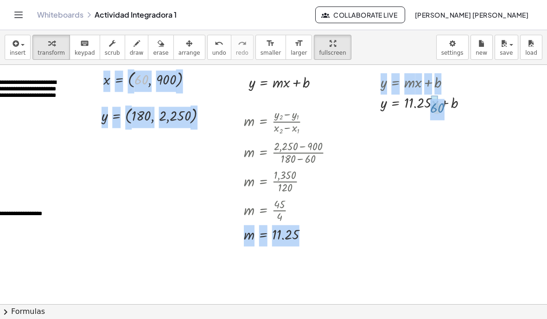
drag, startPoint x: 141, startPoint y: 77, endPoint x: 436, endPoint y: 105, distance: 296.8
drag, startPoint x: 167, startPoint y: 78, endPoint x: 383, endPoint y: 106, distance: 217.9
click at [427, 105] on div at bounding box center [425, 102] width 127 height 20
click at [428, 100] on div at bounding box center [425, 102] width 127 height 20
click at [427, 105] on div at bounding box center [425, 102] width 127 height 20
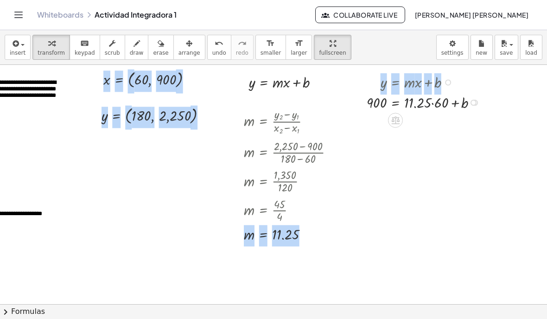
click at [427, 105] on div at bounding box center [425, 102] width 127 height 20
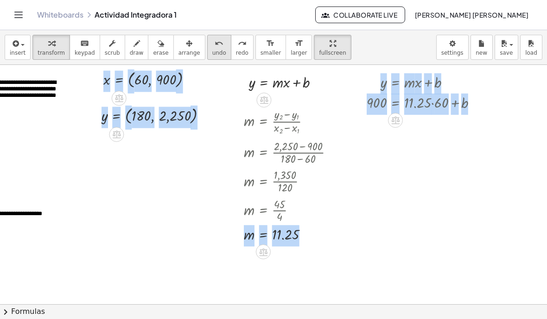
click at [228, 50] on button "undo undo" at bounding box center [219, 47] width 24 height 25
click at [509, 156] on div at bounding box center [234, 304] width 704 height 479
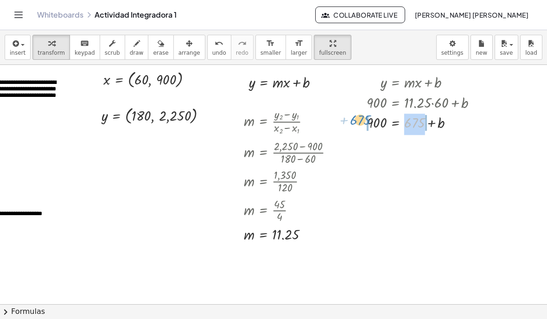
drag, startPoint x: 423, startPoint y: 121, endPoint x: 368, endPoint y: 118, distance: 54.3
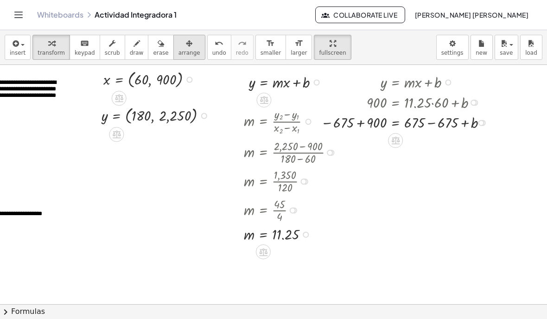
click at [187, 51] on span "arrange" at bounding box center [190, 53] width 22 height 6
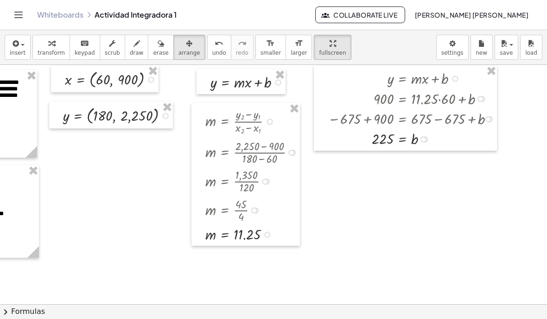
scroll to position [0, 157]
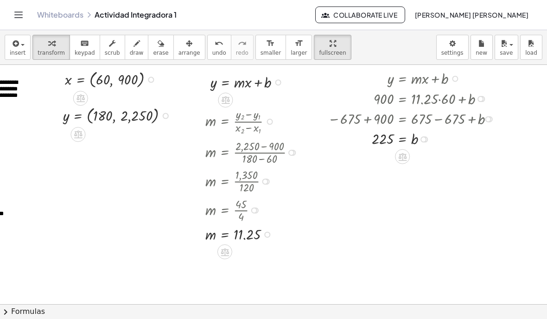
click at [433, 115] on div at bounding box center [413, 118] width 181 height 20
click at [434, 114] on div at bounding box center [413, 118] width 181 height 20
click at [437, 123] on div at bounding box center [413, 118] width 181 height 20
click at [425, 123] on div at bounding box center [413, 118] width 181 height 20
click at [438, 119] on div at bounding box center [413, 118] width 181 height 20
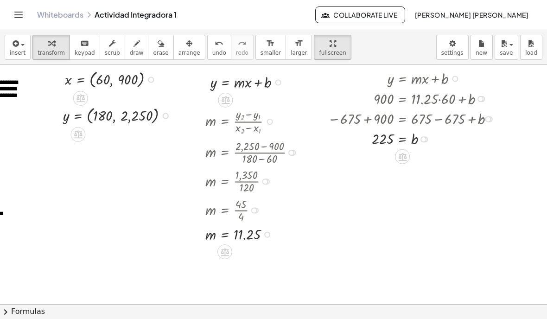
click at [448, 124] on div at bounding box center [413, 118] width 181 height 20
click at [424, 121] on div at bounding box center [413, 118] width 181 height 20
click at [423, 117] on div at bounding box center [413, 118] width 181 height 20
click at [452, 125] on div at bounding box center [413, 118] width 181 height 20
click at [360, 116] on div at bounding box center [413, 118] width 181 height 20
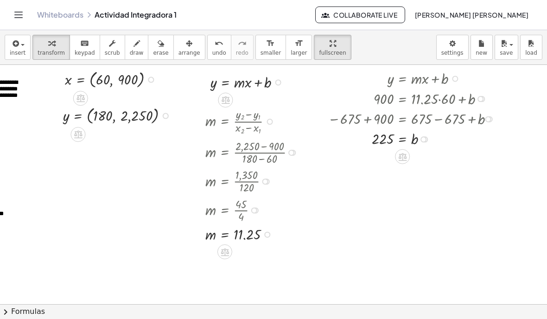
click at [360, 116] on div at bounding box center [413, 118] width 181 height 20
click at [438, 115] on div at bounding box center [413, 118] width 181 height 20
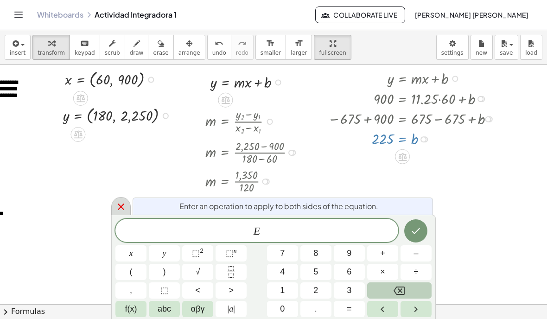
click at [122, 204] on icon at bounding box center [120, 206] width 11 height 11
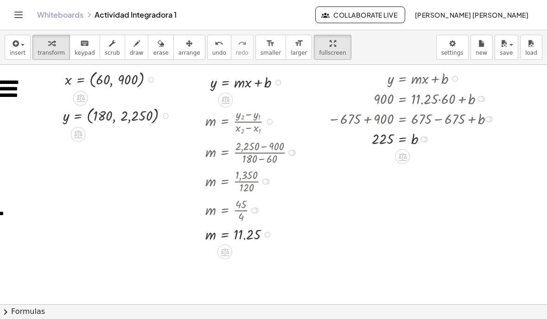
click at [423, 121] on div at bounding box center [413, 118] width 181 height 20
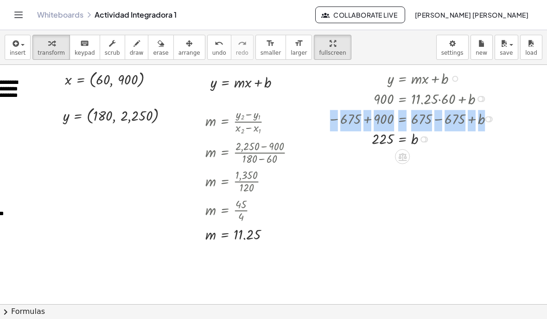
drag, startPoint x: 443, startPoint y: 123, endPoint x: 443, endPoint y: 147, distance: 24.1
click at [403, 79] on div "y = + · m · x + b y = + · 11.25 · x + b y = + · 11.25 · 60 + b 900 = + · 11.25 …" at bounding box center [403, 79] width 0 height 0
drag, startPoint x: 430, startPoint y: 115, endPoint x: 429, endPoint y: 142, distance: 26.9
click at [403, 79] on div "y = + · m · x + b y = + · 11.25 · x + b y = + · 11.25 · 60 + b 900 = + · 11.25 …" at bounding box center [403, 79] width 0 height 0
click at [367, 115] on div at bounding box center [413, 118] width 181 height 20
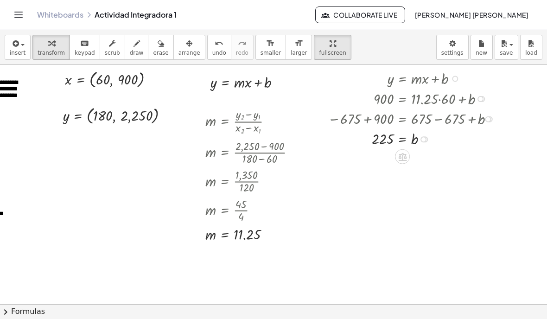
click at [428, 96] on div at bounding box center [413, 98] width 181 height 20
click at [189, 45] on icon "button" at bounding box center [189, 43] width 6 height 11
click at [47, 52] on span "transform" at bounding box center [51, 53] width 27 height 6
click at [345, 250] on div at bounding box center [195, 304] width 704 height 479
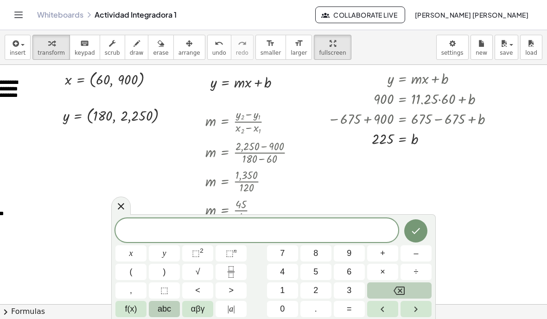
click at [162, 308] on span "abc" at bounding box center [164, 309] width 13 height 13
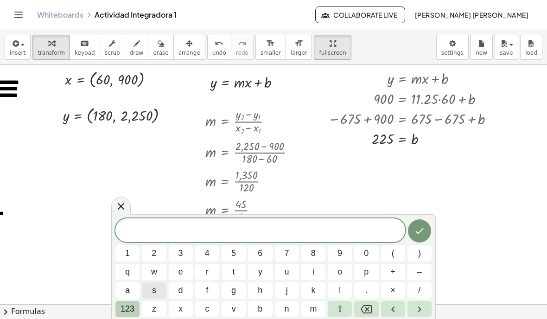
click at [123, 303] on span "123" at bounding box center [128, 309] width 14 height 13
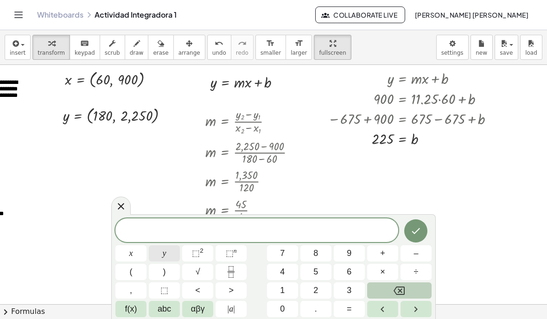
click at [160, 259] on button "y" at bounding box center [164, 253] width 31 height 16
click at [359, 313] on button "=" at bounding box center [349, 309] width 31 height 16
click at [169, 308] on span "abc" at bounding box center [164, 309] width 13 height 13
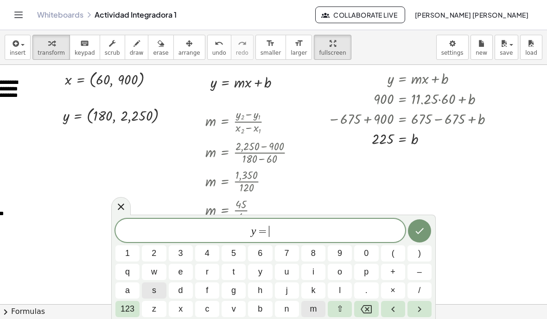
click at [310, 304] on span "m" at bounding box center [313, 309] width 7 height 13
click at [192, 305] on button "x" at bounding box center [181, 309] width 24 height 16
click at [398, 274] on button "+" at bounding box center [393, 272] width 24 height 16
click at [264, 306] on button "b" at bounding box center [260, 309] width 24 height 16
click at [415, 236] on icon "Done" at bounding box center [419, 230] width 11 height 11
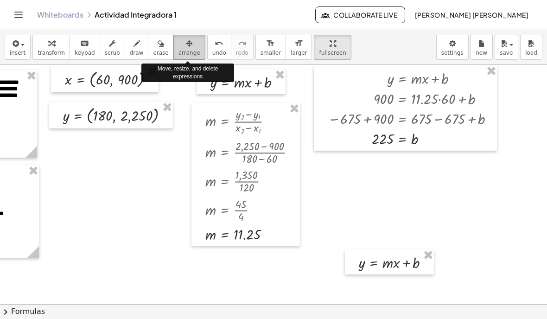
click at [186, 42] on icon "button" at bounding box center [189, 43] width 6 height 11
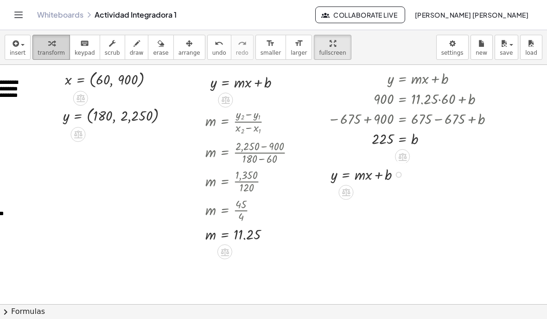
click at [58, 57] on button "transform" at bounding box center [51, 47] width 38 height 25
drag, startPoint x: 248, startPoint y: 232, endPoint x: 361, endPoint y: 175, distance: 127.1
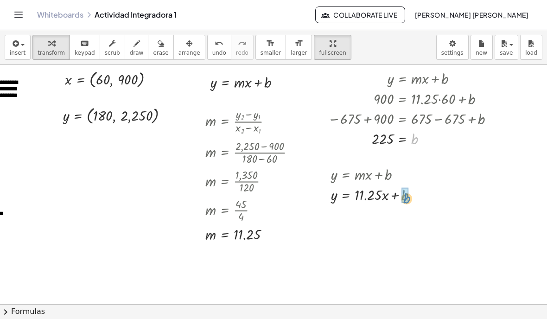
drag, startPoint x: 416, startPoint y: 140, endPoint x: 408, endPoint y: 199, distance: 59.9
click at [465, 256] on div at bounding box center [195, 304] width 704 height 479
click at [408, 197] on div at bounding box center [386, 194] width 118 height 20
click at [369, 192] on div at bounding box center [386, 194] width 118 height 20
click at [412, 199] on div at bounding box center [386, 194] width 118 height 20
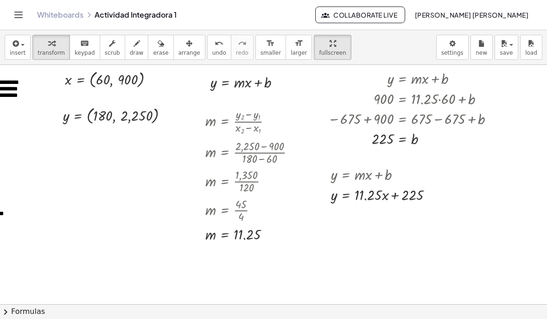
click at [399, 262] on div at bounding box center [195, 304] width 704 height 479
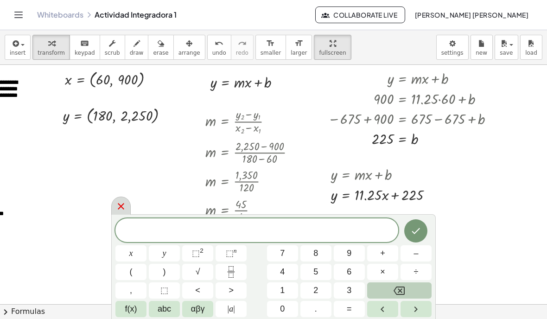
click at [118, 205] on icon at bounding box center [120, 206] width 11 height 11
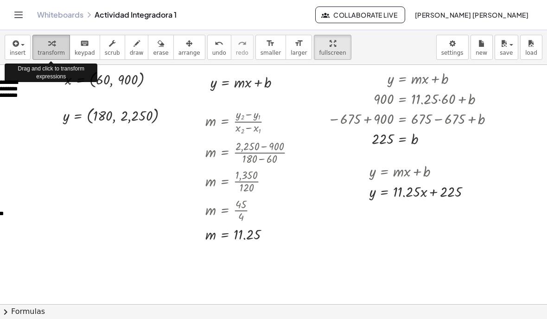
click at [37, 51] on button "transform" at bounding box center [51, 47] width 38 height 25
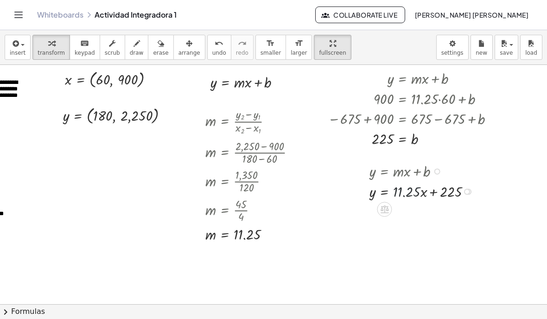
click at [409, 194] on div at bounding box center [424, 191] width 118 height 20
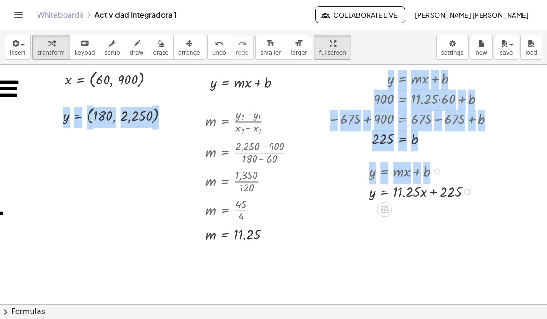
click at [409, 194] on div at bounding box center [424, 191] width 118 height 20
click at [447, 243] on div at bounding box center [195, 304] width 704 height 479
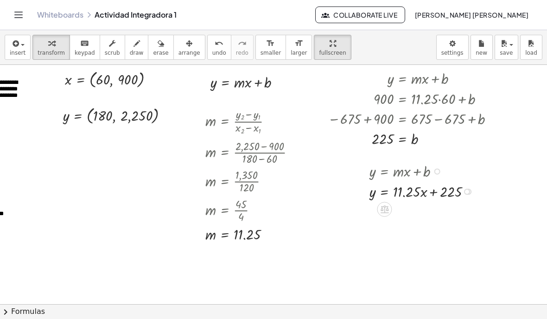
click at [451, 194] on div at bounding box center [424, 191] width 118 height 20
click at [408, 192] on div at bounding box center [424, 191] width 118 height 20
click at [369, 192] on div at bounding box center [363, 180] width 14 height 45
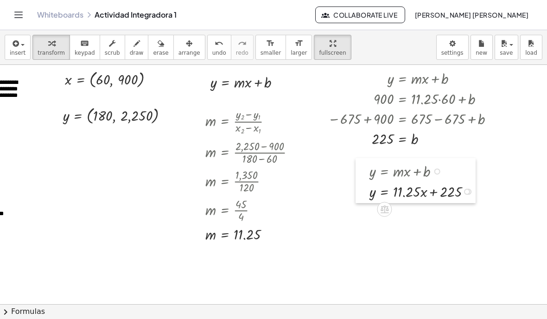
click at [369, 192] on div at bounding box center [363, 180] width 14 height 45
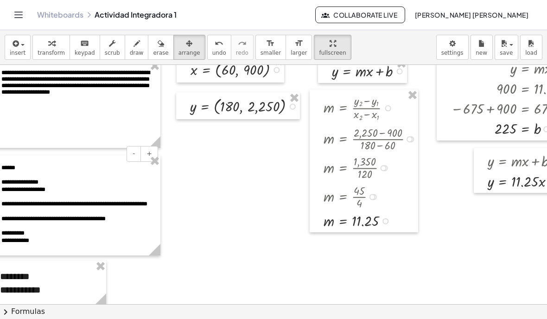
scroll to position [13, 0]
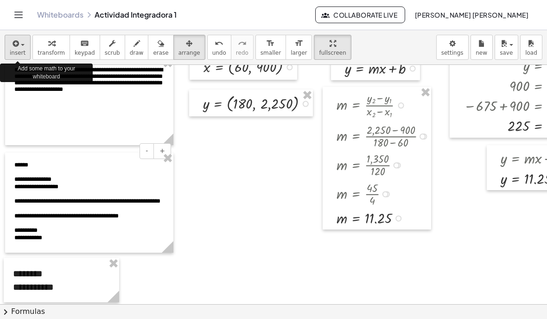
click at [11, 57] on button "insert" at bounding box center [18, 47] width 26 height 25
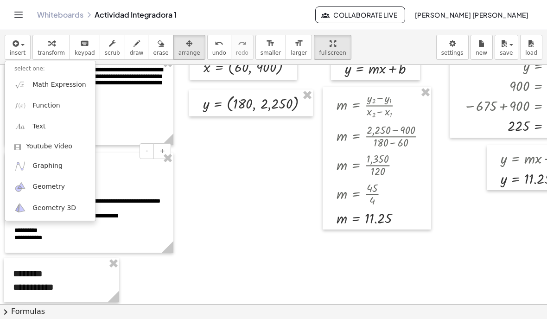
click at [512, 52] on div at bounding box center [273, 159] width 547 height 319
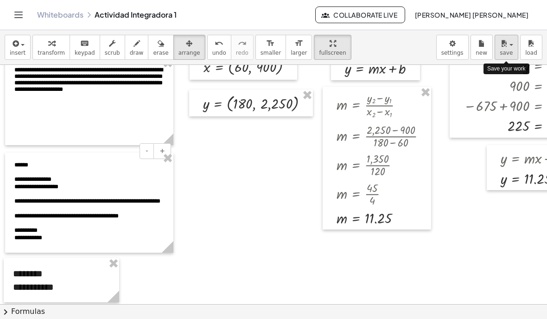
click at [505, 53] on span "save" at bounding box center [506, 53] width 13 height 6
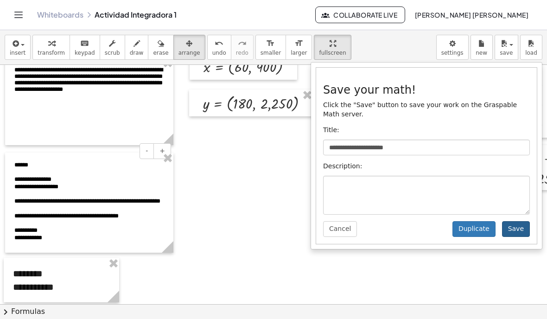
click at [526, 231] on button "Save" at bounding box center [516, 229] width 28 height 16
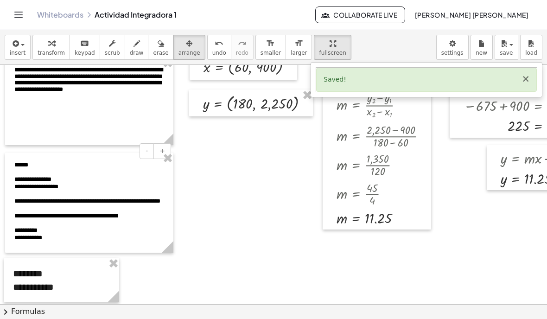
click at [529, 76] on button "×" at bounding box center [526, 79] width 8 height 10
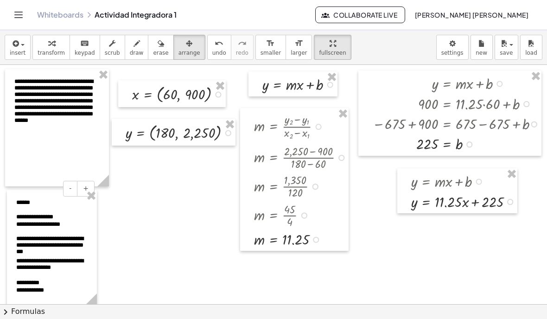
scroll to position [0, 0]
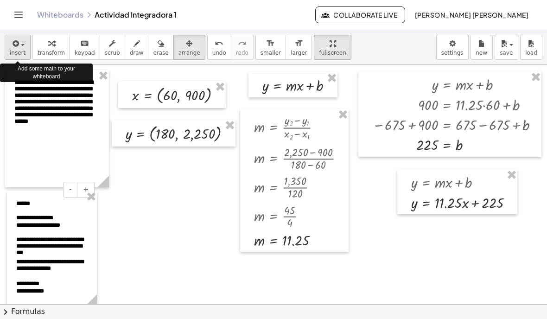
click at [19, 55] on span "insert" at bounding box center [18, 53] width 16 height 6
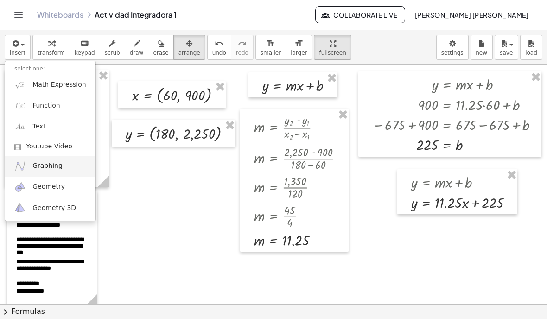
click at [43, 174] on link "Graphing" at bounding box center [50, 166] width 90 height 21
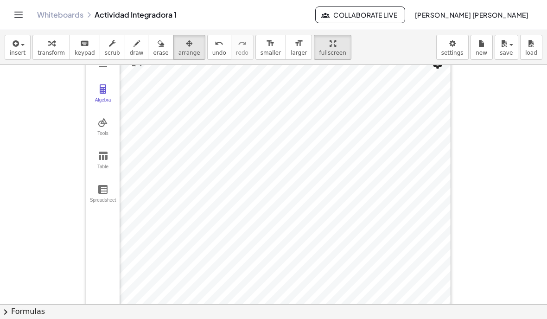
scroll to position [256, 56]
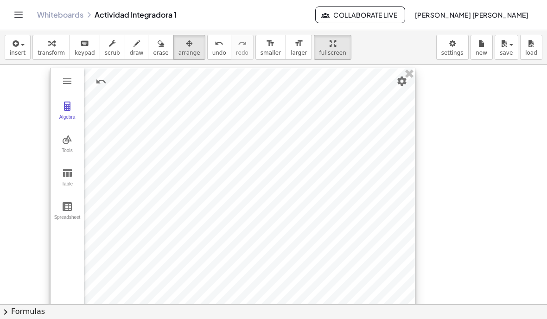
drag, startPoint x: 287, startPoint y: 199, endPoint x: 250, endPoint y: 219, distance: 42.1
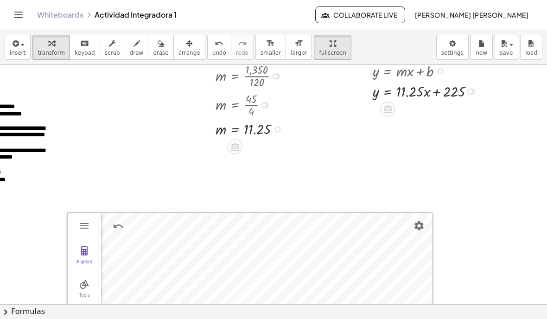
scroll to position [121, 36]
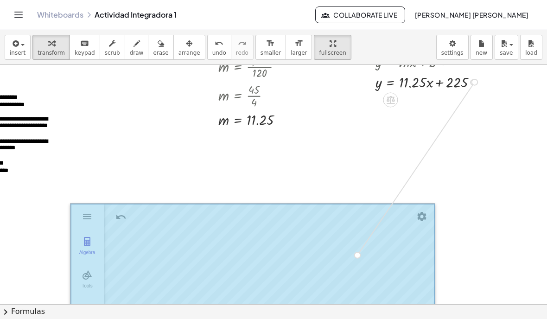
drag, startPoint x: 474, startPoint y: 81, endPoint x: 358, endPoint y: 251, distance: 206.6
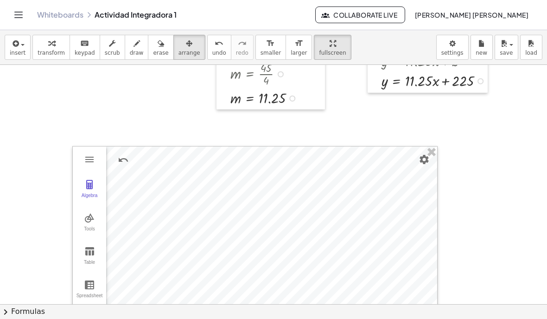
scroll to position [288, 25]
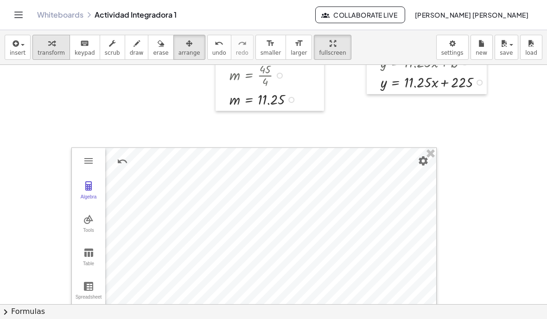
click at [51, 35] on button "transform" at bounding box center [51, 47] width 38 height 25
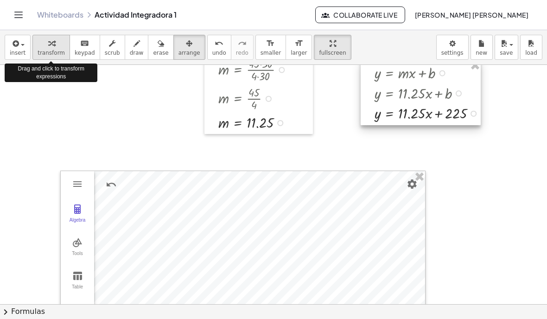
scroll to position [264, 36]
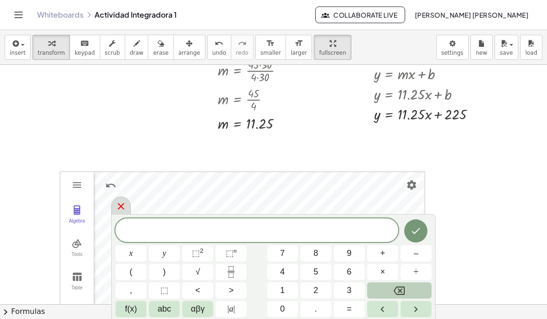
click at [126, 210] on icon at bounding box center [120, 206] width 11 height 11
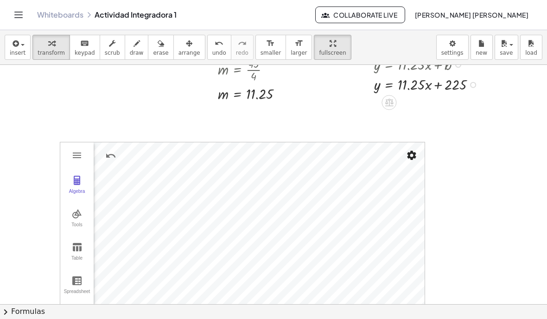
scroll to position [310, 36]
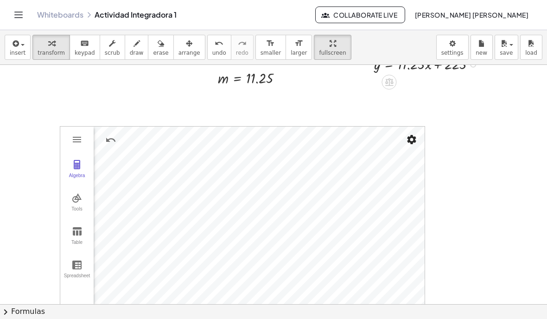
click at [306, 256] on div "**********" at bounding box center [316, 78] width 704 height 647
click at [479, 189] on div at bounding box center [316, 78] width 704 height 647
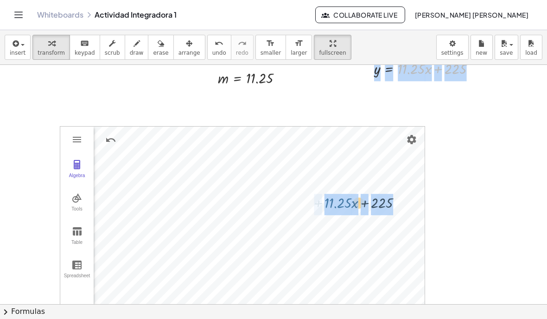
click at [345, 186] on div "**********" at bounding box center [316, 78] width 704 height 647
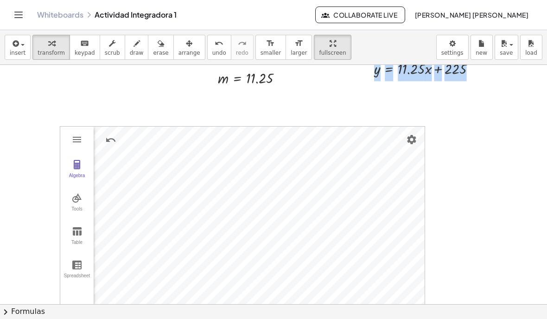
click at [513, 103] on div at bounding box center [316, 78] width 704 height 647
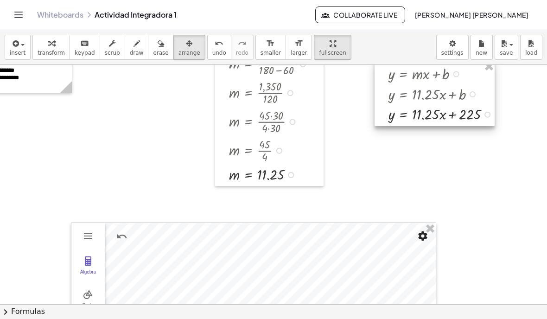
scroll to position [251, 24]
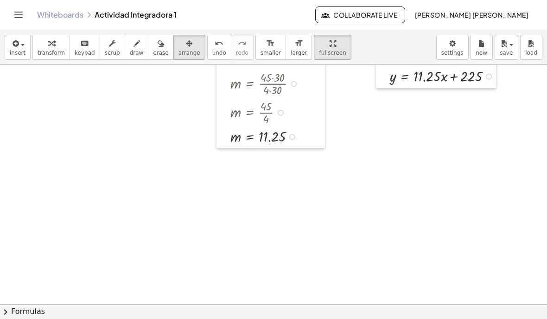
click at [0, 7] on header "Whiteboards Actividad Integradora 1 Collaborate Live [PERSON_NAME] [PERSON_NAME]" at bounding box center [273, 15] width 547 height 30
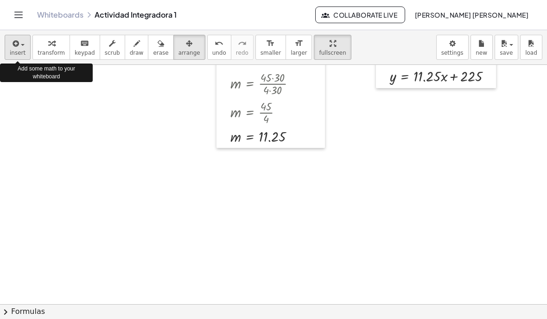
click at [23, 52] on span "insert" at bounding box center [18, 53] width 16 height 6
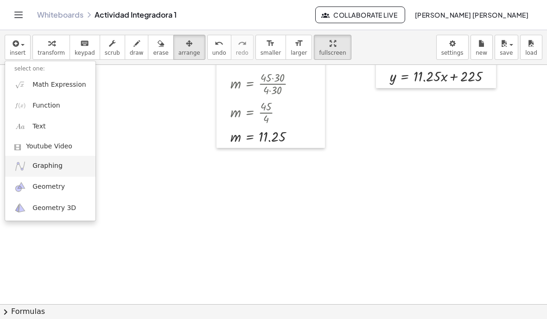
click at [33, 166] on span "Graphing" at bounding box center [47, 165] width 30 height 9
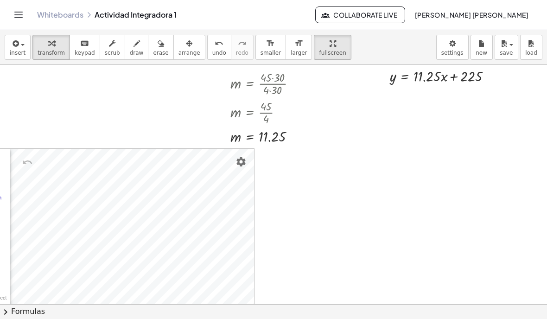
click at [22, 109] on div at bounding box center [328, 231] width 704 height 835
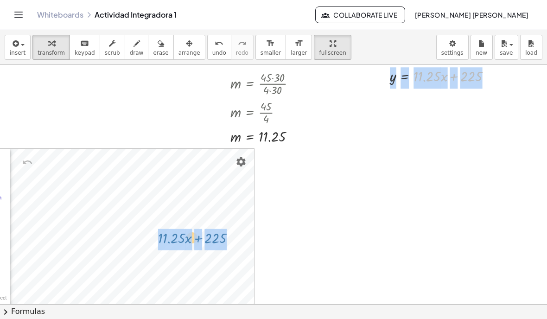
click at [235, 239] on div "**********" at bounding box center [328, 231] width 704 height 835
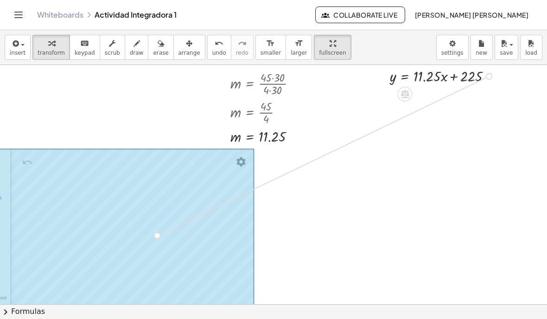
drag, startPoint x: 488, startPoint y: 74, endPoint x: 161, endPoint y: 231, distance: 362.0
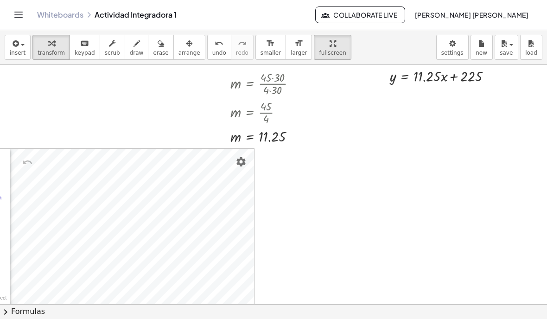
click at [547, 154] on div at bounding box center [328, 231] width 704 height 835
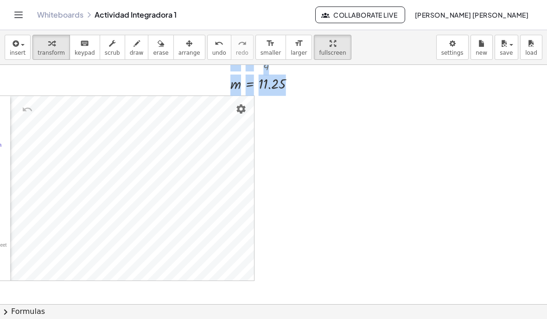
scroll to position [308, 24]
click at [132, 165] on div "**********" at bounding box center [328, 174] width 704 height 835
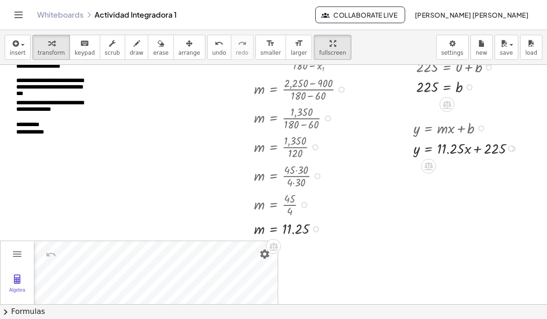
scroll to position [140, 0]
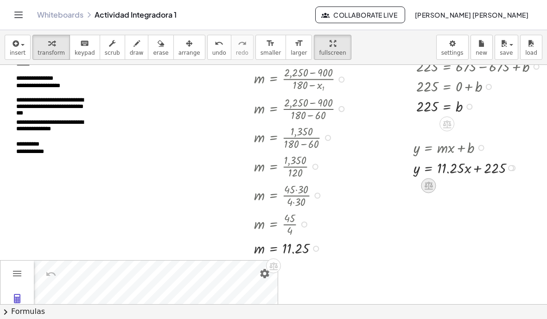
click at [423, 178] on div at bounding box center [428, 185] width 15 height 15
click at [403, 178] on div "−" at bounding box center [410, 185] width 15 height 15
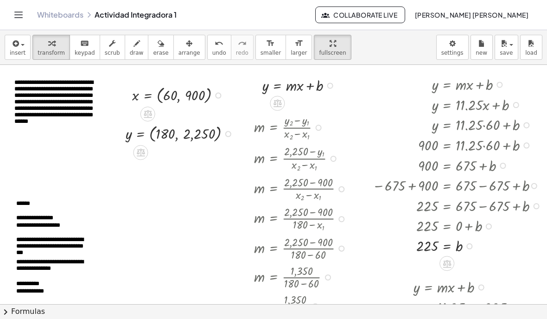
scroll to position [0, 0]
click at [224, 50] on button "undo undo" at bounding box center [219, 47] width 24 height 25
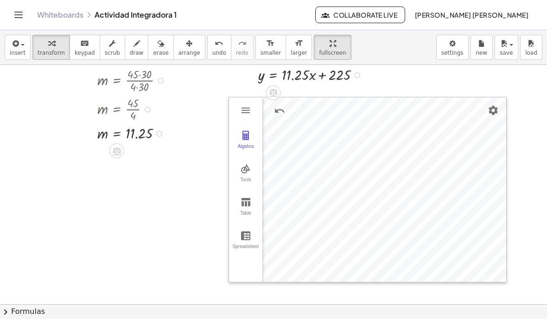
scroll to position [246, 157]
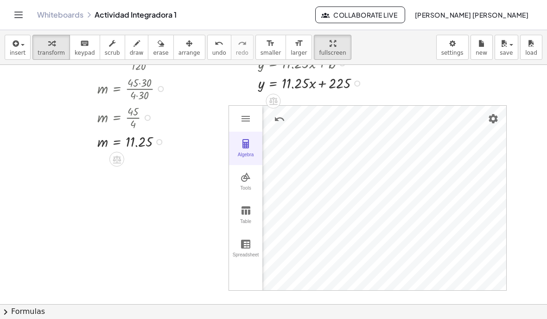
click at [241, 147] on img "Graphing Calculator" at bounding box center [245, 143] width 11 height 11
click at [248, 155] on div "Algebra" at bounding box center [246, 158] width 30 height 13
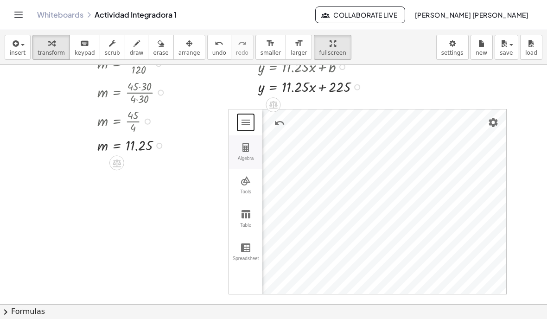
scroll to position [237, 157]
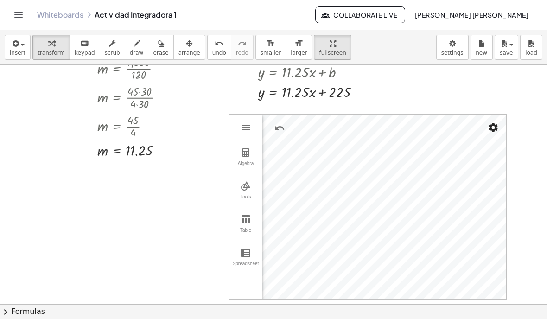
click at [494, 127] on img "Settings" at bounding box center [493, 127] width 11 height 11
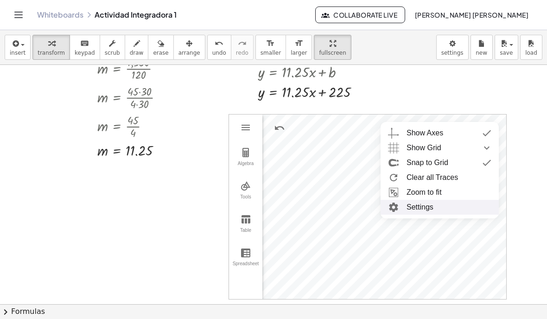
click at [433, 208] on li "Settings" at bounding box center [440, 207] width 118 height 15
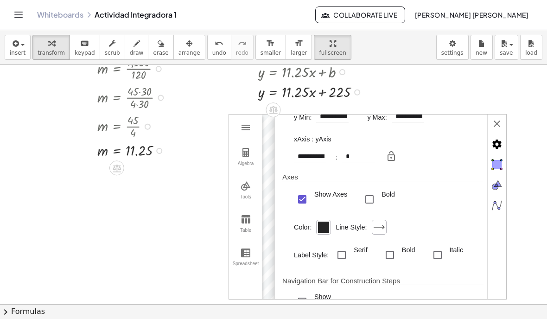
scroll to position [67, 0]
click at [319, 234] on div "Graphing Calculator" at bounding box center [323, 228] width 11 height 11
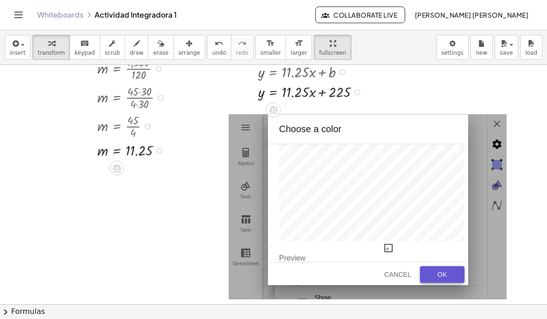
click at [442, 269] on button "OK" at bounding box center [442, 274] width 45 height 17
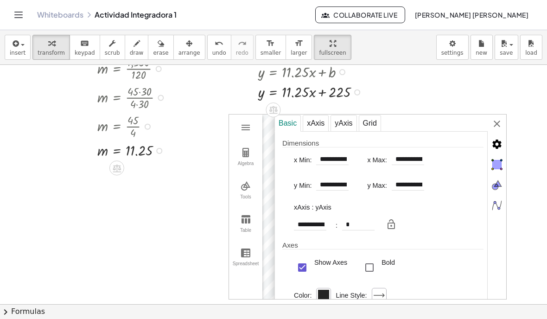
scroll to position [0, 0]
click at [495, 123] on div "**********" at bounding box center [391, 208] width 232 height 186
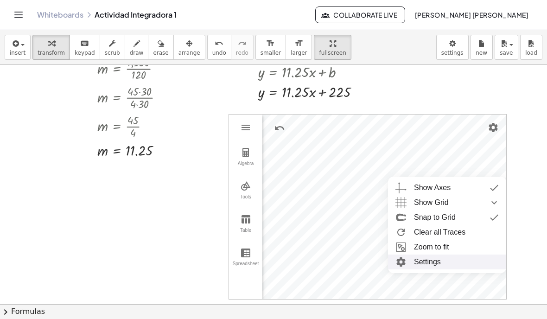
click at [436, 266] on li "Settings" at bounding box center [447, 262] width 118 height 15
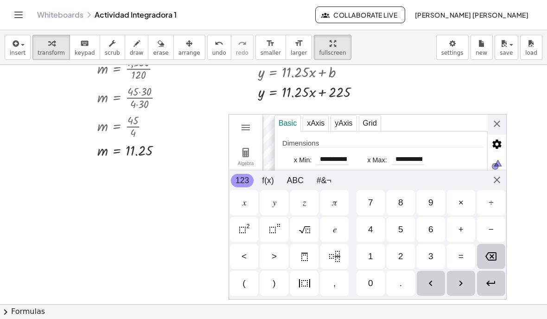
click at [362, 231] on div "* 1 |" at bounding box center [358, 225] width 32 height 12
type input "**********"
click at [405, 211] on div "8" at bounding box center [401, 202] width 28 height 25
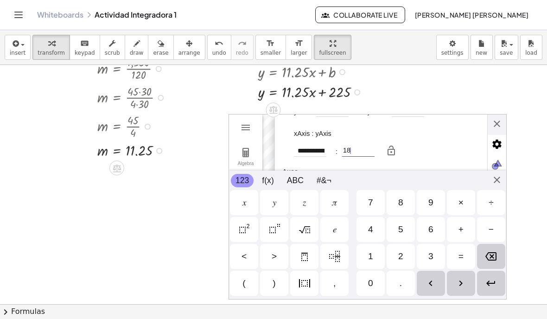
scroll to position [77, 0]
type input "*"
type input "**********"
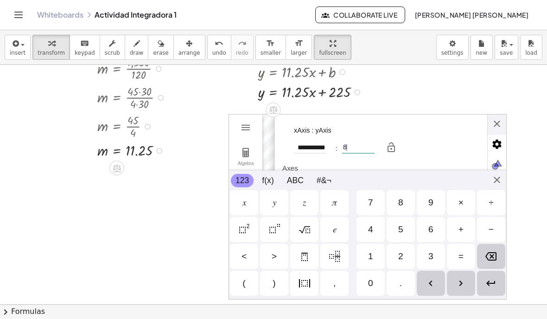
type input "*"
click at [448, 255] on div "=" at bounding box center [461, 256] width 28 height 25
type input "*"
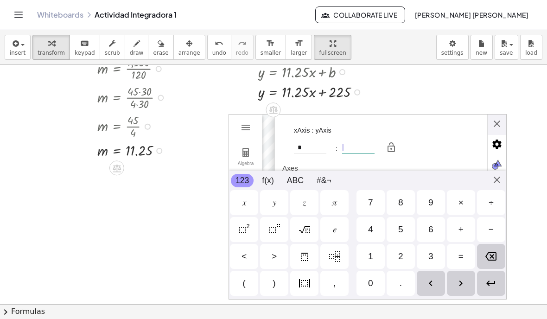
type input "*"
type input "**********"
click at [500, 187] on button "Close" at bounding box center [497, 180] width 15 height 15
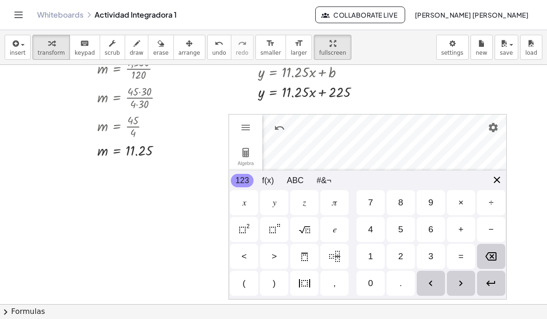
click at [500, 179] on img "Close" at bounding box center [497, 179] width 11 height 11
drag, startPoint x: 500, startPoint y: 179, endPoint x: 488, endPoint y: 181, distance: 11.8
click at [488, 181] on div "123 123 f(x) ABC #&¬" at bounding box center [367, 180] width 277 height 19
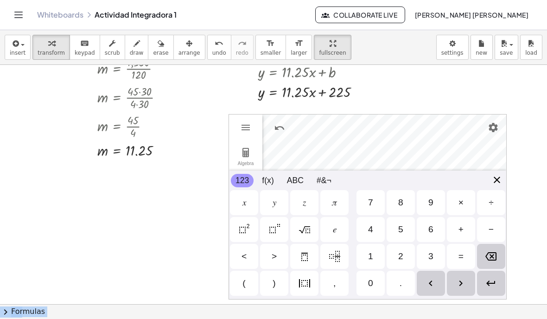
click at [500, 179] on img "Close" at bounding box center [497, 179] width 11 height 11
click at [495, 128] on img "Settings" at bounding box center [493, 127] width 11 height 11
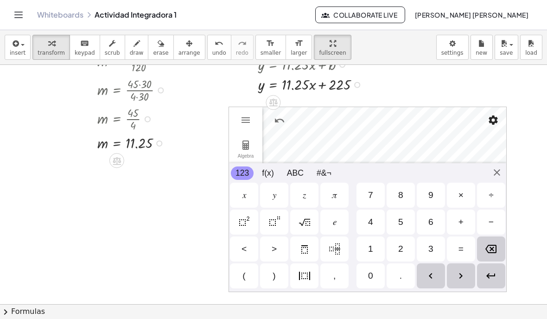
scroll to position [243, 157]
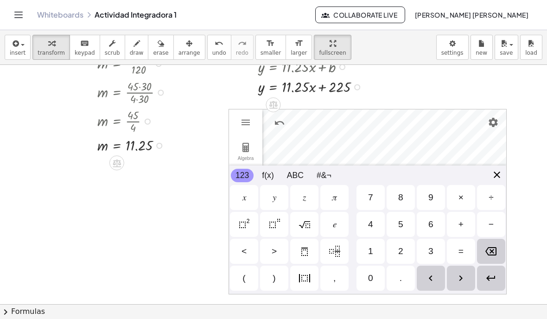
click at [500, 178] on img "Close" at bounding box center [497, 174] width 11 height 11
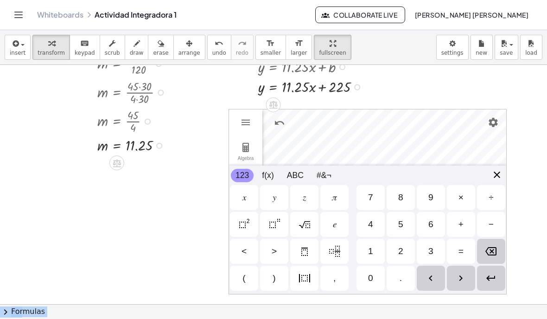
click at [500, 178] on img "Close" at bounding box center [497, 174] width 11 height 11
click at [497, 252] on div "Backspace" at bounding box center [491, 251] width 28 height 25
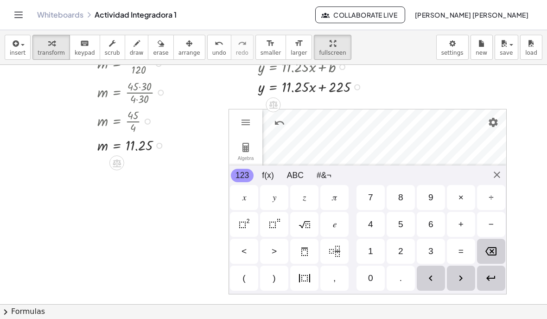
click at [490, 285] on div "Enter" at bounding box center [491, 278] width 28 height 25
click at [457, 280] on img "Right Arrow" at bounding box center [460, 278] width 11 height 11
click at [431, 280] on img "Left Arrow" at bounding box center [430, 278] width 11 height 11
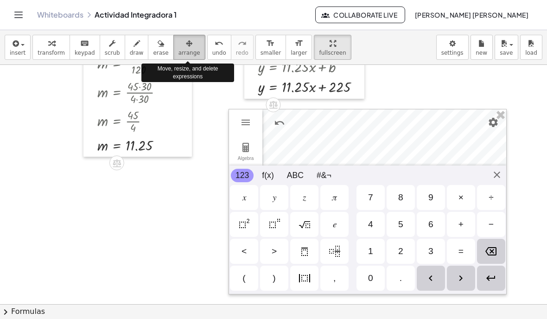
click at [192, 46] on div "button" at bounding box center [190, 43] width 22 height 11
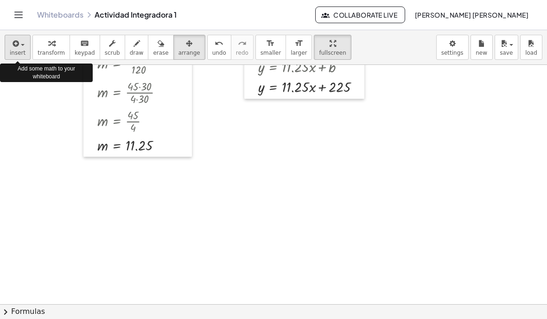
click at [14, 53] on span "insert" at bounding box center [18, 53] width 16 height 6
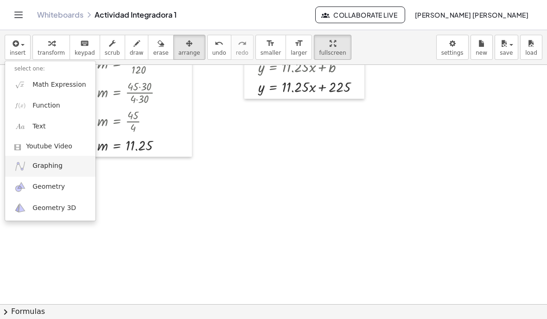
click at [27, 161] on link "Graphing" at bounding box center [50, 166] width 90 height 21
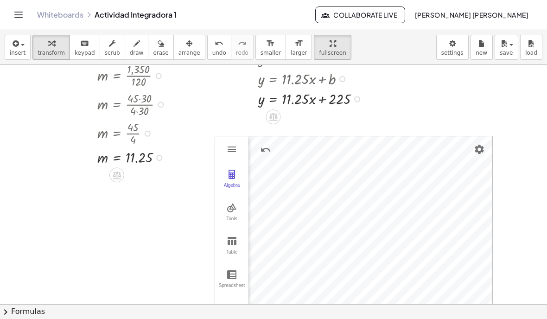
scroll to position [229, 157]
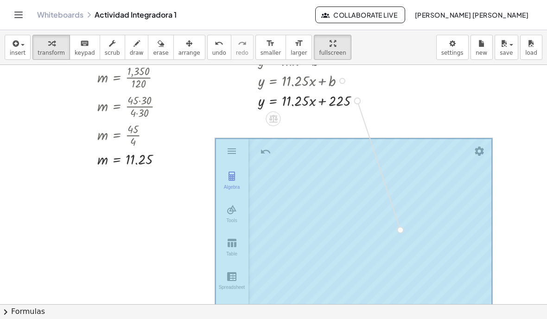
drag, startPoint x: 358, startPoint y: 99, endPoint x: 404, endPoint y: 225, distance: 134.1
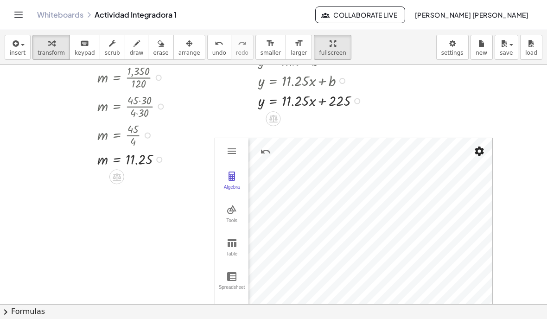
click at [480, 156] on img "Settings" at bounding box center [479, 151] width 11 height 11
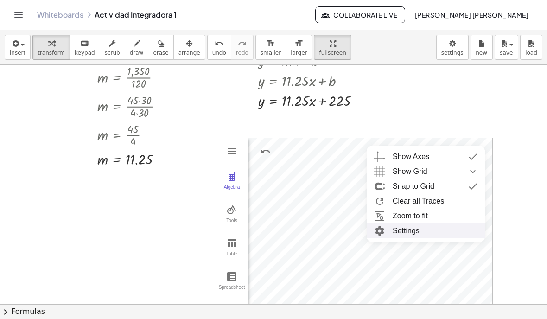
click at [430, 236] on li "Settings" at bounding box center [426, 231] width 118 height 15
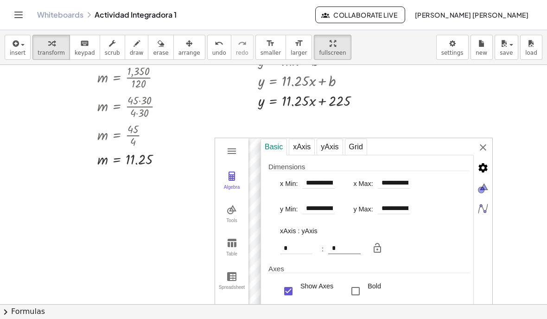
click at [341, 255] on div "**********" at bounding box center [354, 231] width 278 height 186
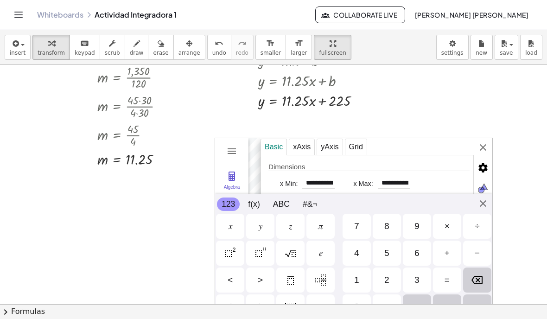
type input "**********"
type input "**"
click at [391, 225] on div "8" at bounding box center [387, 226] width 28 height 25
type input "**********"
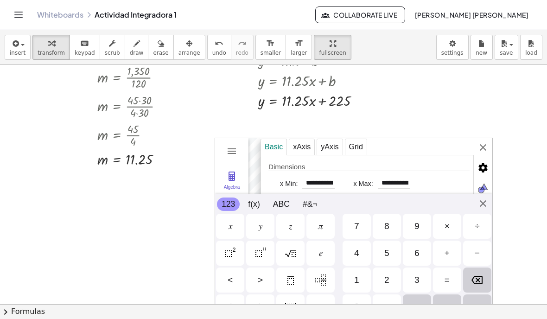
type input "**********"
click at [475, 314] on div "Enter" at bounding box center [477, 307] width 28 height 25
click at [480, 207] on img "Close" at bounding box center [483, 203] width 11 height 11
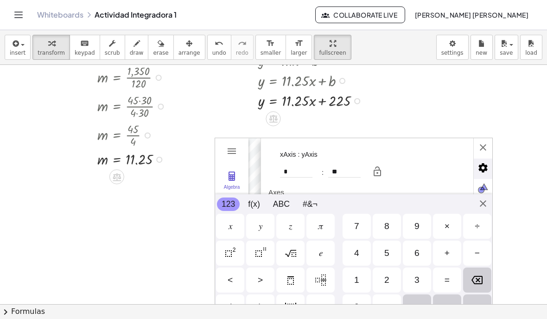
scroll to position [77, 0]
click at [344, 178] on div "**" at bounding box center [344, 172] width 32 height 12
type input "*"
click at [378, 234] on div "8" at bounding box center [387, 226] width 28 height 25
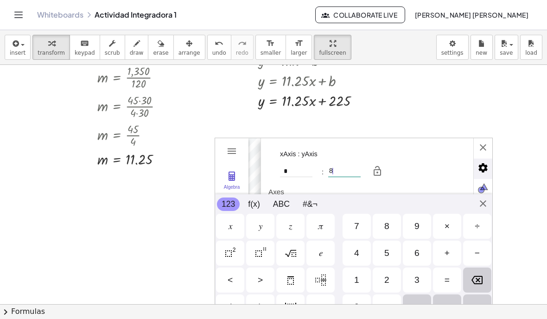
type input "**********"
click at [477, 307] on img "Enter" at bounding box center [477, 306] width 11 height 11
click at [480, 306] on img "Enter" at bounding box center [477, 306] width 11 height 11
click at [484, 205] on img "Close" at bounding box center [483, 203] width 11 height 11
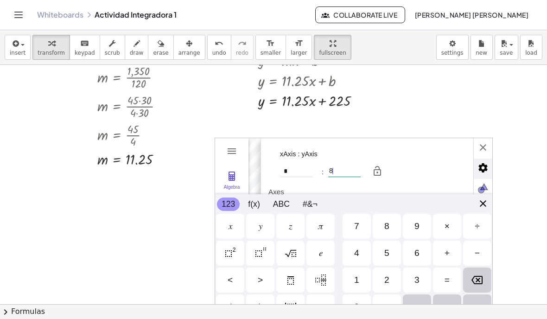
click at [484, 205] on img "Close" at bounding box center [483, 203] width 11 height 11
click at [485, 144] on div "**********" at bounding box center [377, 166] width 232 height 57
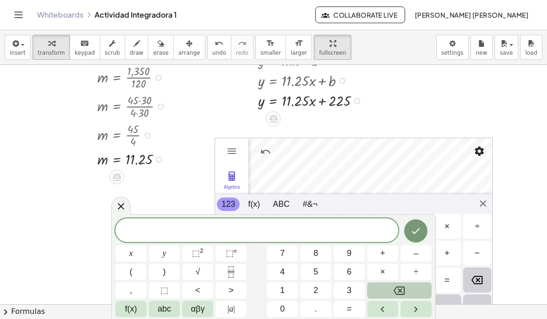
click at [176, 280] on button ")" at bounding box center [164, 272] width 31 height 16
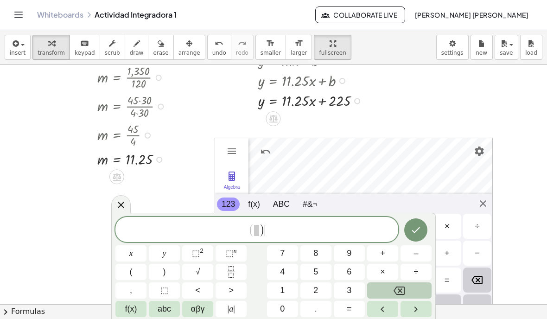
click at [419, 286] on button "Backspace" at bounding box center [399, 290] width 64 height 16
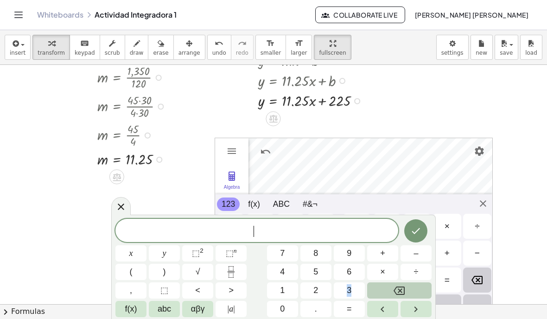
click at [419, 286] on button "Backspace" at bounding box center [399, 290] width 64 height 16
click at [128, 206] on div at bounding box center [120, 206] width 19 height 18
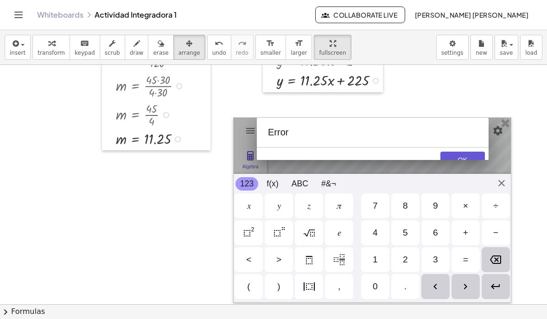
scroll to position [259, 140]
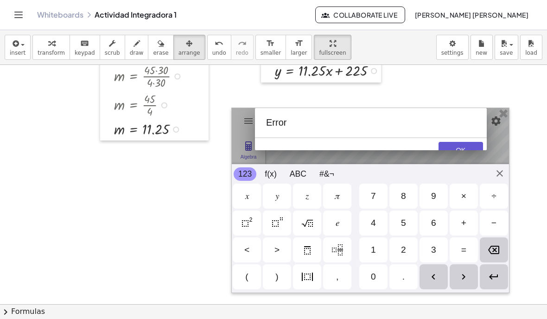
click at [471, 144] on button "OK" at bounding box center [461, 150] width 45 height 17
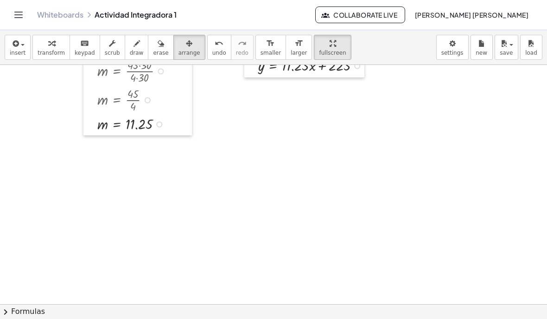
scroll to position [264, 157]
click at [21, 45] on span "button" at bounding box center [23, 45] width 4 height 2
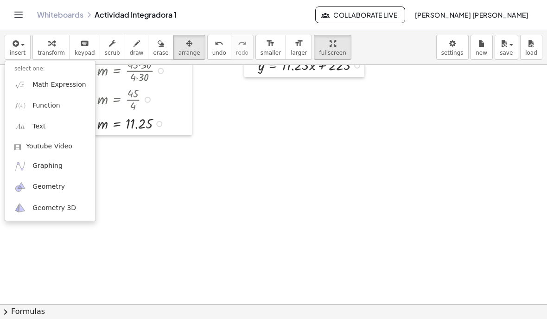
click at [191, 45] on div at bounding box center [273, 159] width 547 height 319
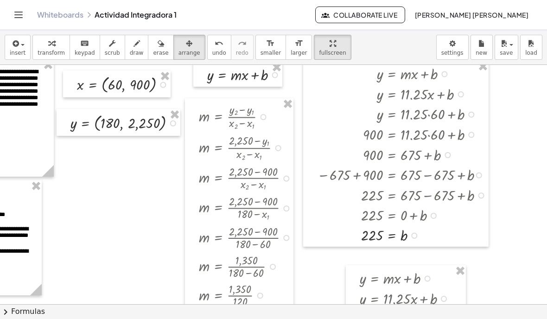
scroll to position [16, 62]
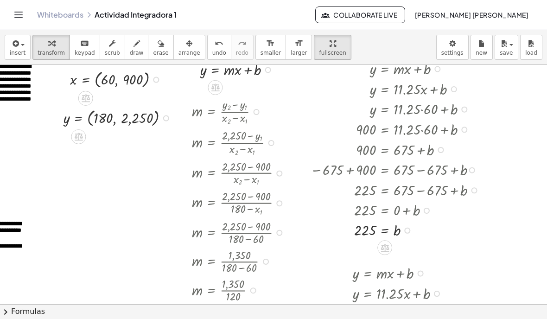
click at [14, 43] on icon "button" at bounding box center [15, 43] width 8 height 11
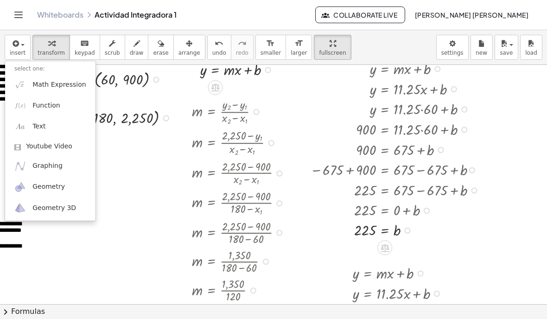
click at [60, 168] on span "Graphing" at bounding box center [47, 165] width 30 height 9
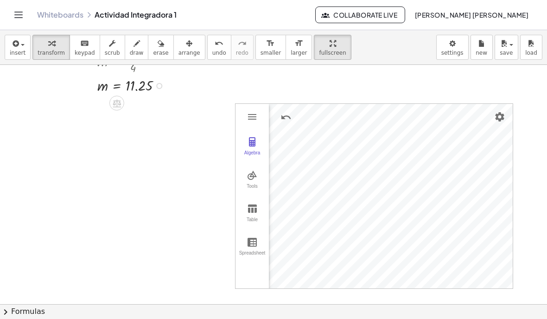
scroll to position [303, 157]
click at [497, 118] on img "Settings" at bounding box center [499, 115] width 11 height 11
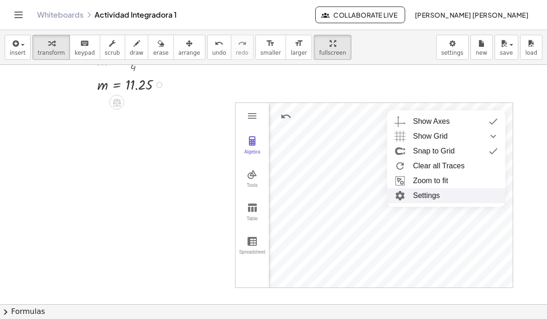
click at [449, 197] on li "Settings" at bounding box center [446, 195] width 118 height 15
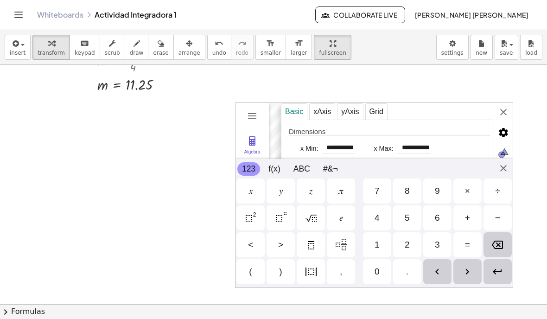
type input "**********"
type input "**"
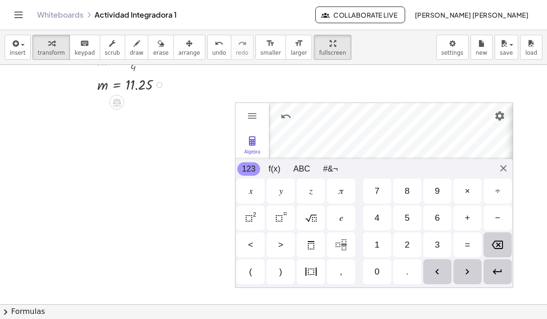
click at [506, 115] on button "Settings" at bounding box center [500, 116] width 17 height 17
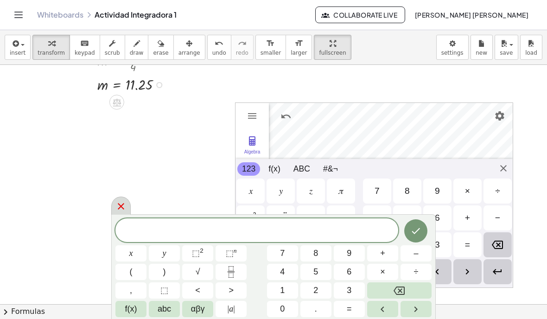
click at [114, 214] on div at bounding box center [120, 206] width 19 height 18
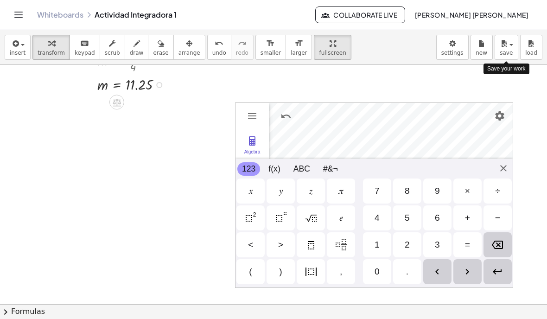
click at [509, 51] on span "save" at bounding box center [506, 53] width 13 height 6
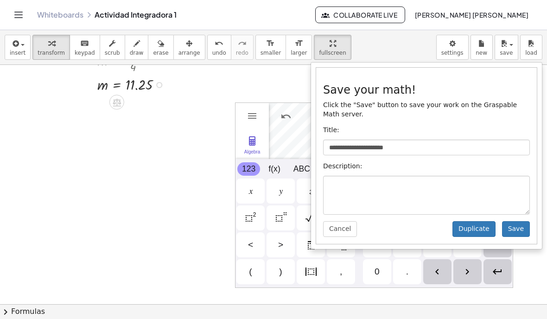
click at [520, 235] on button "Save" at bounding box center [516, 229] width 28 height 16
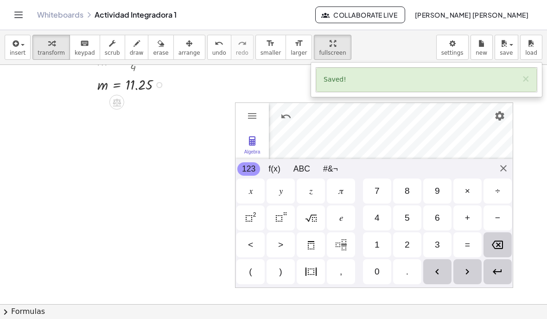
click at [22, 11] on div at bounding box center [273, 159] width 547 height 319
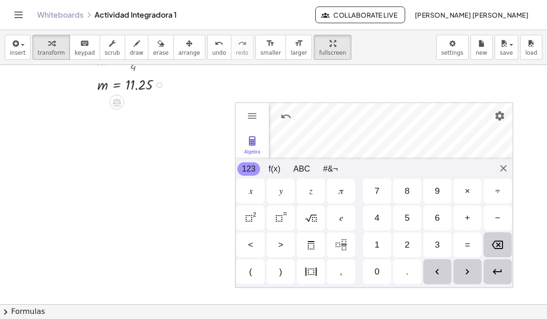
click at [19, 18] on icon "Toggle navigation" at bounding box center [19, 15] width 8 height 6
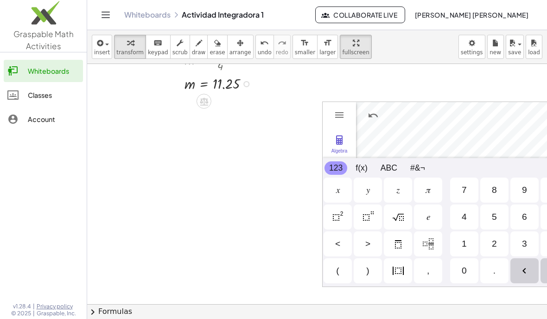
click at [59, 64] on link "Whiteboards" at bounding box center [43, 71] width 79 height 22
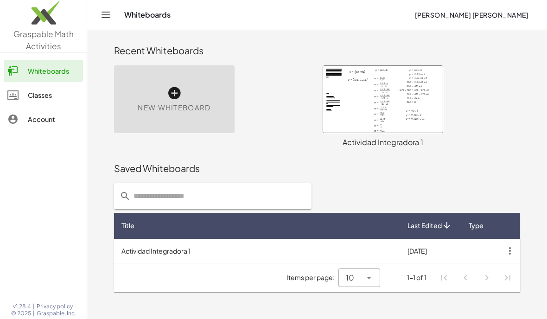
click at [386, 118] on div at bounding box center [383, 99] width 120 height 67
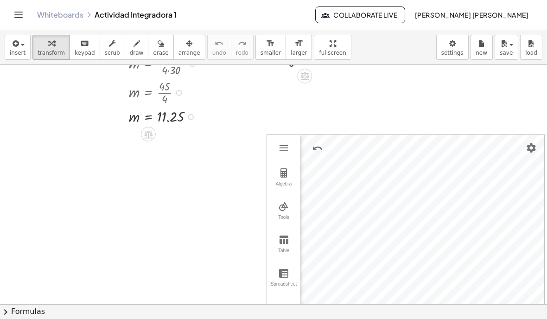
scroll to position [295, 125]
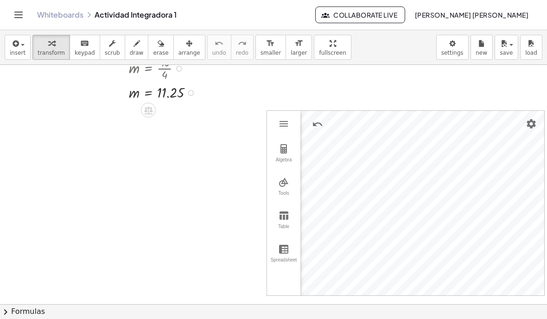
click at [527, 128] on img "Settings" at bounding box center [531, 123] width 11 height 11
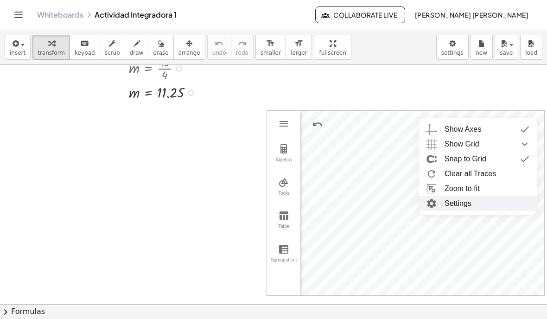
click at [440, 198] on img "Graphing Calculator" at bounding box center [431, 203] width 17 height 15
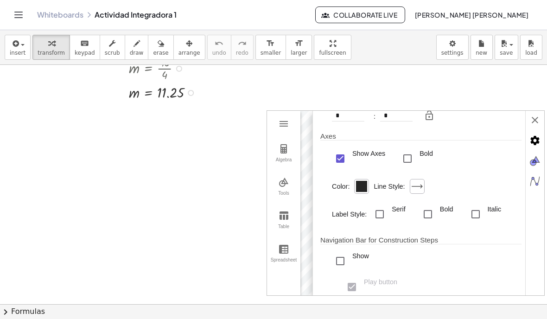
scroll to position [106, 0]
click at [365, 192] on div "Graphing Calculator" at bounding box center [361, 185] width 11 height 11
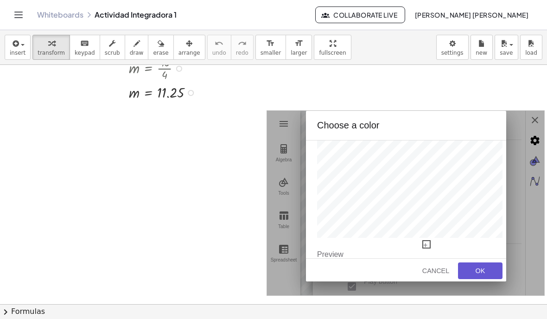
click at [476, 261] on div "Cancel OK" at bounding box center [455, 271] width 104 height 24
click at [481, 270] on div "OK" at bounding box center [481, 270] width 30 height 7
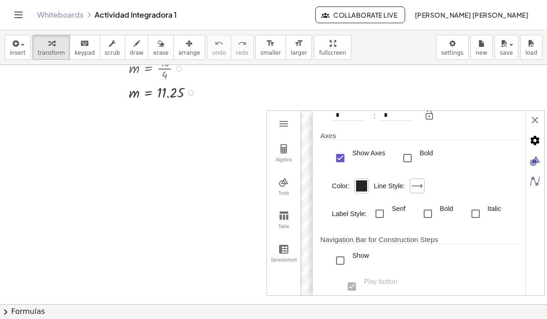
click at [359, 192] on div "Graphing Calculator" at bounding box center [361, 185] width 11 height 11
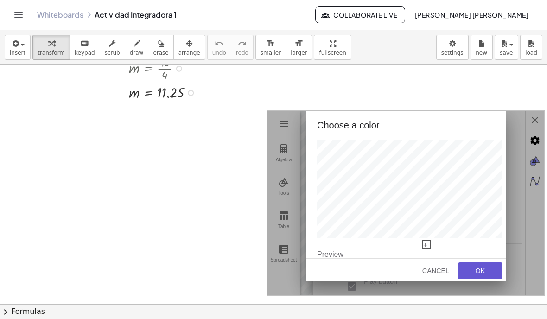
click at [482, 270] on div "OK" at bounding box center [481, 270] width 30 height 7
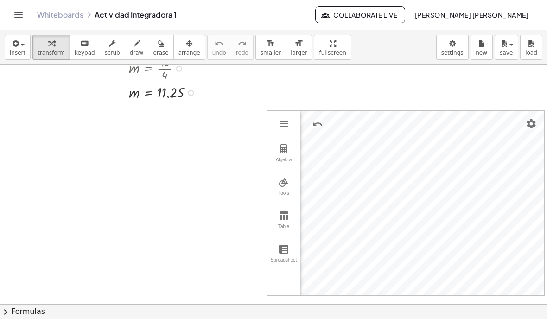
click at [531, 126] on img "Settings" at bounding box center [531, 123] width 11 height 11
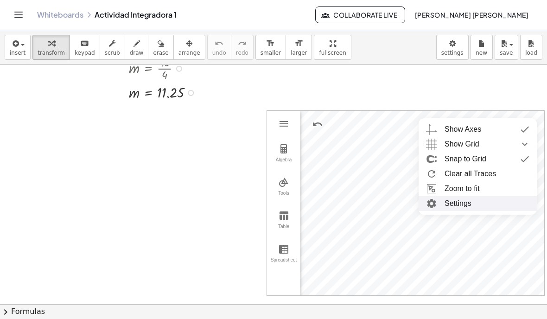
click at [440, 202] on img "Graphing Calculator" at bounding box center [431, 203] width 17 height 15
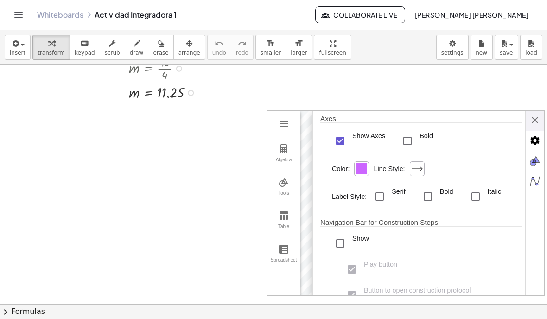
scroll to position [122, 0]
click at [361, 175] on div "Graphing Calculator" at bounding box center [361, 169] width 11 height 11
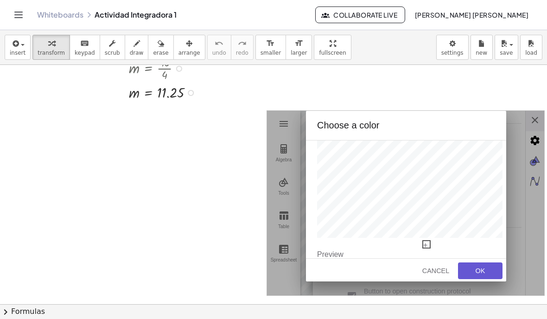
click at [481, 259] on div "Preview 204, 102, 255 (#CC66FF)" at bounding box center [406, 265] width 178 height 33
click at [481, 267] on button "OK" at bounding box center [480, 271] width 45 height 17
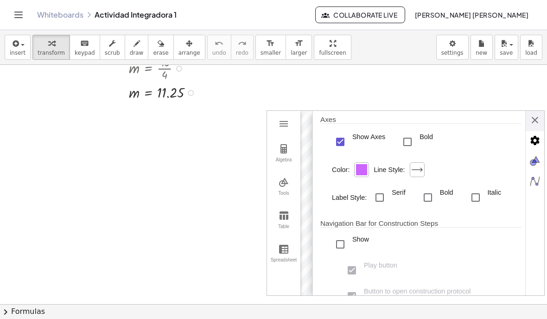
click at [364, 175] on div "Graphing Calculator" at bounding box center [361, 169] width 11 height 11
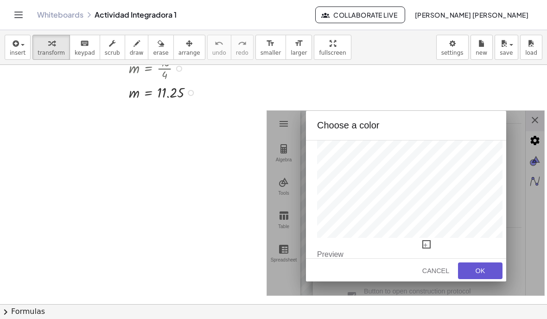
click at [480, 267] on button "OK" at bounding box center [480, 271] width 45 height 17
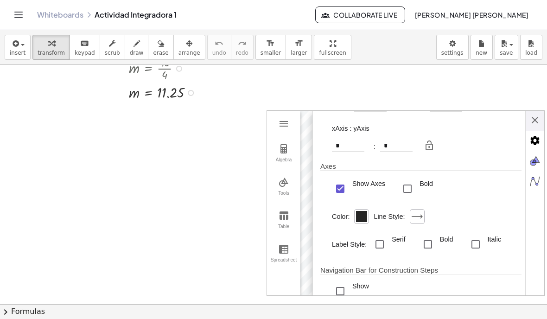
scroll to position [75, 0]
click at [361, 220] on div "Graphing Calculator" at bounding box center [361, 216] width 11 height 11
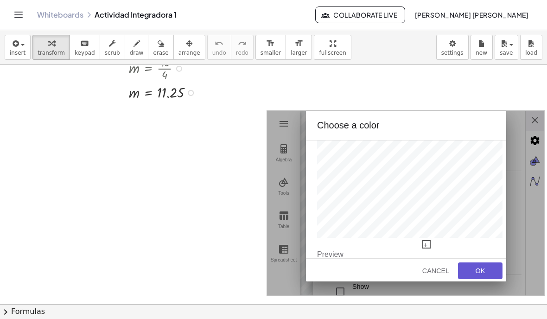
scroll to position [0, 0]
click at [480, 275] on div "OK" at bounding box center [481, 270] width 30 height 7
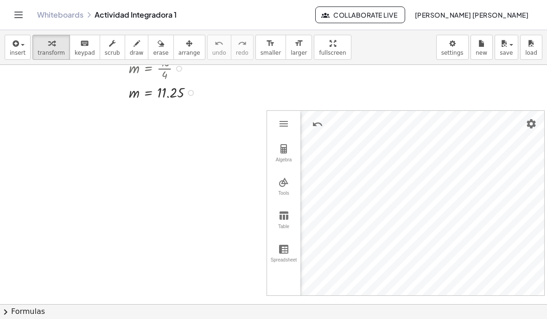
click at [532, 127] on img "Settings" at bounding box center [531, 123] width 11 height 11
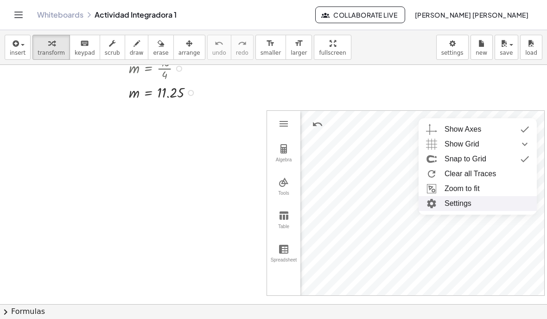
click at [458, 201] on li "Settings" at bounding box center [478, 203] width 118 height 15
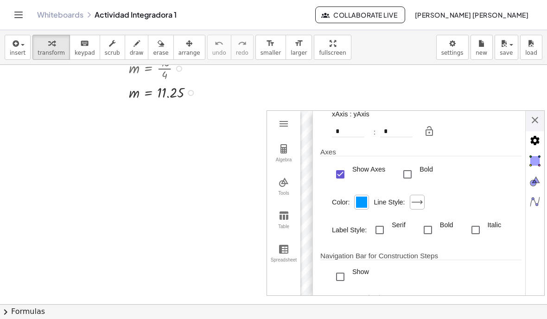
scroll to position [89, 0]
click at [361, 208] on div "Graphing Calculator" at bounding box center [361, 203] width 11 height 11
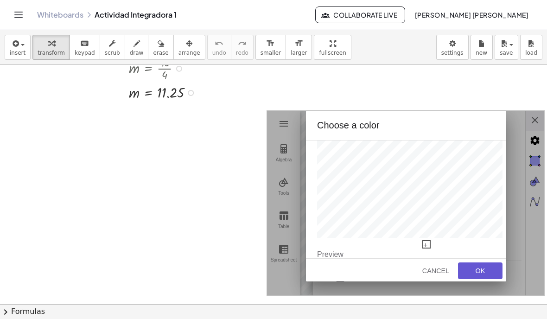
click at [482, 271] on div "OK" at bounding box center [481, 270] width 30 height 7
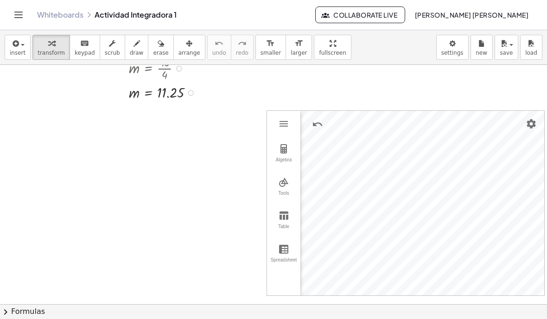
click at [529, 124] on img "Settings" at bounding box center [531, 123] width 11 height 11
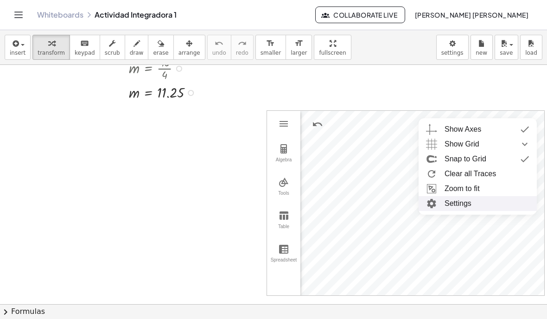
click at [453, 202] on li "Settings" at bounding box center [478, 203] width 118 height 15
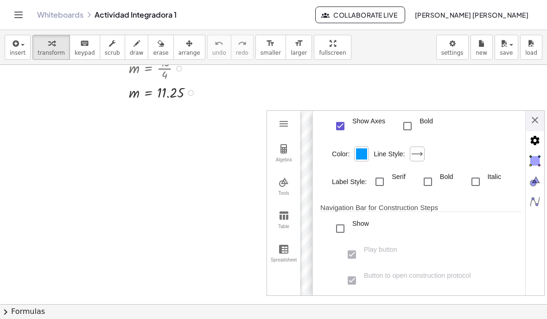
scroll to position [140, 0]
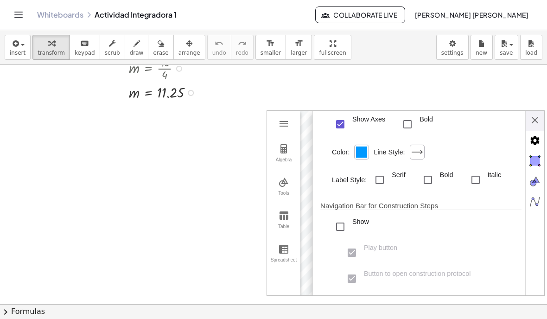
click at [362, 158] on div "Graphing Calculator" at bounding box center [361, 152] width 11 height 11
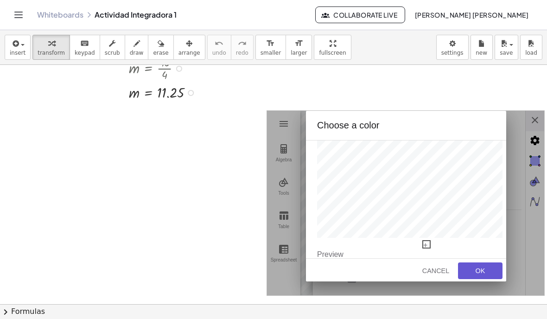
scroll to position [0, 0]
click at [481, 273] on div "OK" at bounding box center [481, 270] width 30 height 7
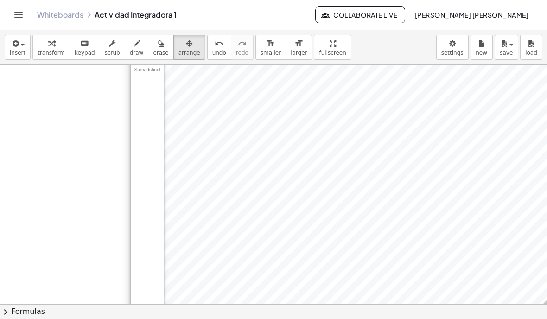
scroll to position [547, 125]
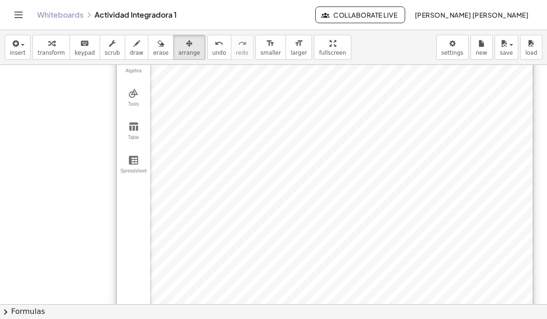
click at [40, 30] on div at bounding box center [273, 30] width 547 height 0
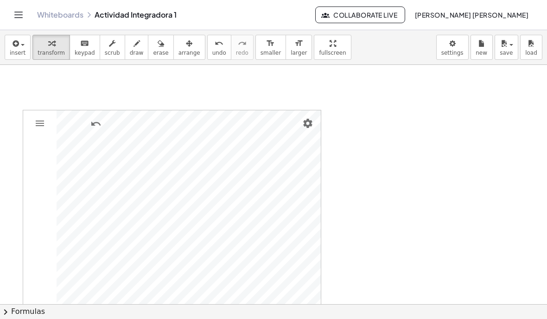
scroll to position [333, 0]
click at [305, 144] on img "Settings" at bounding box center [307, 144] width 11 height 11
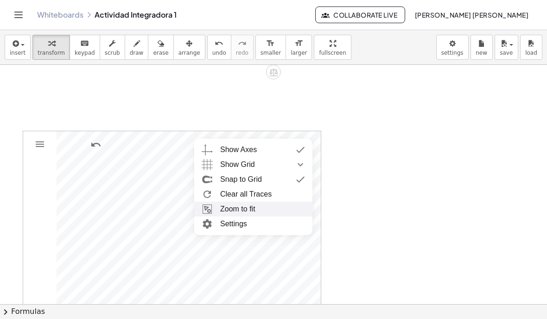
click at [256, 215] on li "Zoom to fit" at bounding box center [253, 209] width 118 height 15
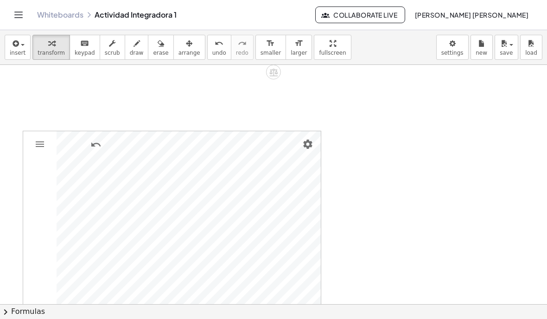
click at [307, 145] on img "Settings" at bounding box center [307, 144] width 11 height 11
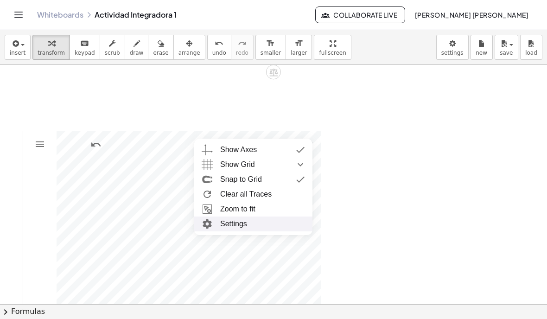
click at [257, 227] on li "Settings" at bounding box center [253, 224] width 118 height 15
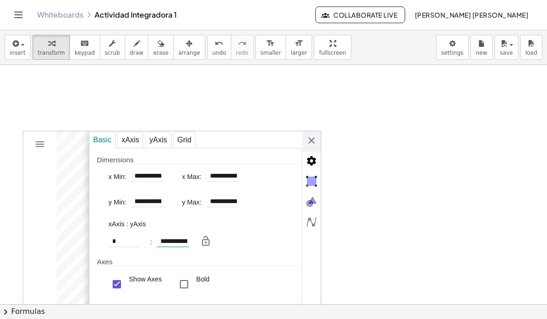
type input "**********"
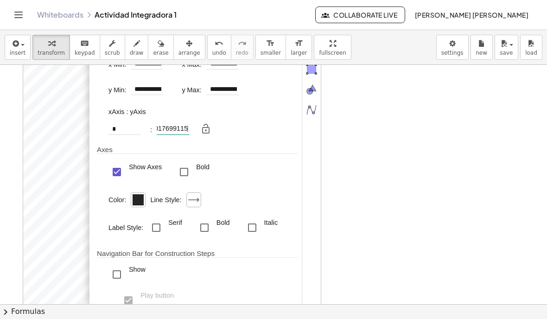
scroll to position [0, 23]
click at [179, 128] on div "**********" at bounding box center [204, 130] width 190 height 17
type input "**********"
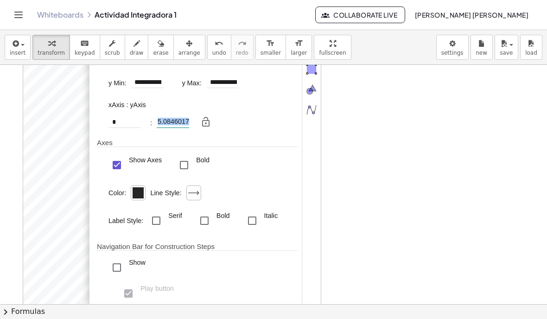
scroll to position [18, 0]
click at [170, 117] on div "**********" at bounding box center [173, 123] width 32 height 12
click at [183, 119] on div "**********" at bounding box center [173, 123] width 32 height 12
type input "*"
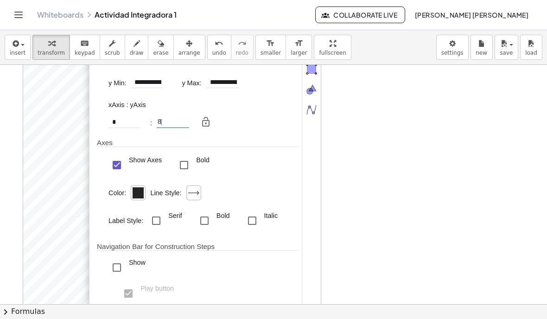
type input "**********"
type input "*"
type input "**********"
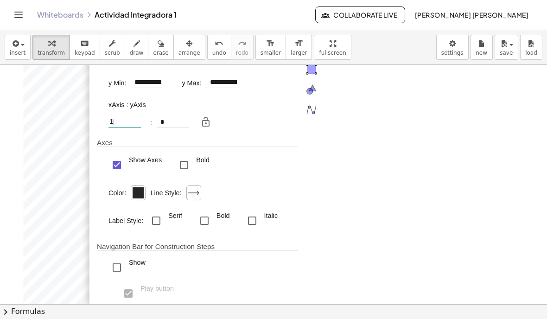
click at [121, 122] on div "* 1 |" at bounding box center [125, 123] width 32 height 12
type input "*"
type input "**********"
type input "*"
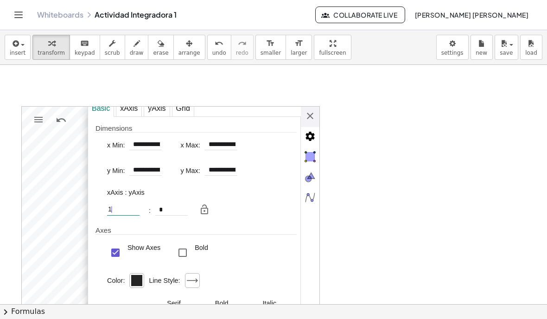
scroll to position [358, 0]
type input "**********"
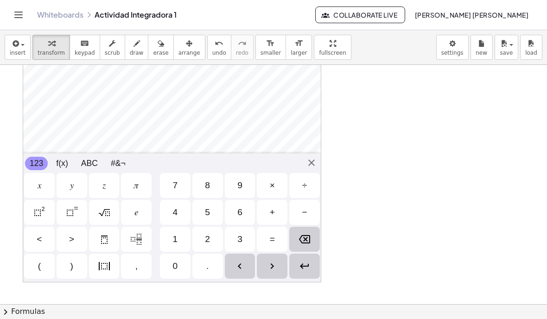
scroll to position [748, 0]
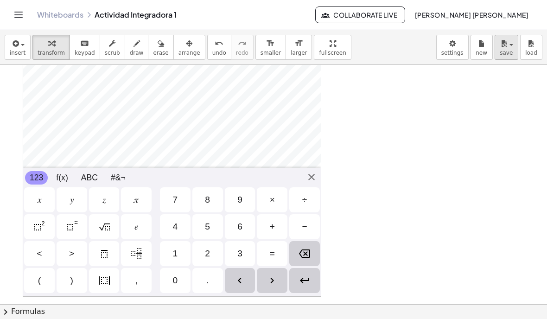
click at [505, 52] on span "save" at bounding box center [506, 53] width 13 height 6
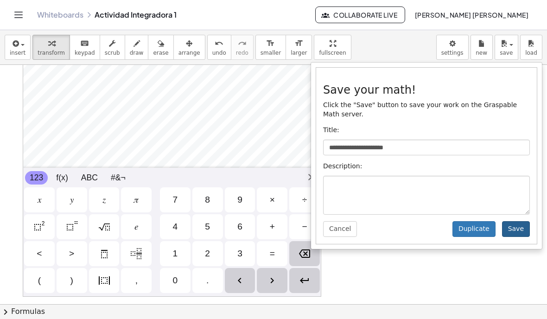
click at [513, 227] on button "Save" at bounding box center [516, 229] width 28 height 16
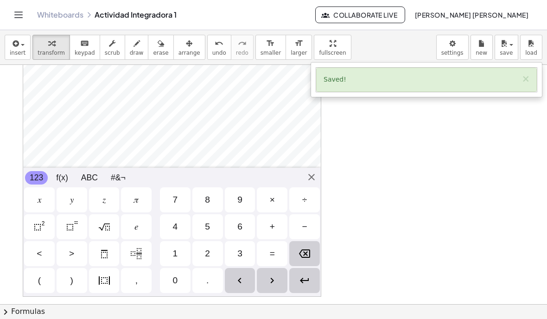
click at [21, 17] on div at bounding box center [273, 159] width 547 height 319
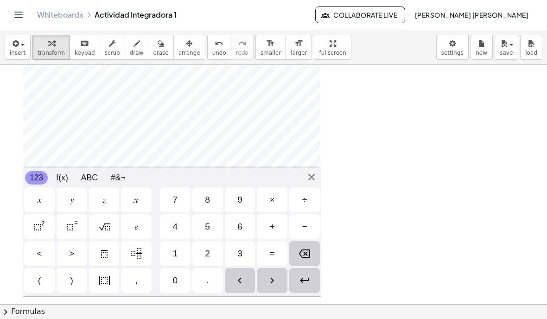
click at [19, 19] on icon "Toggle navigation" at bounding box center [18, 14] width 11 height 11
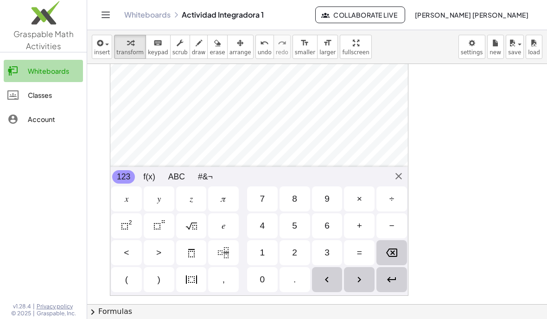
click at [38, 64] on link "Whiteboards" at bounding box center [43, 71] width 79 height 22
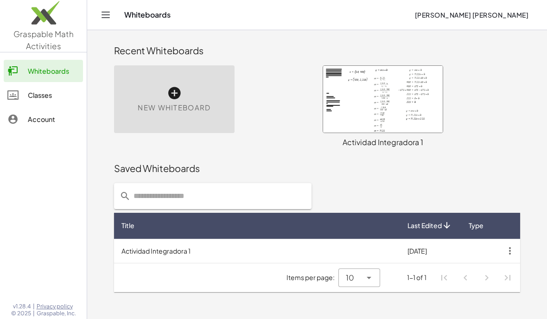
click at [427, 103] on div at bounding box center [383, 99] width 120 height 67
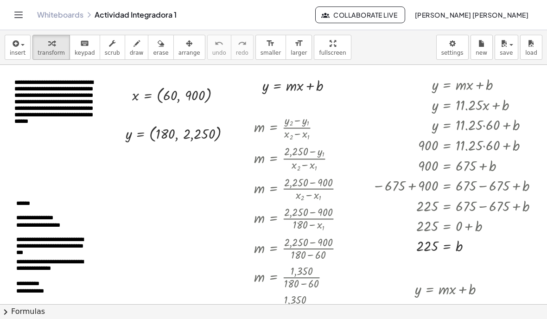
scroll to position [274, 0]
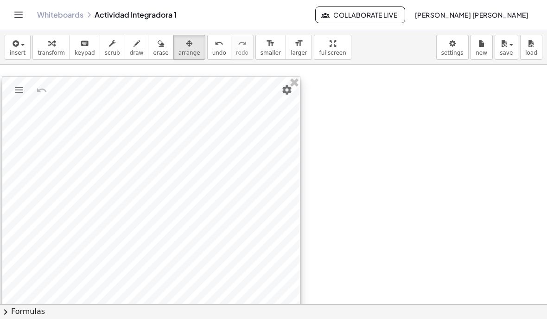
scroll to position [439, 0]
click at [284, 99] on img "Settings" at bounding box center [287, 101] width 11 height 11
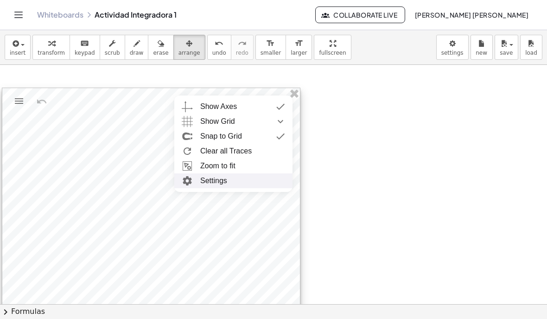
click at [244, 179] on li "Settings" at bounding box center [233, 180] width 118 height 15
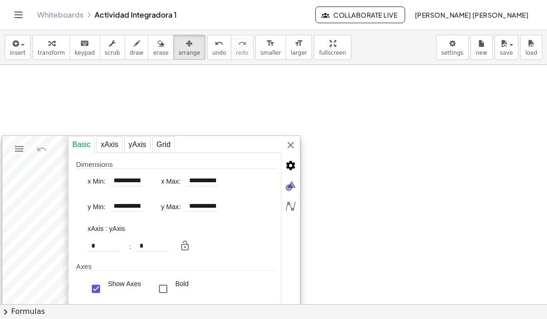
scroll to position [391, 0]
click at [295, 143] on rect at bounding box center [294, 142] width 8 height 8
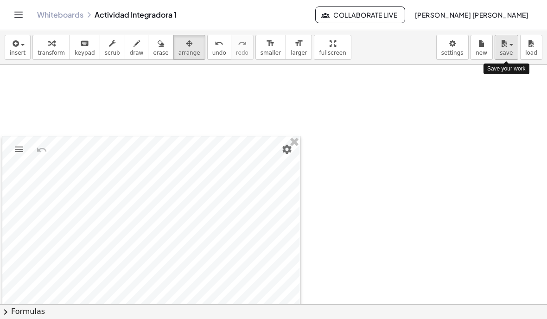
click at [510, 45] on span "button" at bounding box center [512, 45] width 4 height 2
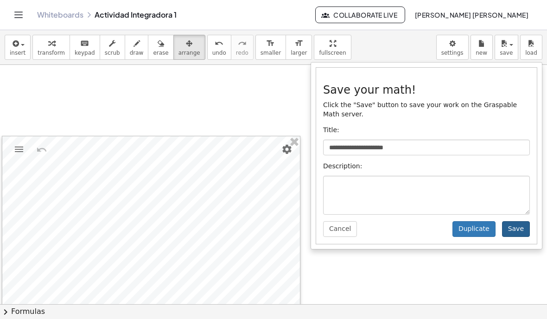
click at [515, 230] on button "Save" at bounding box center [516, 229] width 28 height 16
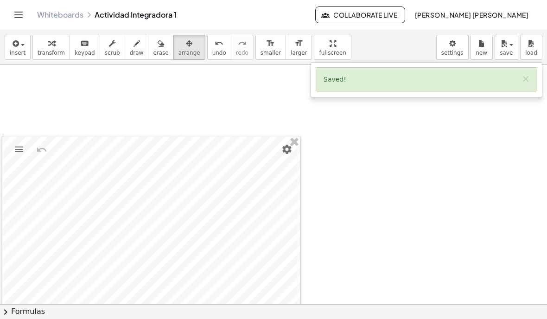
click at [19, 14] on div at bounding box center [273, 159] width 547 height 319
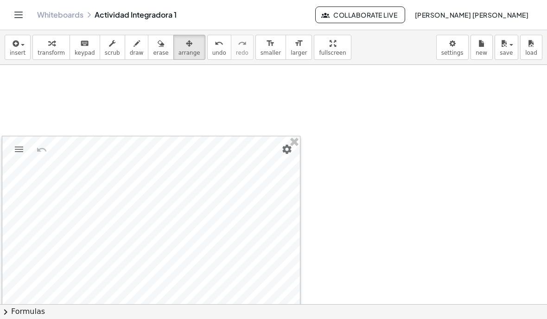
click at [15, 20] on button "Toggle navigation" at bounding box center [18, 14] width 15 height 15
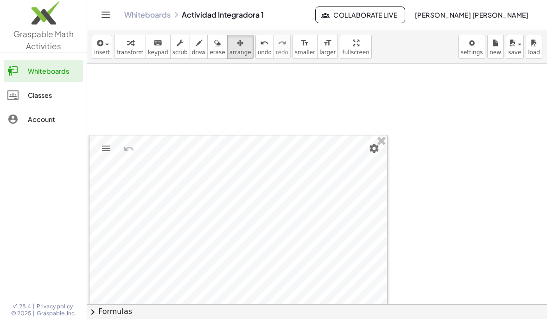
click at [40, 77] on link "Whiteboards" at bounding box center [43, 71] width 79 height 22
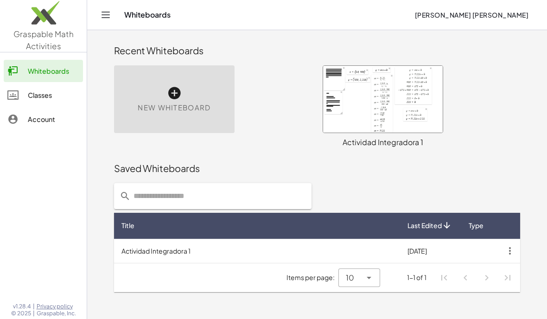
click at [392, 92] on div at bounding box center [383, 99] width 120 height 67
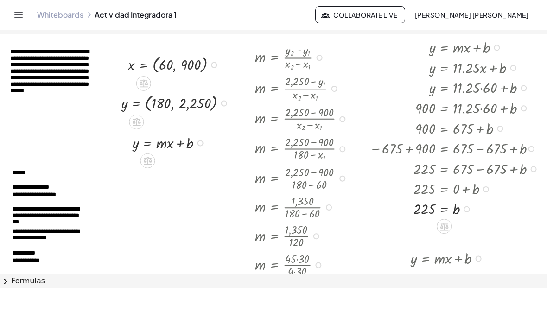
scroll to position [0, 5]
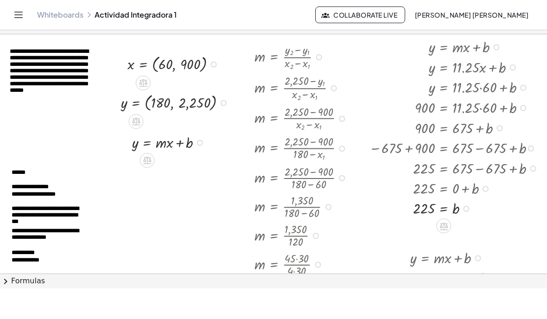
click at [437, 284] on div at bounding box center [465, 278] width 118 height 20
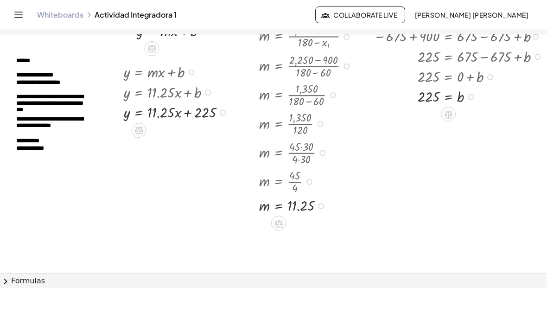
scroll to position [70, 0]
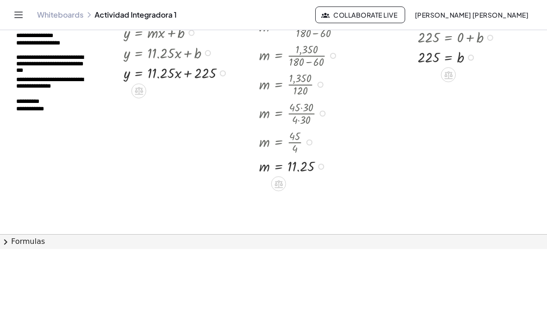
click at [22, 26] on div "Whiteboards Actividad Integradora 1 Collaborate Live [PERSON_NAME] [PERSON_NAME]" at bounding box center [273, 15] width 525 height 30
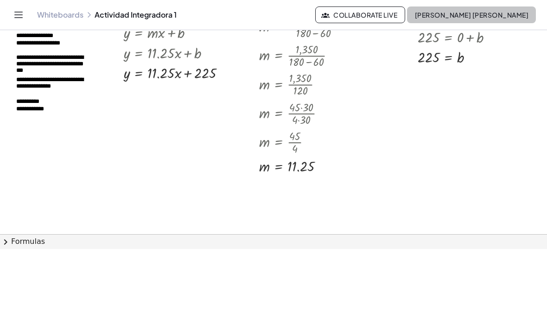
click at [467, 22] on button "[PERSON_NAME] [PERSON_NAME]" at bounding box center [471, 14] width 129 height 17
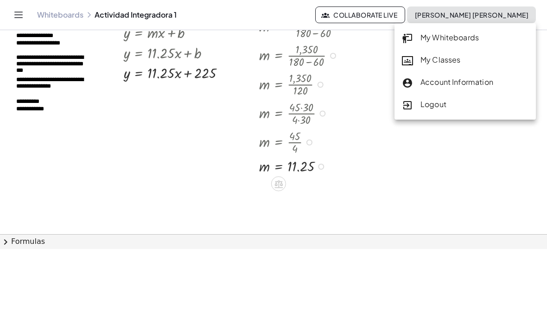
click at [339, 141] on div at bounding box center [308, 141] width 106 height 29
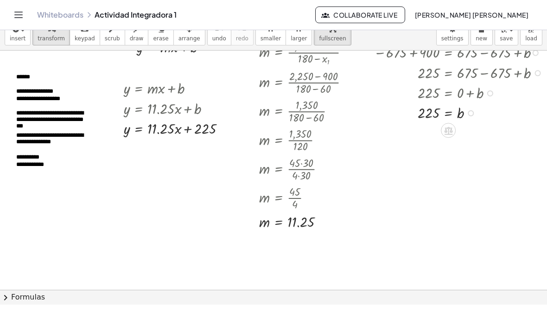
scroll to position [0, 0]
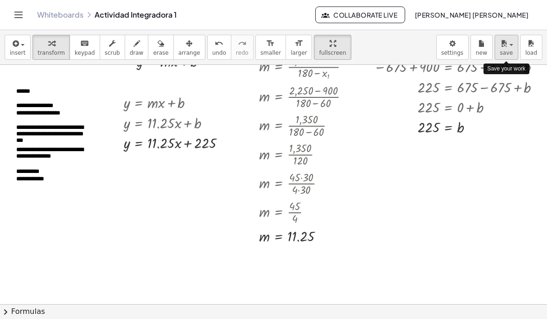
click at [504, 53] on span "save" at bounding box center [506, 53] width 13 height 6
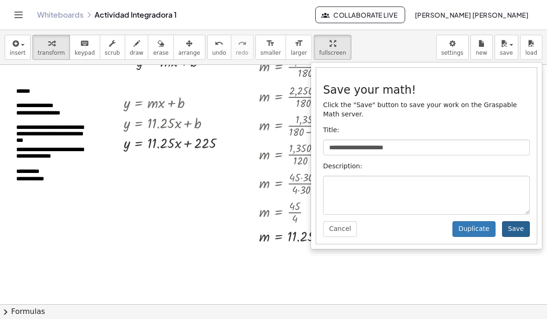
click at [524, 234] on button "Save" at bounding box center [516, 229] width 28 height 16
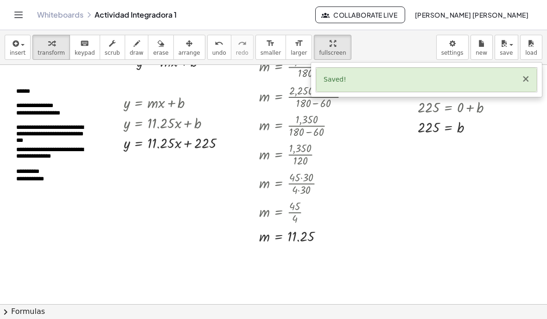
click at [527, 80] on button "×" at bounding box center [526, 79] width 8 height 10
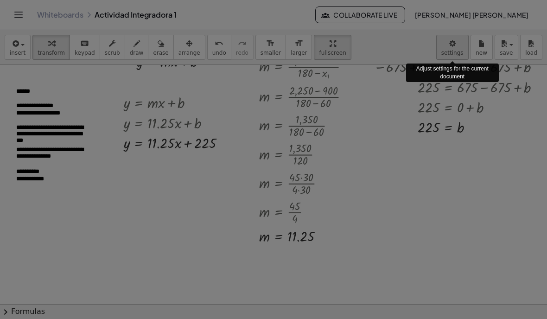
click at [467, 48] on body "**********" at bounding box center [273, 224] width 547 height 448
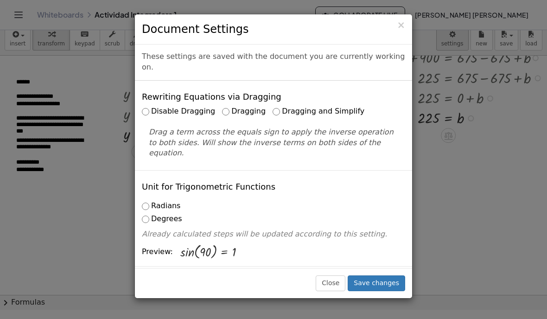
scroll to position [10, 0]
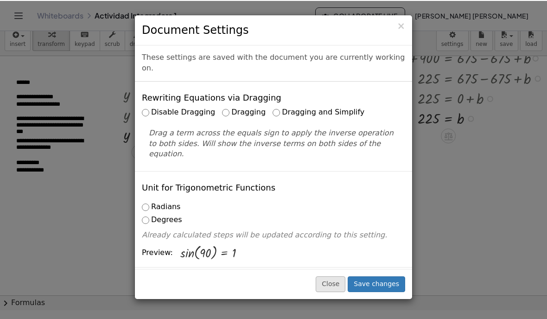
click at [333, 291] on button "Close" at bounding box center [331, 283] width 30 height 16
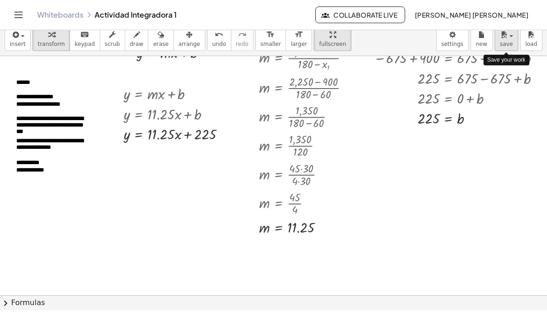
click at [504, 47] on span "save" at bounding box center [506, 44] width 13 height 6
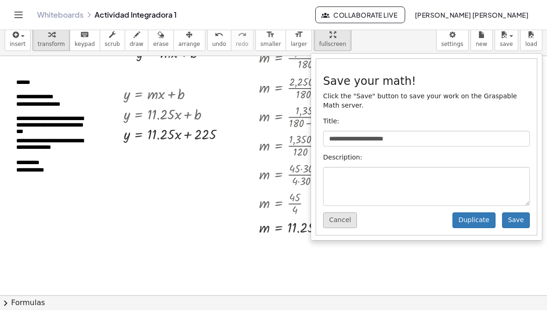
click at [349, 227] on button "Cancel" at bounding box center [340, 220] width 34 height 16
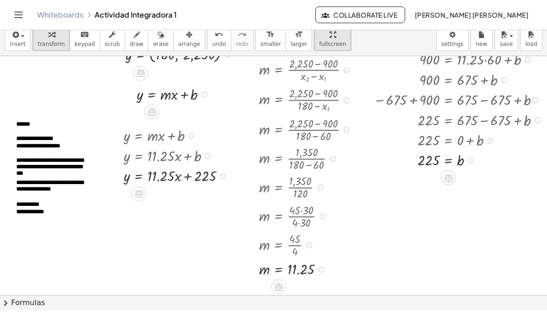
scroll to position [1, 0]
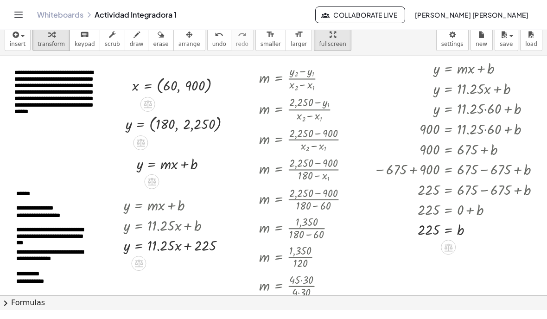
click at [18, 17] on icon "Toggle navigation" at bounding box center [18, 14] width 11 height 11
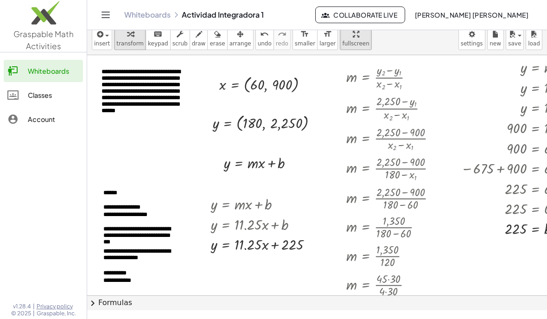
click at [66, 68] on div "Whiteboards" at bounding box center [53, 70] width 51 height 11
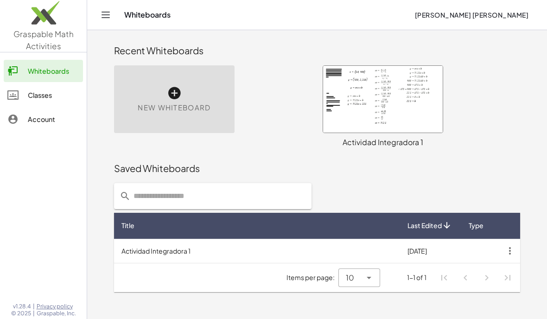
click at [291, 146] on div "New Whiteboard" at bounding box center [213, 107] width 209 height 94
click at [370, 113] on div at bounding box center [383, 99] width 120 height 67
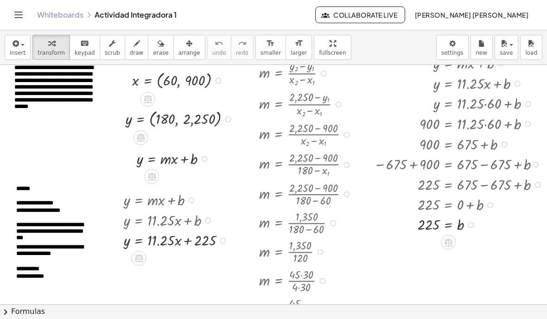
scroll to position [8, 0]
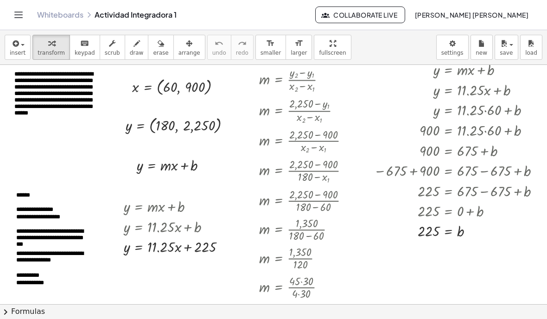
click at [123, 18] on div "Whiteboards Actividad Integradora 1" at bounding box center [176, 14] width 278 height 9
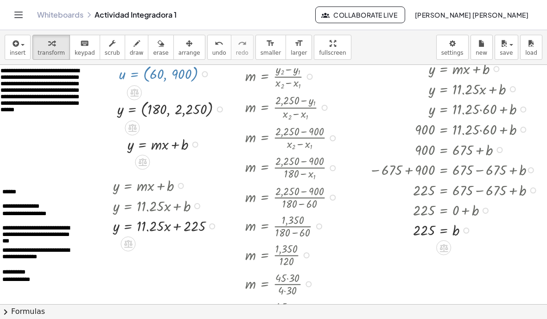
scroll to position [0, 14]
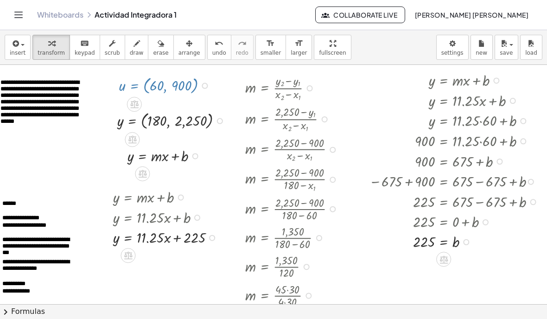
click at [23, 16] on icon "Toggle navigation" at bounding box center [18, 14] width 11 height 11
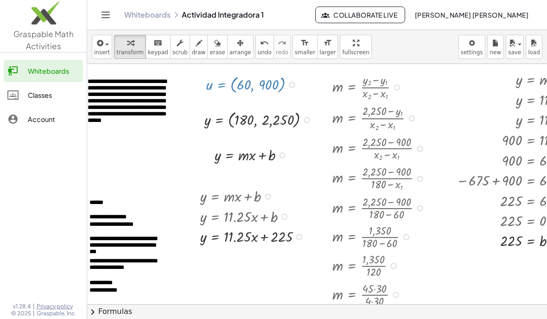
click at [47, 72] on div "Whiteboards" at bounding box center [53, 70] width 51 height 11
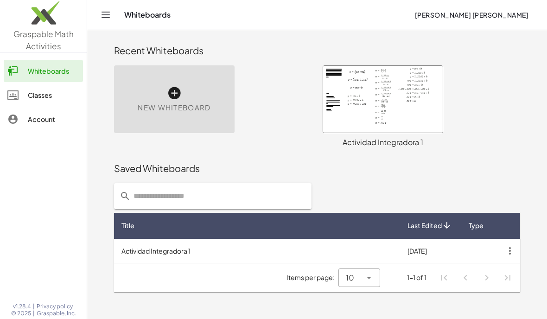
click at [392, 111] on div at bounding box center [383, 99] width 120 height 67
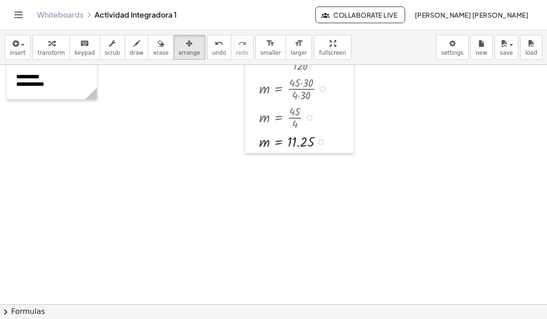
scroll to position [206, 0]
click at [17, 47] on icon "button" at bounding box center [15, 43] width 8 height 11
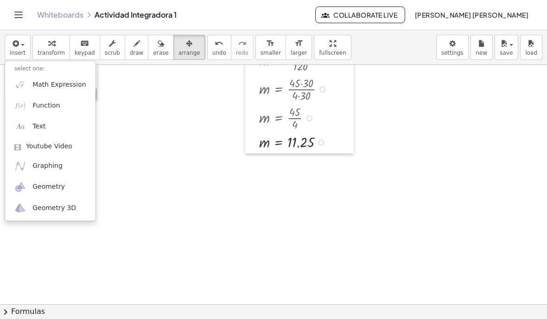
click at [380, 193] on div at bounding box center [273, 159] width 547 height 319
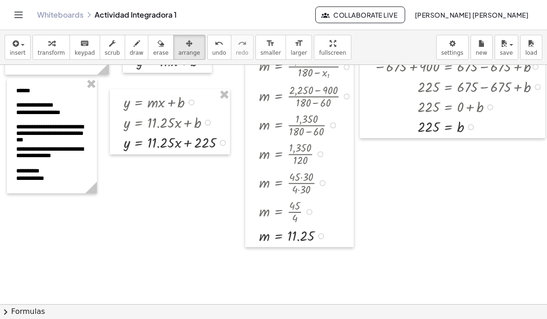
scroll to position [133, 0]
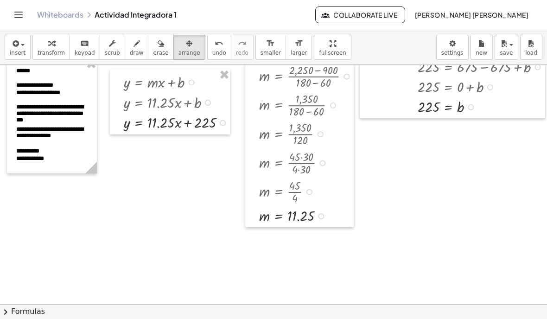
click at [17, 48] on icon "button" at bounding box center [15, 43] width 8 height 11
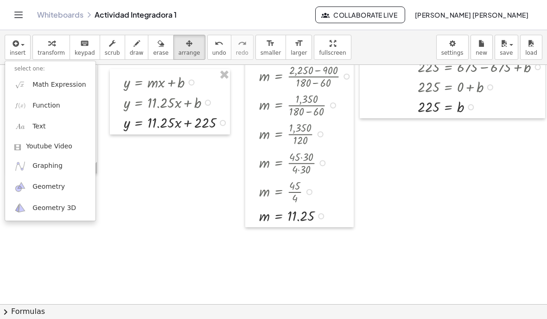
click at [51, 47] on div at bounding box center [273, 159] width 547 height 319
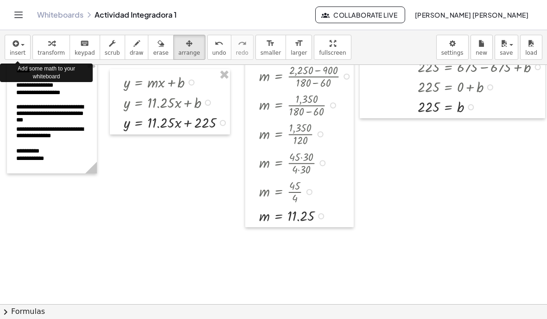
click at [23, 46] on div "button" at bounding box center [18, 43] width 16 height 11
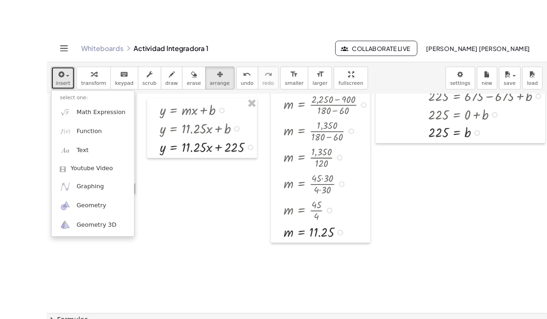
scroll to position [11, 0]
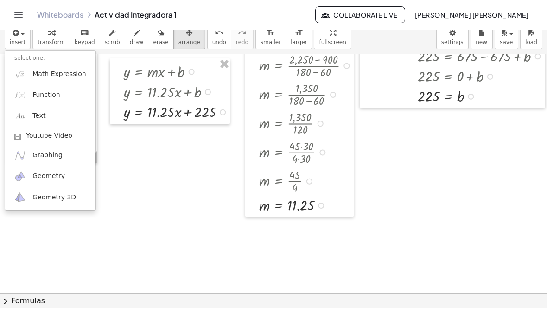
click at [54, 157] on span "Graphing" at bounding box center [47, 155] width 30 height 9
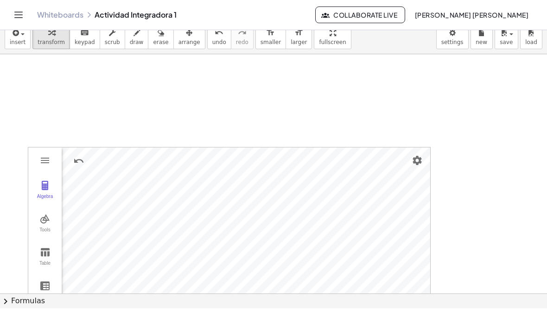
scroll to position [318, 0]
click at [419, 159] on img "Settings" at bounding box center [417, 155] width 11 height 11
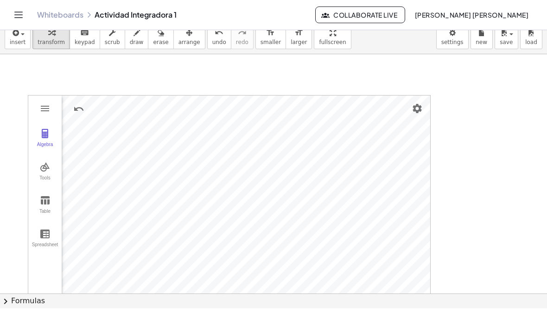
scroll to position [377, 0]
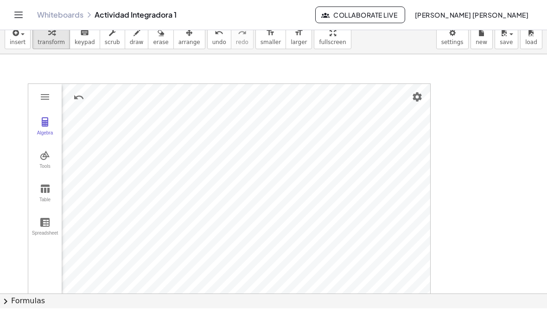
click at [419, 94] on img "Settings" at bounding box center [417, 96] width 11 height 11
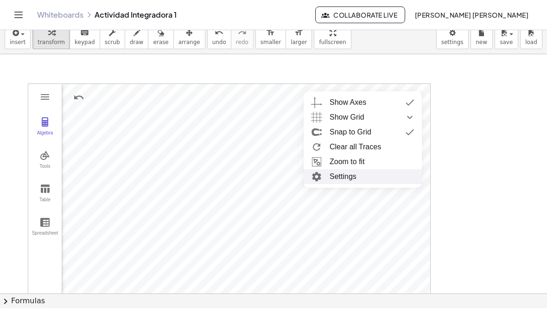
click at [324, 172] on img "Graphing Calculator" at bounding box center [316, 176] width 17 height 15
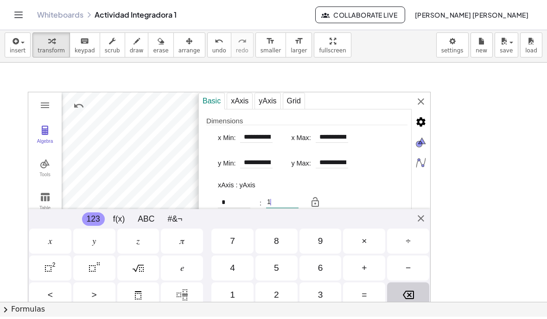
type input "**********"
type input "*"
type input "**********"
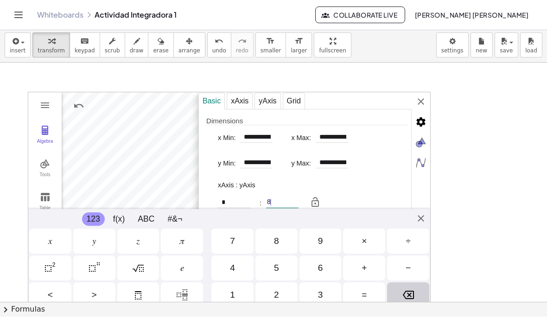
type input "**********"
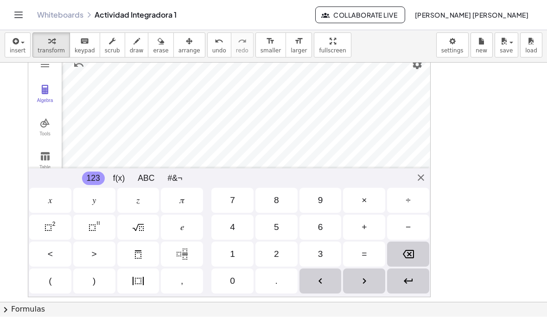
scroll to position [423, 0]
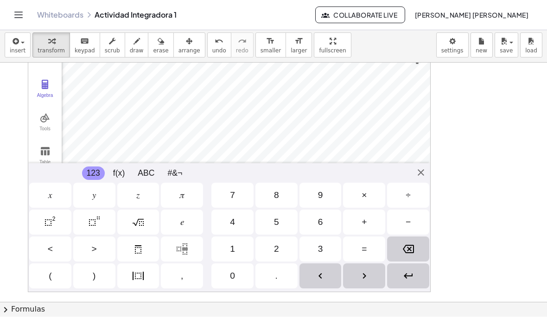
click at [502, 36] on icon "button" at bounding box center [504, 41] width 8 height 11
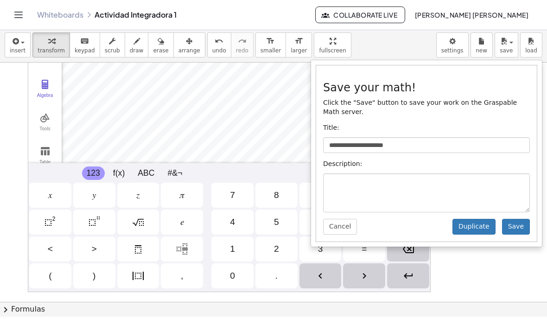
click at [519, 220] on button "Save" at bounding box center [516, 227] width 28 height 16
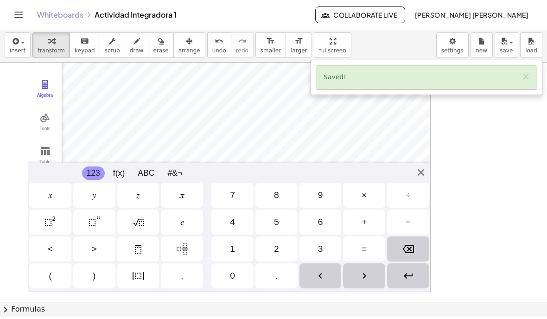
click at [527, 72] on button "×" at bounding box center [526, 77] width 8 height 10
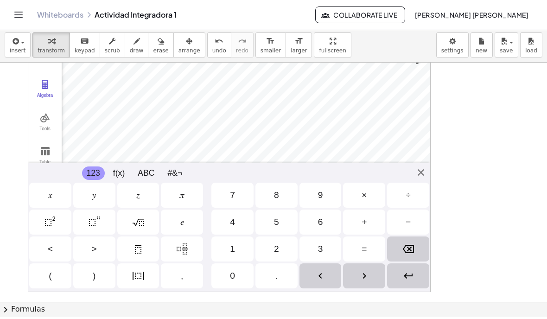
click at [15, 5] on div "Whiteboards Actividad Integradora 1 Collaborate Live [PERSON_NAME] [PERSON_NAME]" at bounding box center [273, 15] width 525 height 30
click at [15, 12] on icon "Toggle navigation" at bounding box center [19, 15] width 8 height 6
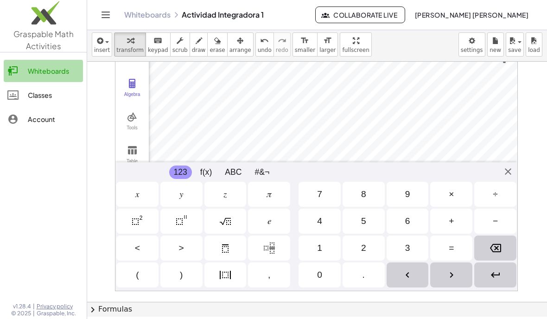
click at [44, 72] on div "Whiteboards" at bounding box center [53, 70] width 51 height 11
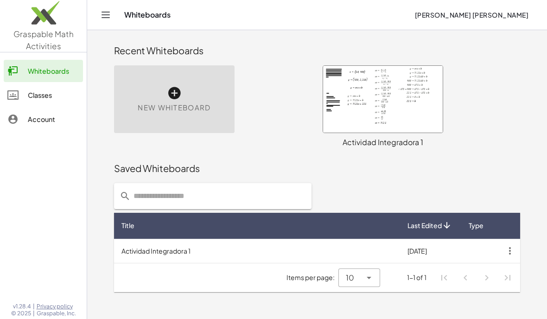
click at [387, 131] on div at bounding box center [383, 99] width 120 height 67
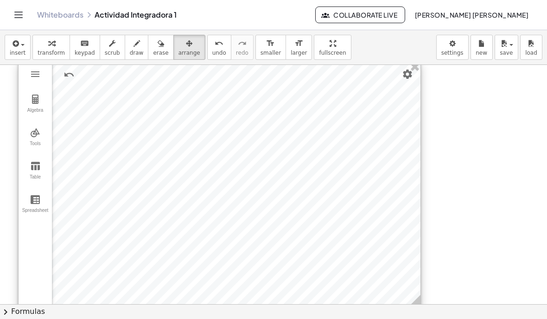
scroll to position [331, 0]
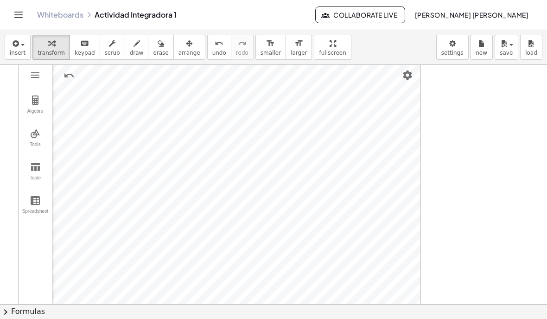
click at [180, 42] on div "button" at bounding box center [190, 43] width 22 height 11
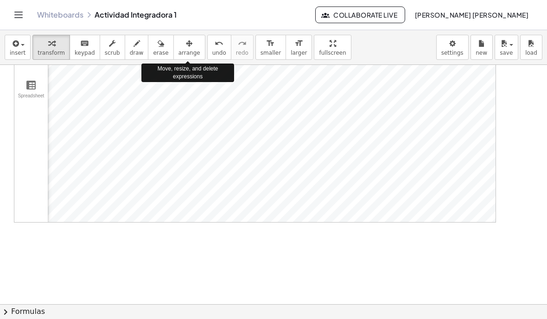
scroll to position [424, 0]
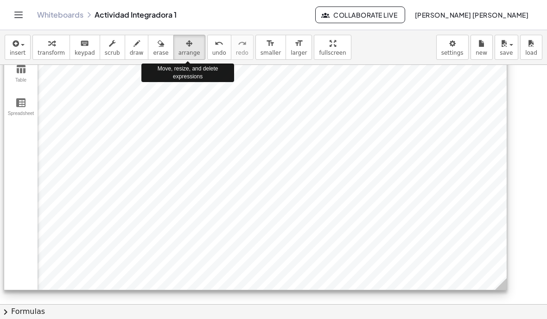
click at [54, 43] on icon "button" at bounding box center [51, 43] width 6 height 11
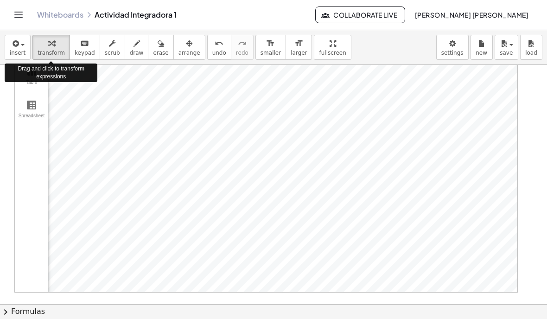
scroll to position [444, 0]
click at [43, 45] on div "button" at bounding box center [51, 43] width 27 height 11
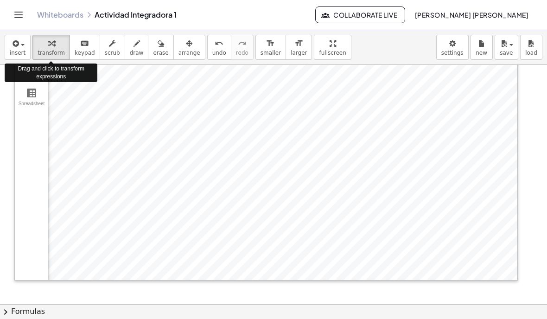
click at [510, 49] on button "save" at bounding box center [507, 47] width 24 height 25
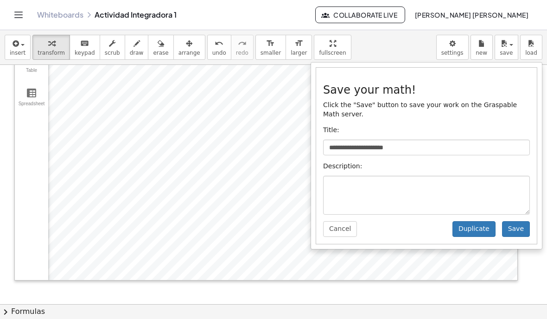
click at [348, 229] on button "Cancel" at bounding box center [340, 229] width 34 height 16
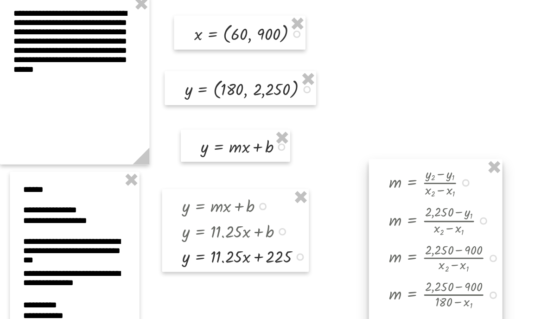
scroll to position [0, 0]
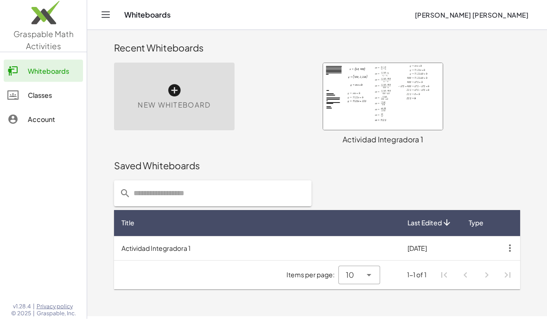
scroll to position [23, 0]
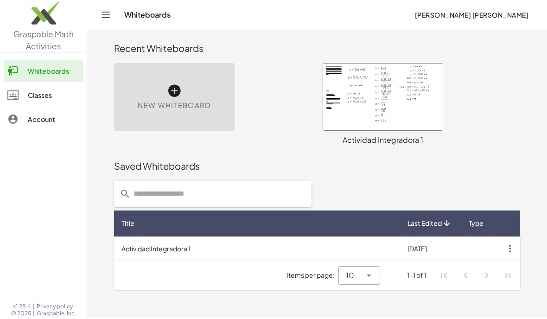
click at [409, 83] on div at bounding box center [383, 97] width 120 height 67
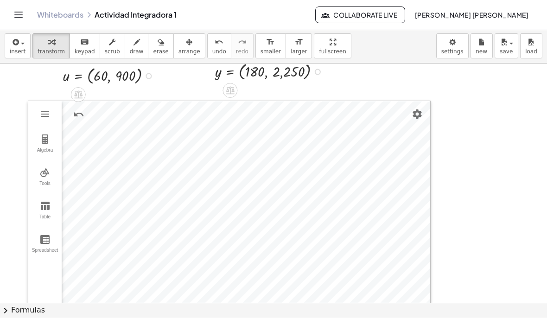
scroll to position [367, 0]
click at [420, 115] on img "Settings" at bounding box center [417, 115] width 11 height 11
click at [215, 144] on img "More" at bounding box center [214, 143] width 11 height 11
click at [178, 260] on img "Set color" at bounding box center [178, 255] width 11 height 11
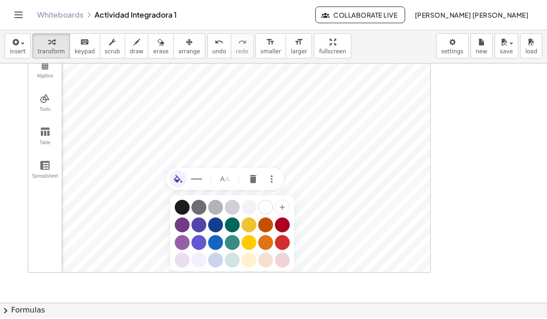
scroll to position [443, 0]
click at [181, 224] on div "Graphing Calculator" at bounding box center [182, 224] width 15 height 15
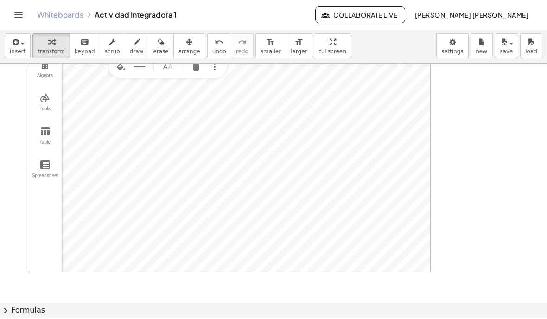
click at [213, 66] on img "More" at bounding box center [214, 66] width 11 height 11
click at [257, 140] on li "Settings" at bounding box center [251, 140] width 88 height 15
click at [175, 213] on img "Set color" at bounding box center [170, 211] width 11 height 11
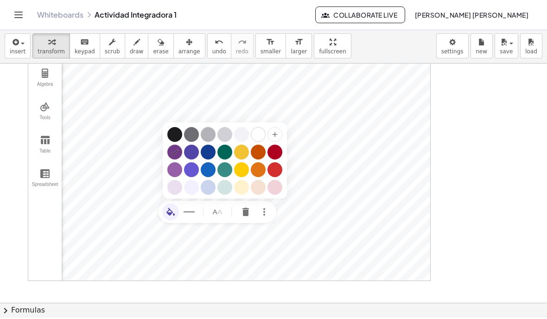
click at [173, 132] on div "Graphing Calculator" at bounding box center [174, 134] width 15 height 15
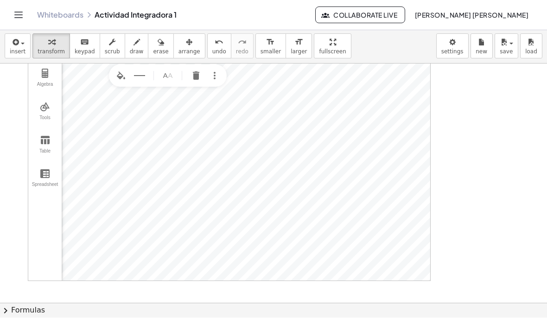
click at [119, 77] on img "Set color" at bounding box center [120, 75] width 11 height 11
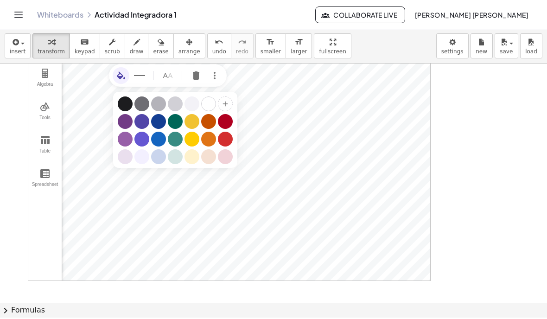
click at [224, 141] on div "Graphing Calculator" at bounding box center [225, 139] width 15 height 15
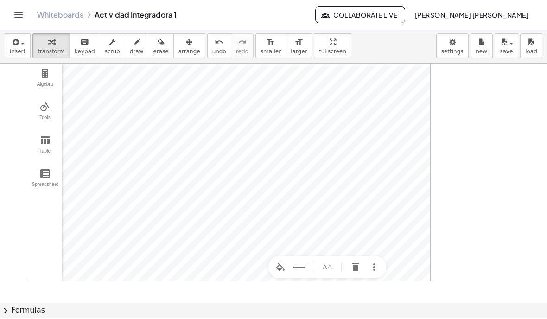
click at [275, 271] on img "Set color" at bounding box center [280, 267] width 11 height 11
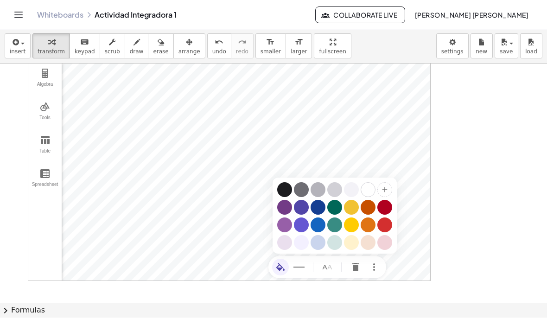
click at [319, 225] on div "Graphing Calculator" at bounding box center [318, 225] width 15 height 15
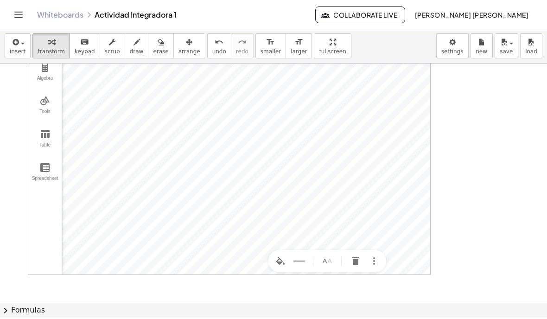
scroll to position [436, 0]
click at [378, 269] on img "More" at bounding box center [374, 265] width 11 height 11
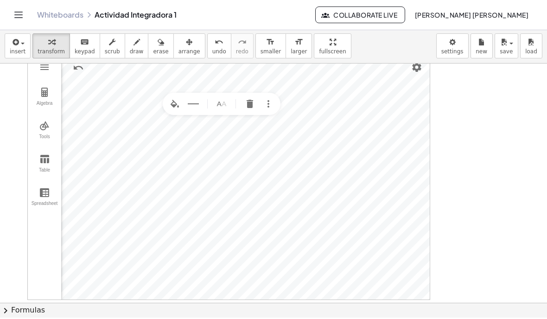
click at [255, 104] on img "Delete" at bounding box center [249, 103] width 11 height 11
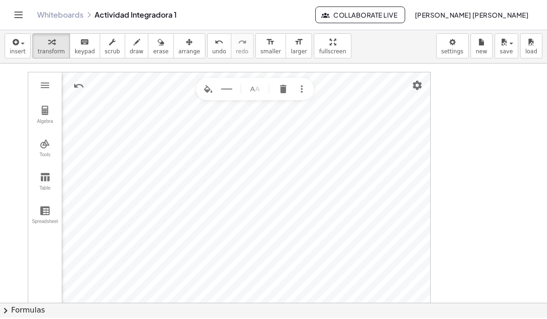
scroll to position [398, 0]
click at [201, 91] on button "Set color" at bounding box center [208, 88] width 17 height 17
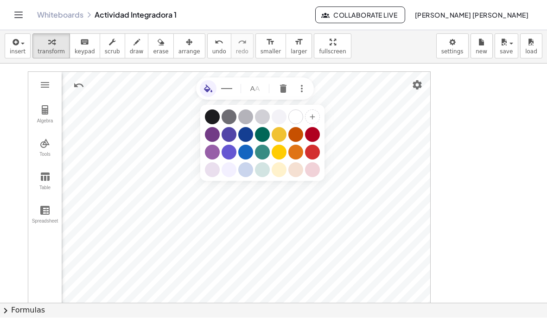
click at [281, 136] on div "Graphing Calculator" at bounding box center [279, 134] width 15 height 15
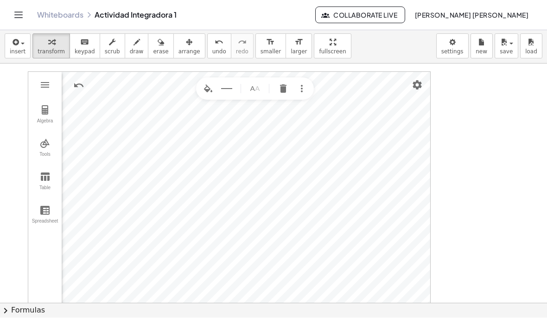
click at [207, 87] on img "Set color" at bounding box center [208, 88] width 11 height 11
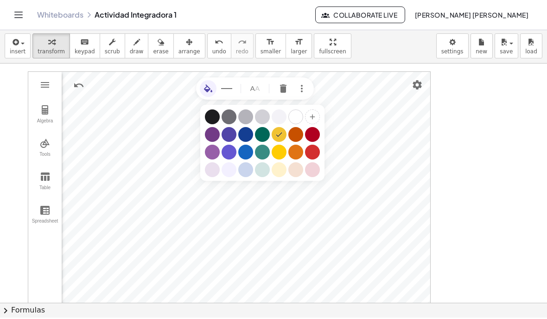
click at [218, 151] on div "Graphing Calculator" at bounding box center [212, 152] width 15 height 15
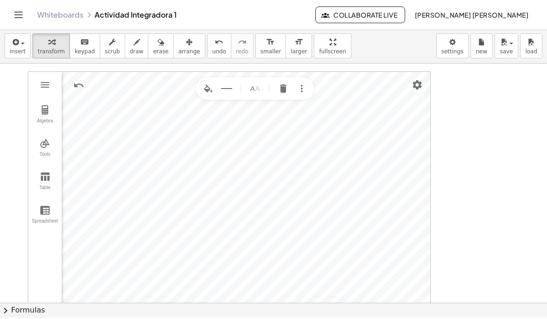
click at [201, 92] on button "Set color" at bounding box center [208, 88] width 17 height 17
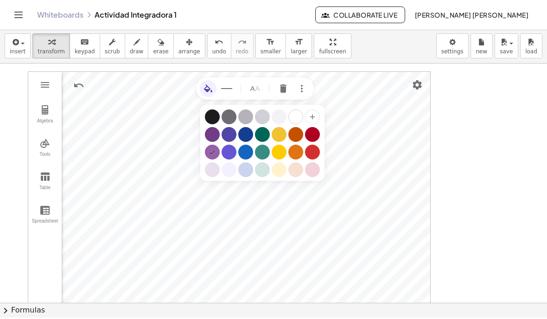
click at [261, 154] on div "Graphing Calculator" at bounding box center [262, 152] width 15 height 15
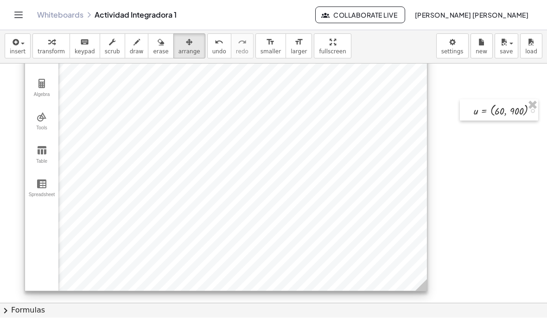
scroll to position [427, 0]
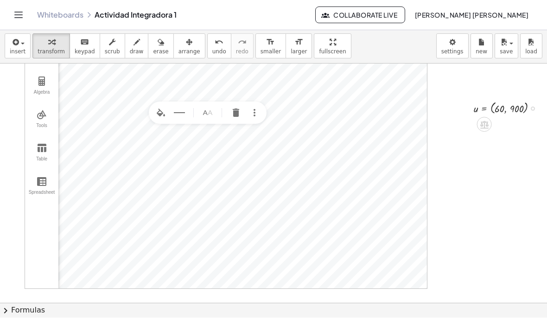
click at [231, 115] on img "Delete" at bounding box center [236, 112] width 11 height 11
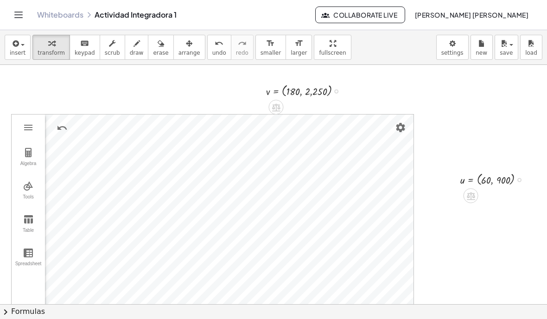
scroll to position [356, 13]
click at [22, 20] on icon "Toggle navigation" at bounding box center [18, 14] width 11 height 11
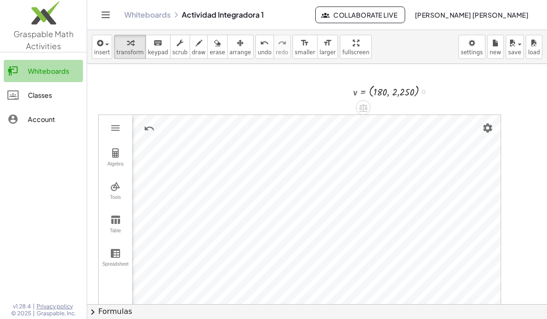
click at [47, 64] on link "Whiteboards" at bounding box center [43, 71] width 79 height 22
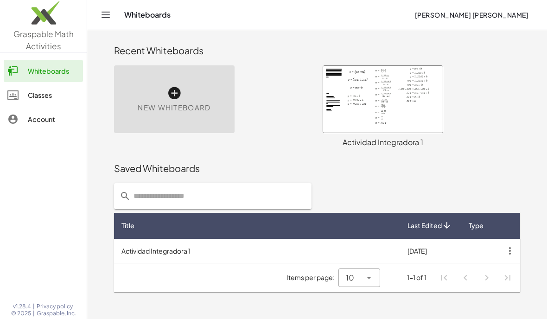
click at [361, 109] on div at bounding box center [383, 99] width 120 height 67
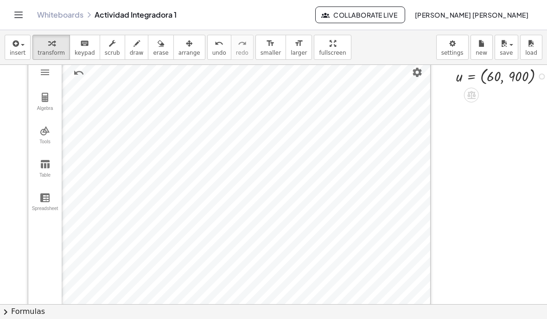
scroll to position [411, 0]
click at [104, 96] on img "Set color" at bounding box center [100, 98] width 11 height 11
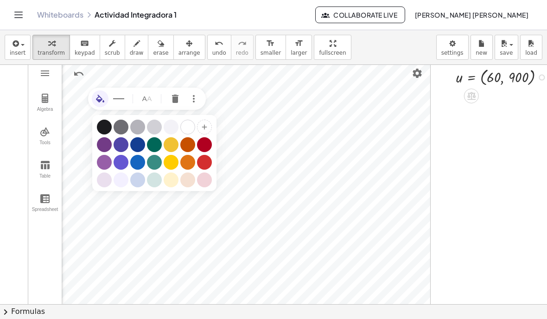
click at [205, 164] on div "Graphing Calculator" at bounding box center [204, 162] width 15 height 15
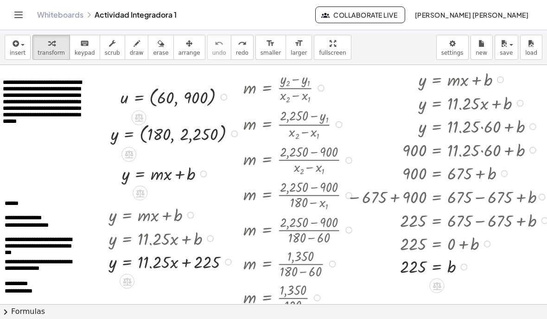
scroll to position [0, 12]
click at [18, 11] on icon "Toggle navigation" at bounding box center [18, 14] width 11 height 11
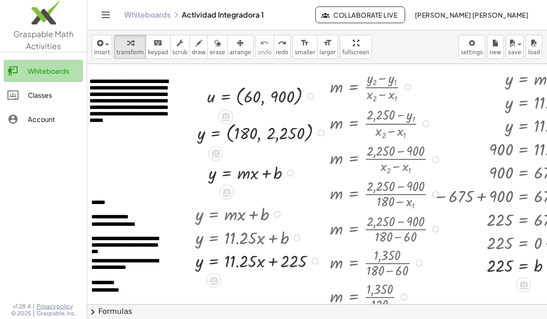
click at [51, 64] on link "Whiteboards" at bounding box center [43, 71] width 79 height 22
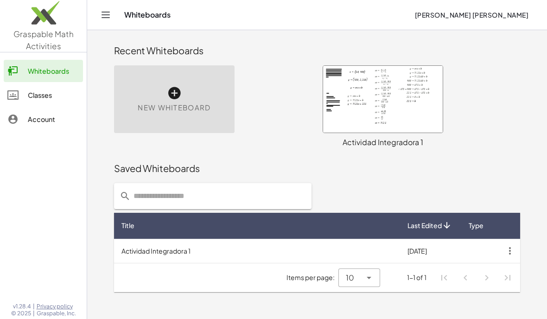
click at [413, 107] on div at bounding box center [383, 99] width 120 height 67
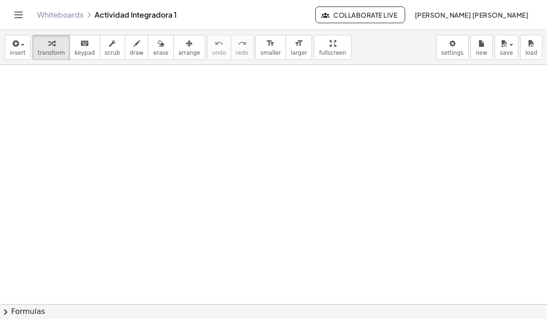
scroll to position [737, 0]
click at [17, 46] on icon "button" at bounding box center [15, 43] width 8 height 11
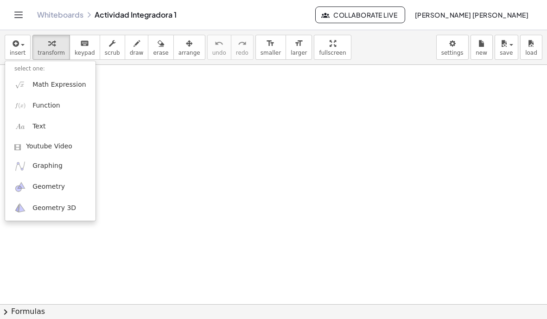
click at [365, 229] on div at bounding box center [273, 159] width 547 height 319
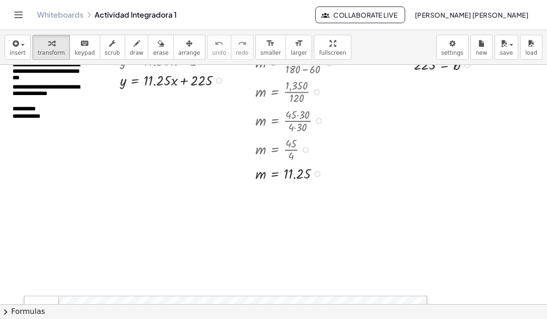
scroll to position [0, 0]
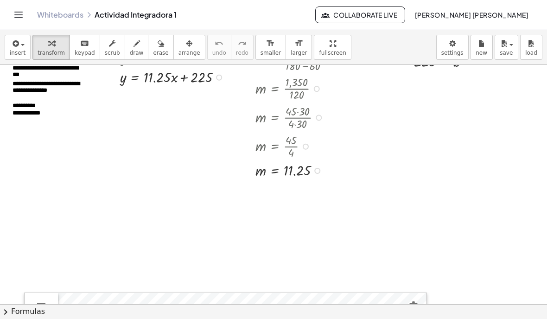
click at [18, 47] on icon "button" at bounding box center [15, 43] width 8 height 11
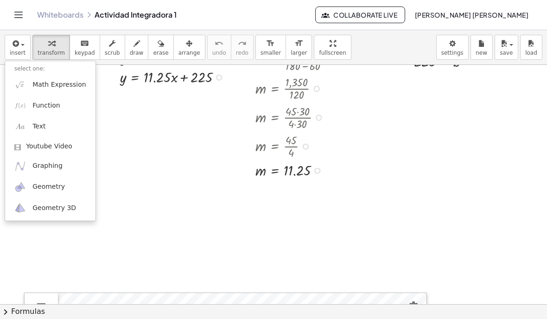
click at [25, 123] on img at bounding box center [20, 127] width 12 height 12
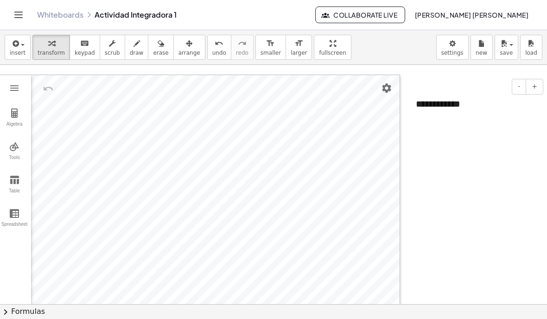
scroll to position [397, 31]
click at [449, 105] on div "**********" at bounding box center [476, 103] width 139 height 32
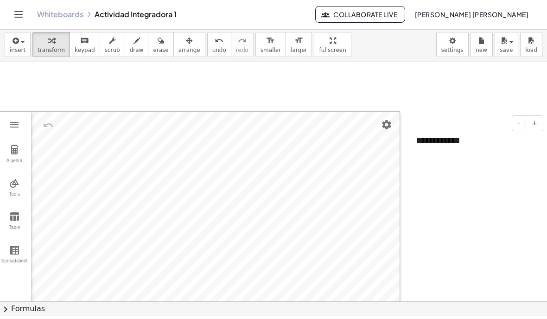
scroll to position [356, 31]
click at [526, 116] on button "-" at bounding box center [519, 124] width 14 height 16
click at [532, 116] on button "+" at bounding box center [535, 124] width 18 height 16
click at [523, 116] on button "-" at bounding box center [519, 124] width 14 height 16
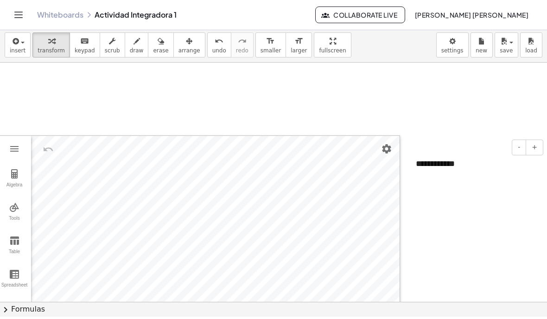
scroll to position [0, 0]
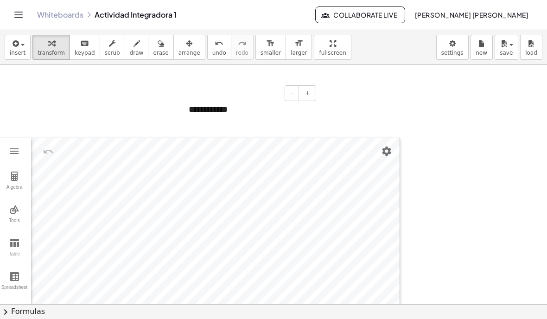
click at [502, 50] on span "save" at bounding box center [506, 53] width 13 height 6
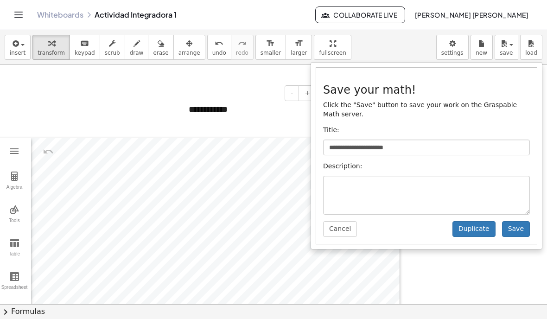
click at [519, 233] on button "Save" at bounding box center [516, 229] width 28 height 16
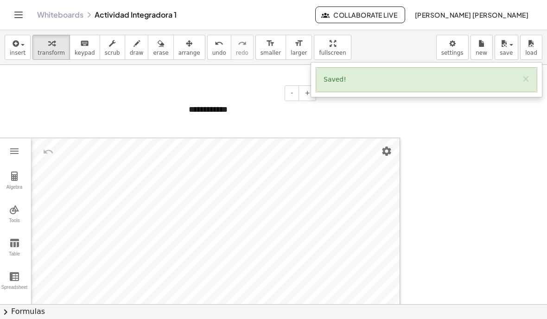
click at [24, 12] on div at bounding box center [273, 159] width 547 height 319
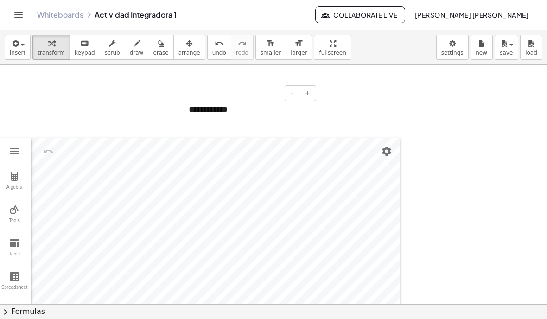
click at [18, 14] on icon "Toggle navigation" at bounding box center [18, 14] width 11 height 11
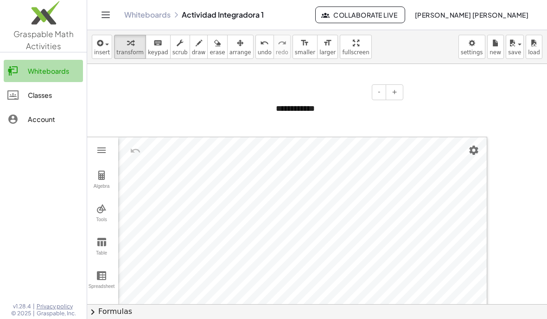
click at [41, 64] on link "Whiteboards" at bounding box center [43, 71] width 79 height 22
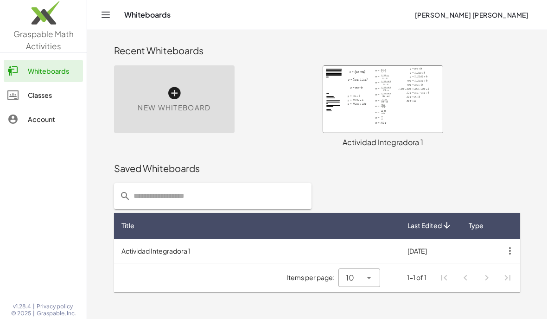
click at [370, 119] on div at bounding box center [383, 99] width 120 height 67
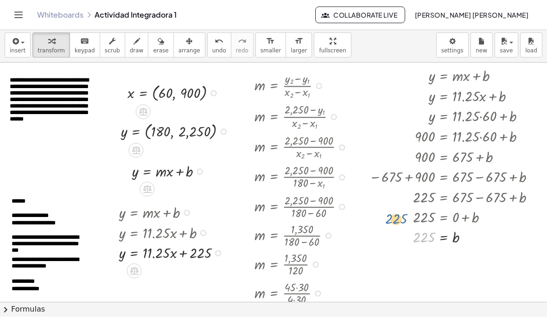
scroll to position [5, 0]
click at [506, 32] on button "save" at bounding box center [507, 44] width 24 height 25
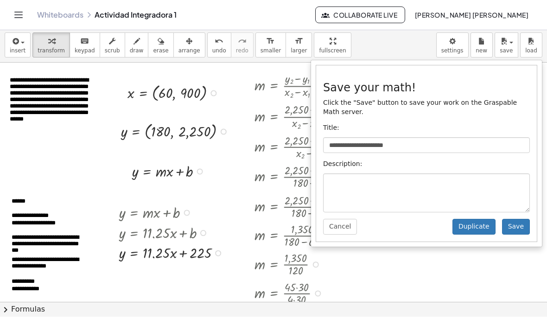
click at [525, 222] on button "Save" at bounding box center [516, 227] width 28 height 16
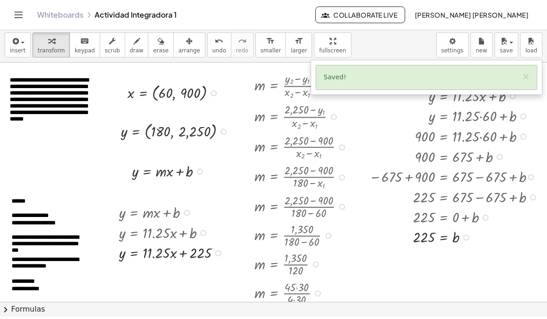
click at [25, 15] on div at bounding box center [273, 159] width 547 height 319
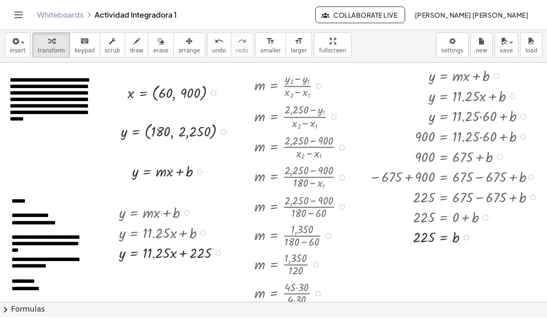
click at [19, 11] on icon "Toggle navigation" at bounding box center [18, 14] width 11 height 11
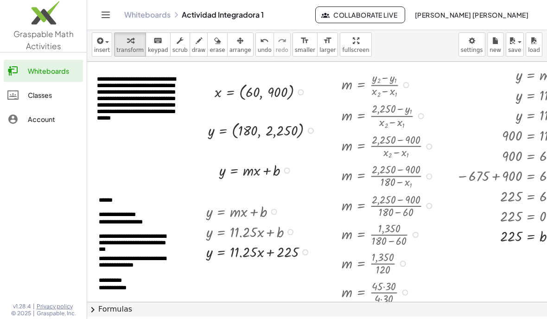
click at [63, 62] on link "Whiteboards" at bounding box center [43, 71] width 79 height 22
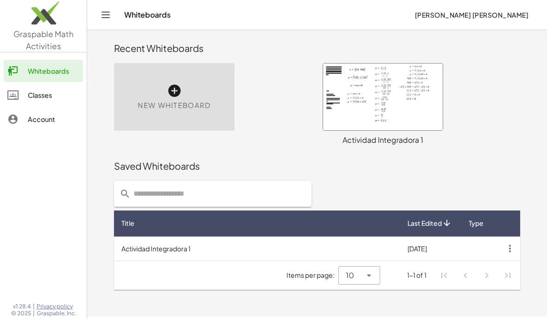
scroll to position [29, 0]
